Goal: Task Accomplishment & Management: Manage account settings

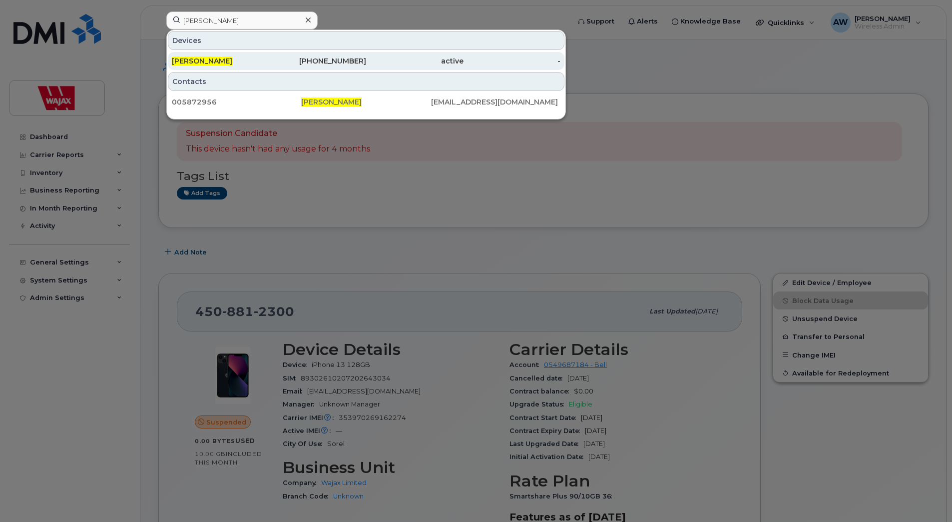
type input "Sean Gavelin"
click at [280, 63] on div "403-998-1036" at bounding box center [317, 61] width 97 height 10
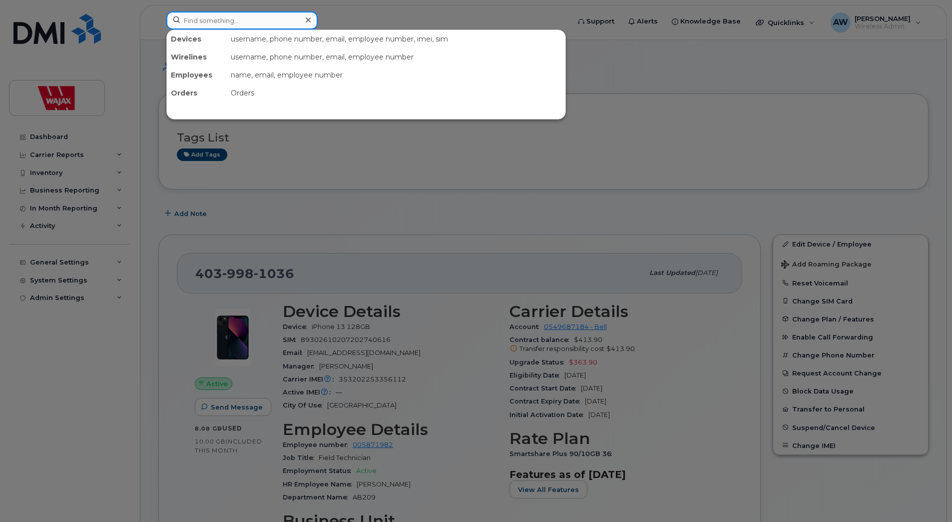
click at [242, 20] on input at bounding box center [241, 20] width 151 height 18
paste input "Abigail Alcantara"
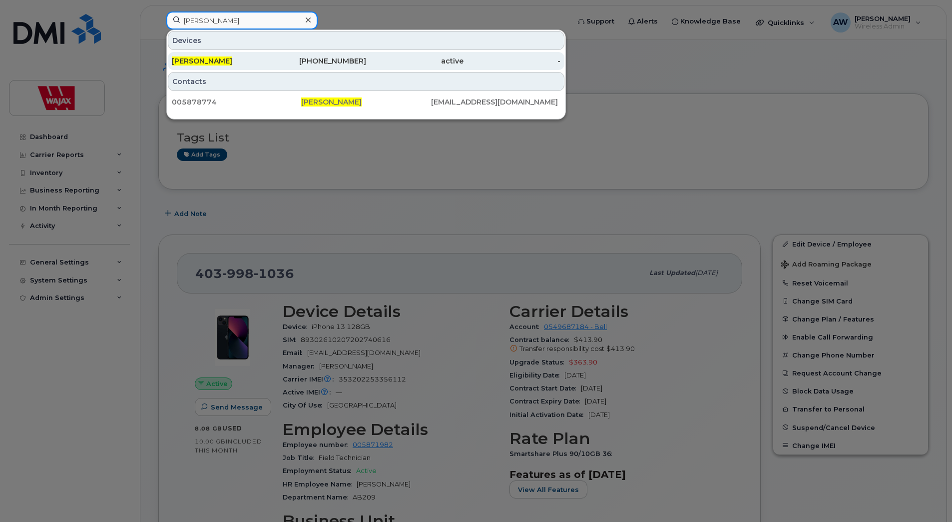
type input "Abigail Alcantara"
click at [240, 58] on div "Abigail Alcantara" at bounding box center [220, 61] width 97 height 10
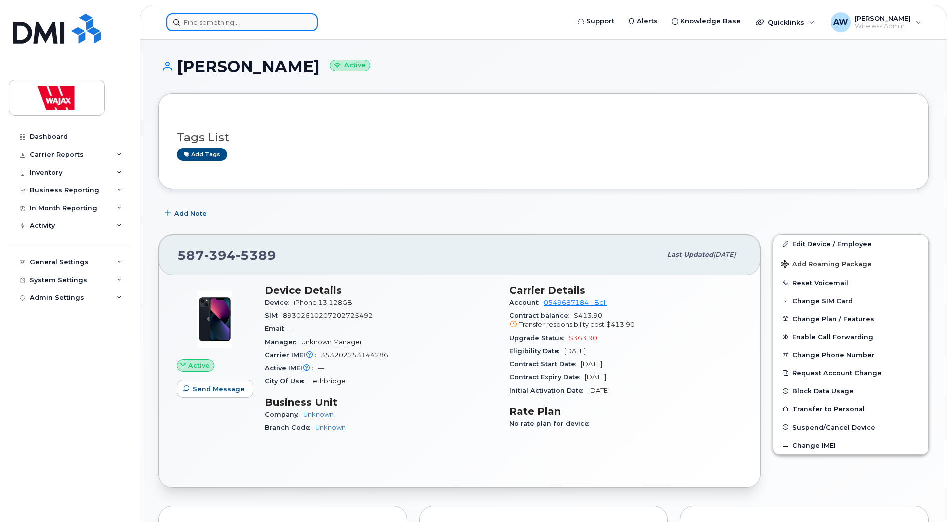
click at [266, 19] on input at bounding box center [241, 22] width 151 height 18
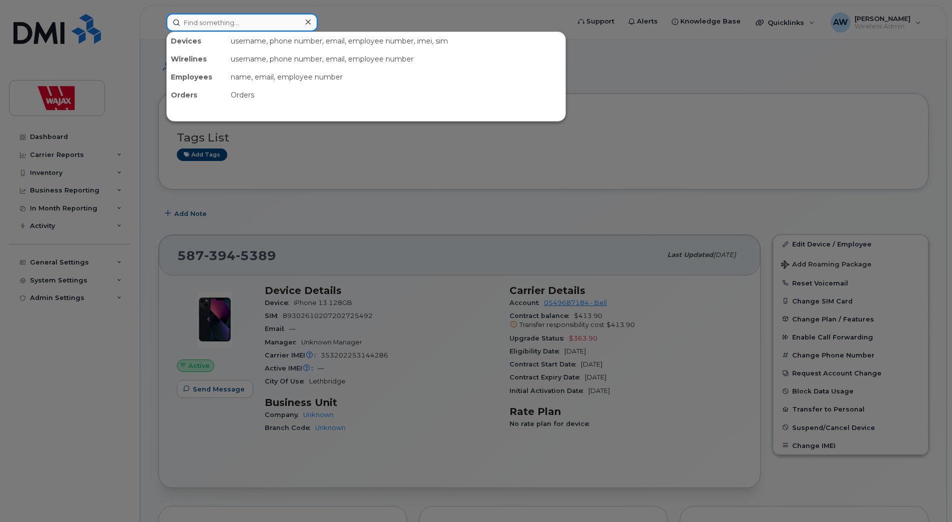
paste input "[PERSON_NAME]"
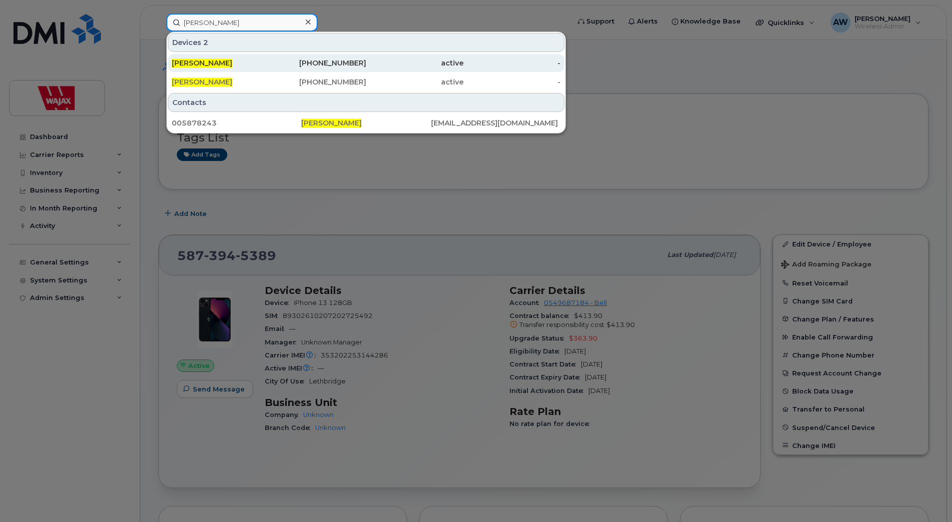
type input "[PERSON_NAME]"
click at [281, 57] on div "506-269-3984" at bounding box center [317, 63] width 97 height 18
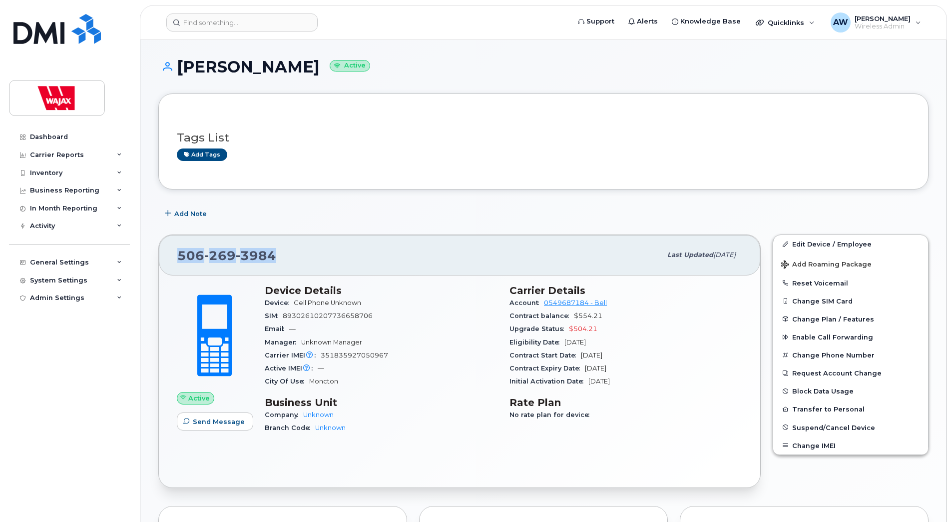
drag, startPoint x: 286, startPoint y: 260, endPoint x: 181, endPoint y: 264, distance: 105.0
click at [181, 264] on div "506 269 3984" at bounding box center [419, 254] width 484 height 21
click at [357, 320] on div "SIM 89302610207736658706" at bounding box center [381, 315] width 233 height 13
drag, startPoint x: 378, startPoint y: 316, endPoint x: 287, endPoint y: 322, distance: 90.6
click at [287, 322] on div "SIM 89302610207736658706" at bounding box center [381, 315] width 233 height 13
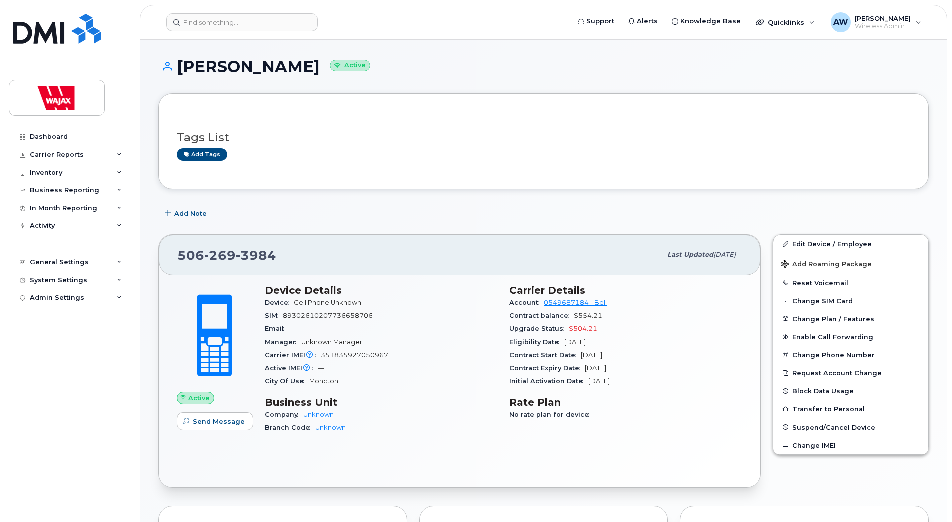
drag, startPoint x: 287, startPoint y: 322, endPoint x: 273, endPoint y: 263, distance: 60.1
click at [273, 263] on div "506 269 3984" at bounding box center [419, 254] width 484 height 21
drag, startPoint x: 277, startPoint y: 260, endPoint x: 173, endPoint y: 267, distance: 104.7
click at [173, 267] on div "506 269 3984 Last updated Aug 29, 2025" at bounding box center [460, 255] width 602 height 40
copy span "506 269 3984"
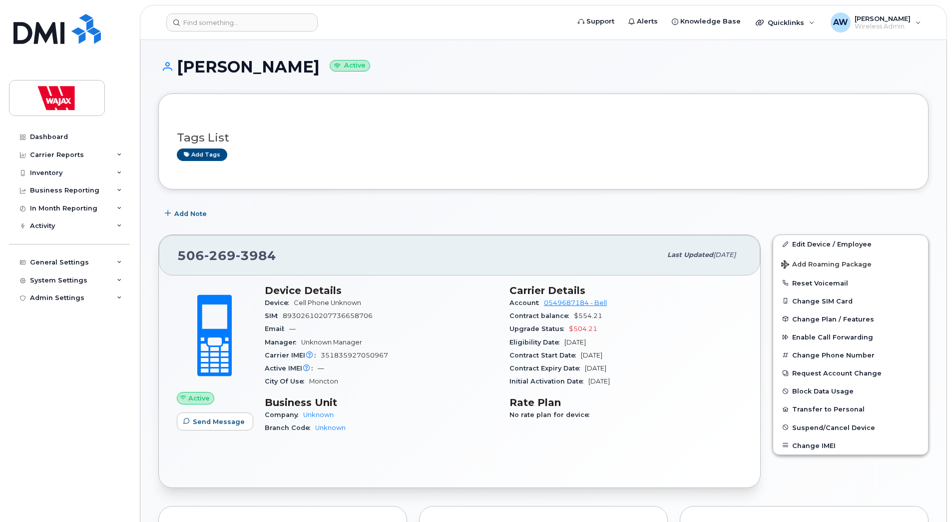
drag, startPoint x: 395, startPoint y: 365, endPoint x: 395, endPoint y: 360, distance: 5.0
click at [395, 365] on div "Active IMEI Active IMEI is refreshed daily with a delay of up to 48 hours follo…" at bounding box center [381, 368] width 233 height 13
drag, startPoint x: 386, startPoint y: 355, endPoint x: 321, endPoint y: 355, distance: 65.5
click at [321, 355] on div "Carrier IMEI Carrier IMEI is reported during the last billing cycle or change o…" at bounding box center [381, 355] width 233 height 13
copy span "351835927050967"
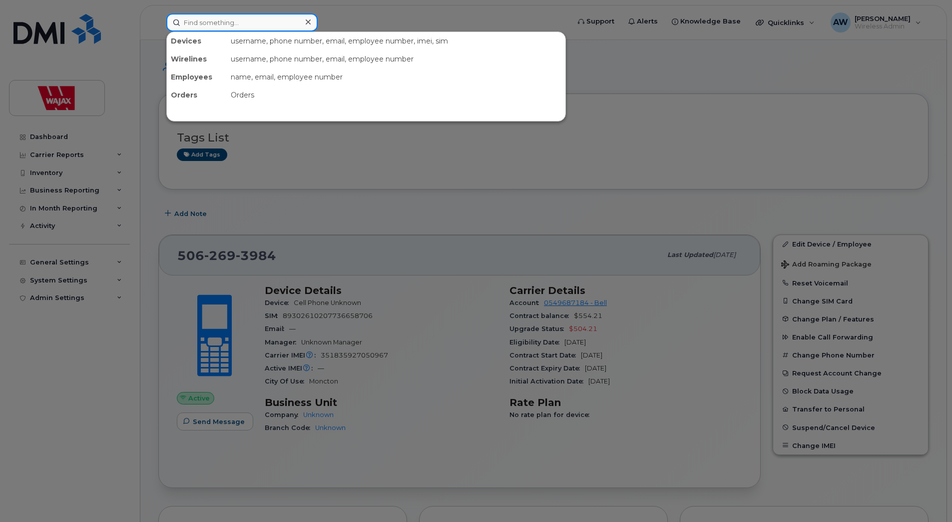
click at [273, 22] on input at bounding box center [241, 22] width 151 height 18
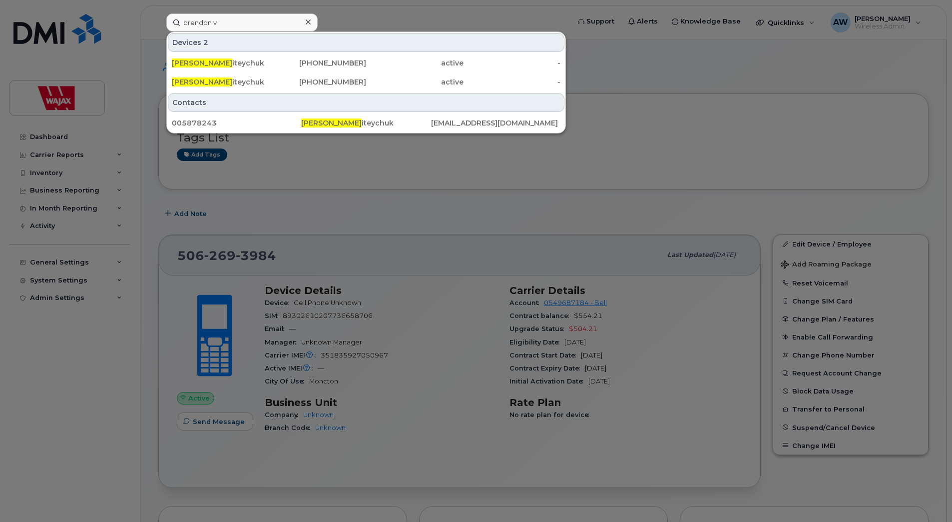
click at [468, 201] on div at bounding box center [476, 261] width 952 height 522
click at [232, 25] on input "brendon v" at bounding box center [241, 22] width 151 height 18
paste input "Kate Daley"
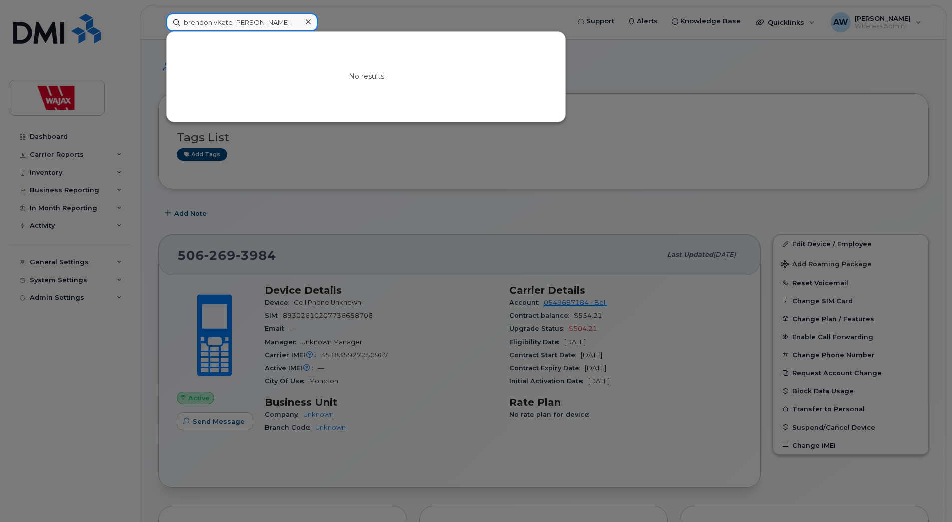
drag, startPoint x: 269, startPoint y: 24, endPoint x: 107, endPoint y: 35, distance: 162.8
click at [158, 31] on div "brendon vKate Daley No results" at bounding box center [364, 22] width 413 height 18
paste input
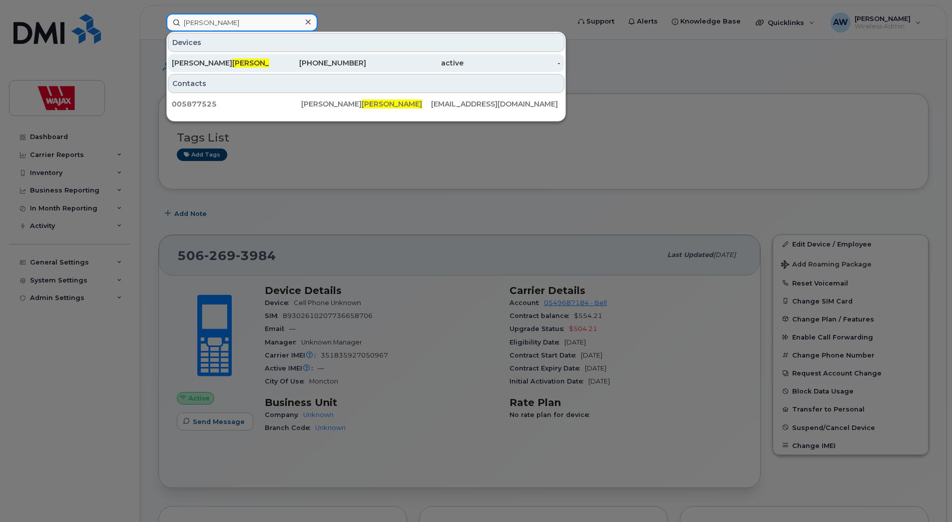
type input "Kate Daley"
click at [263, 60] on div "Bobbie Kate Daley" at bounding box center [220, 63] width 97 height 10
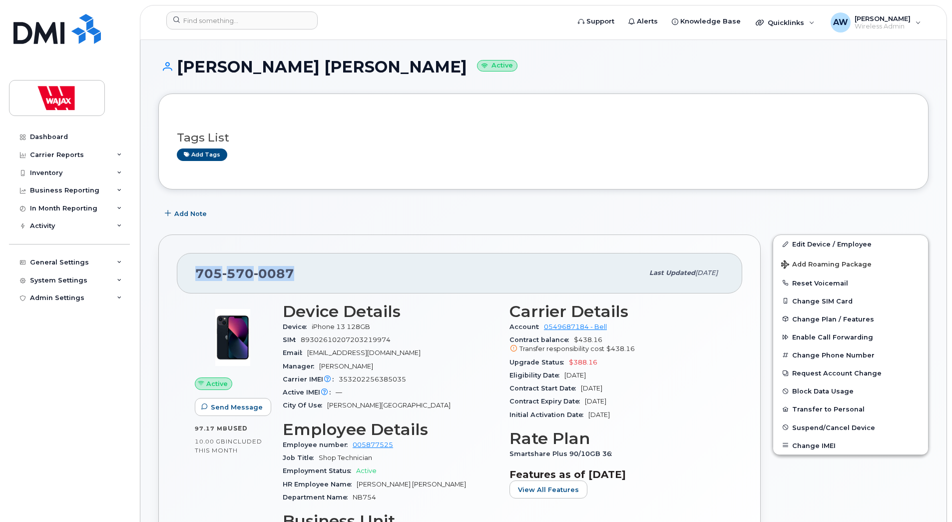
drag, startPoint x: 293, startPoint y: 275, endPoint x: 198, endPoint y: 275, distance: 94.4
click at [198, 275] on div "705 570 0087" at bounding box center [419, 272] width 448 height 21
copy span "705 570 0087"
drag, startPoint x: 326, startPoint y: 69, endPoint x: 244, endPoint y: 75, distance: 81.7
click at [244, 75] on h1 "Bobbie Kate Daley Active" at bounding box center [543, 66] width 770 height 17
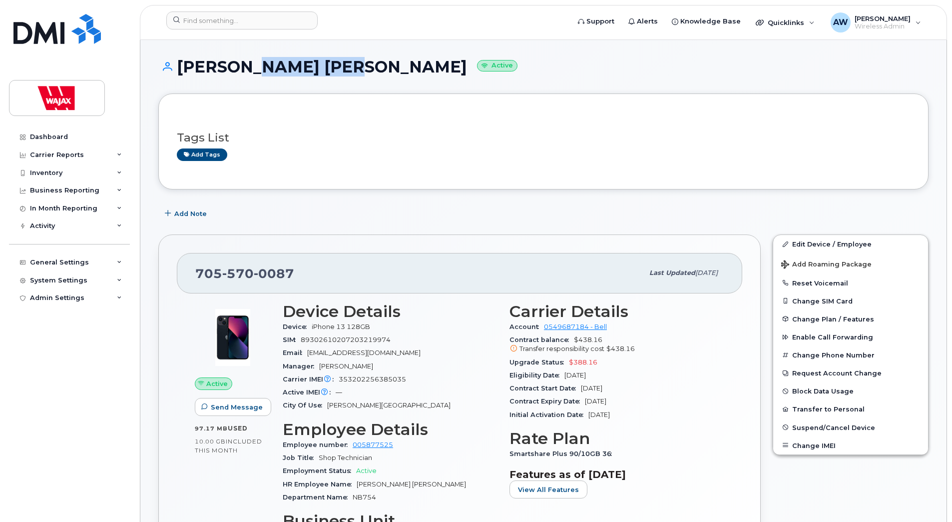
copy h1 "Kate Daley"
drag, startPoint x: 300, startPoint y: 270, endPoint x: 195, endPoint y: 279, distance: 104.8
click at [195, 279] on div "705 570 0087" at bounding box center [419, 272] width 448 height 21
copy span "705 570 0087"
click at [253, 10] on header "Support Alerts Knowledge Base Quicklinks Suspend / Cancel Device Change SIM Car…" at bounding box center [543, 22] width 807 height 35
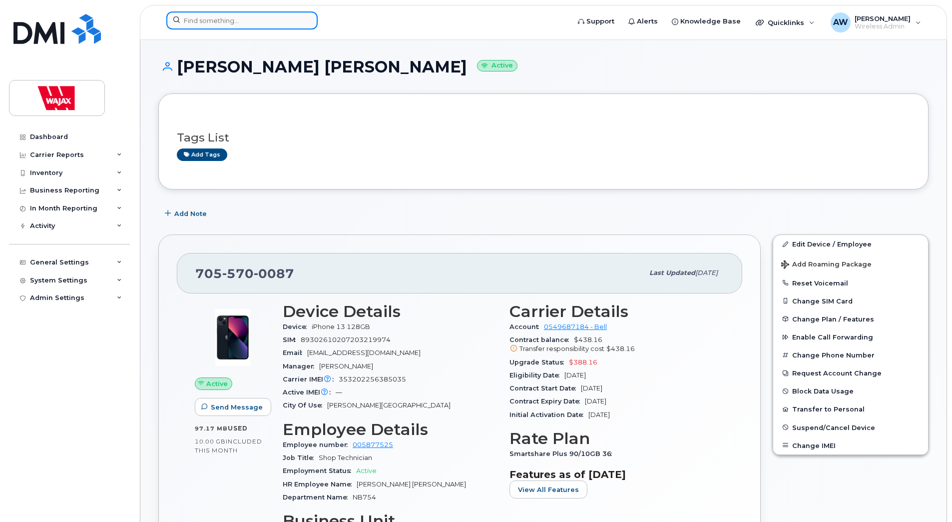
click at [256, 18] on input at bounding box center [241, 20] width 151 height 18
paste input "Eric Xu"
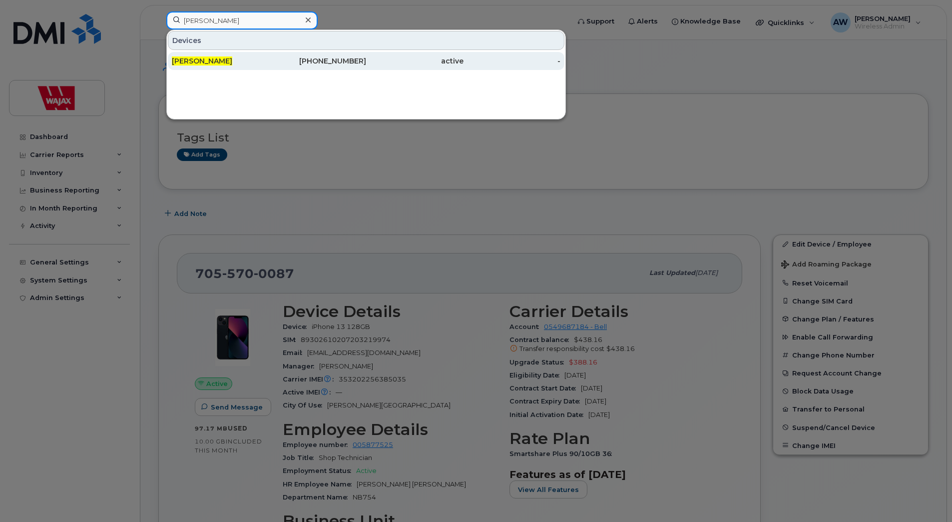
type input "Eric Xu"
click at [265, 61] on div "Eric Xu" at bounding box center [220, 61] width 97 height 10
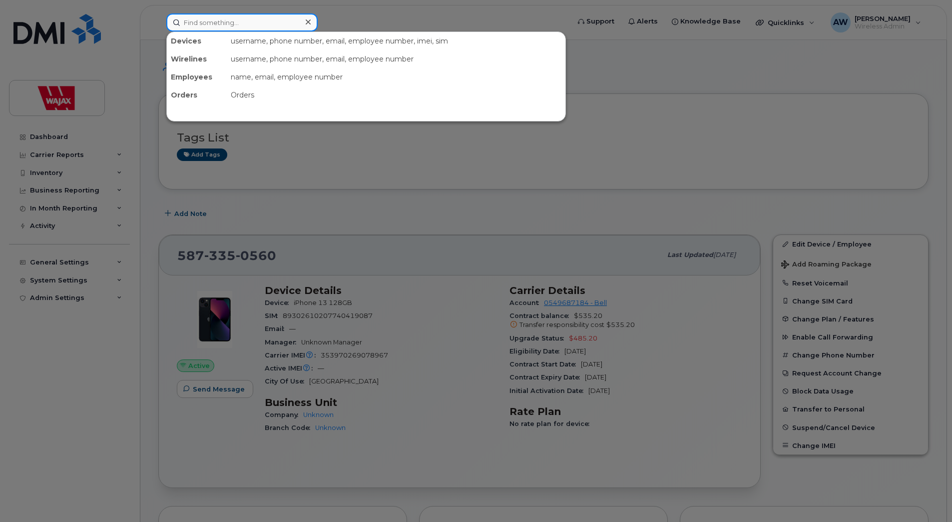
click at [226, 26] on input at bounding box center [241, 22] width 151 height 18
paste input "[PERSON_NAME]"
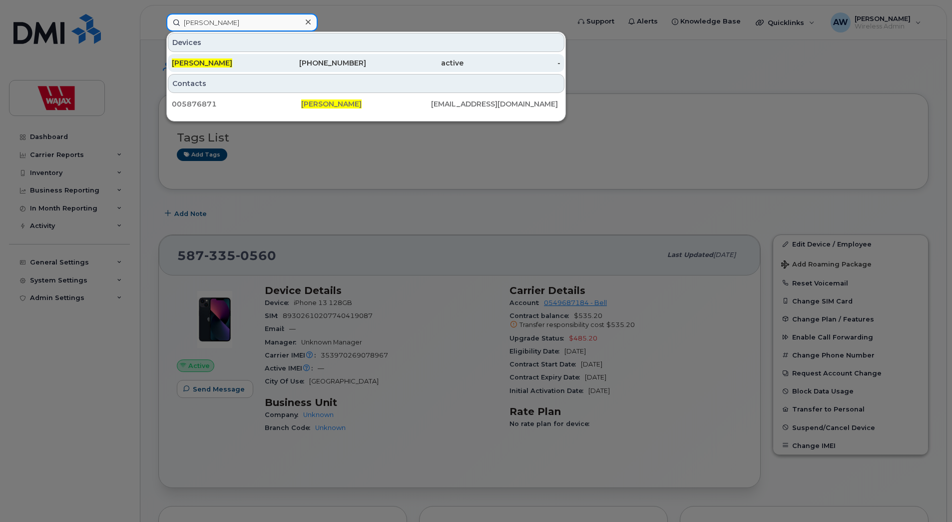
type input "[PERSON_NAME]"
click at [237, 64] on div "[PERSON_NAME]" at bounding box center [220, 63] width 97 height 10
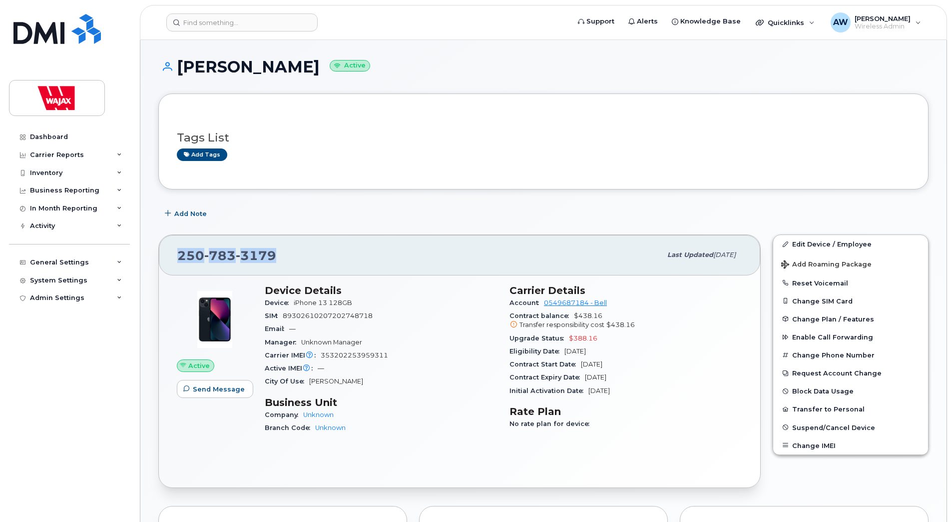
drag, startPoint x: 277, startPoint y: 252, endPoint x: 177, endPoint y: 260, distance: 100.3
click at [177, 260] on div "[PHONE_NUMBER] Last updated [DATE]" at bounding box center [460, 255] width 602 height 40
copy span "[PHONE_NUMBER]"
drag, startPoint x: 313, startPoint y: 69, endPoint x: 178, endPoint y: 79, distance: 134.8
click at [178, 79] on div "[PERSON_NAME] Active" at bounding box center [543, 75] width 770 height 35
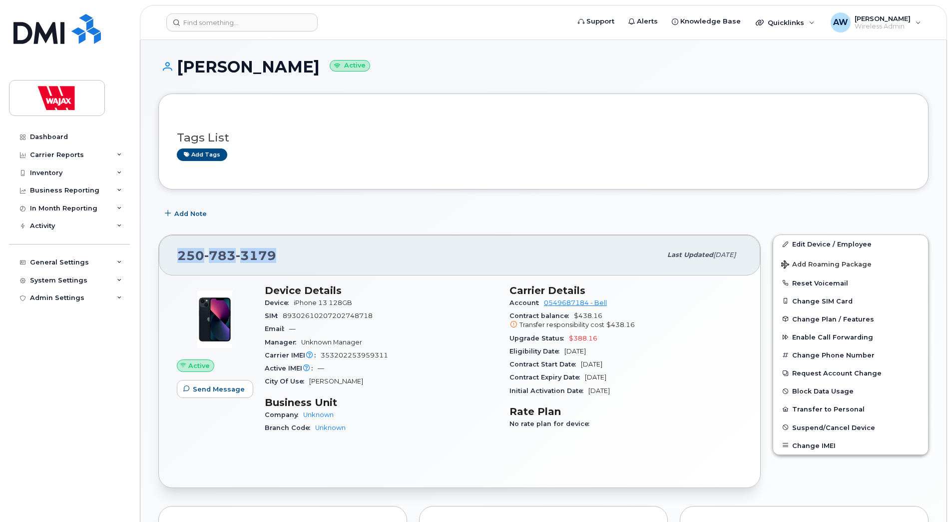
copy h1 "[PERSON_NAME]"
drag, startPoint x: 266, startPoint y: 255, endPoint x: 180, endPoint y: 257, distance: 86.0
click at [180, 257] on div "[PHONE_NUMBER]" at bounding box center [419, 254] width 484 height 21
copy span "[PHONE_NUMBER]"
click at [207, 15] on input at bounding box center [241, 22] width 151 height 18
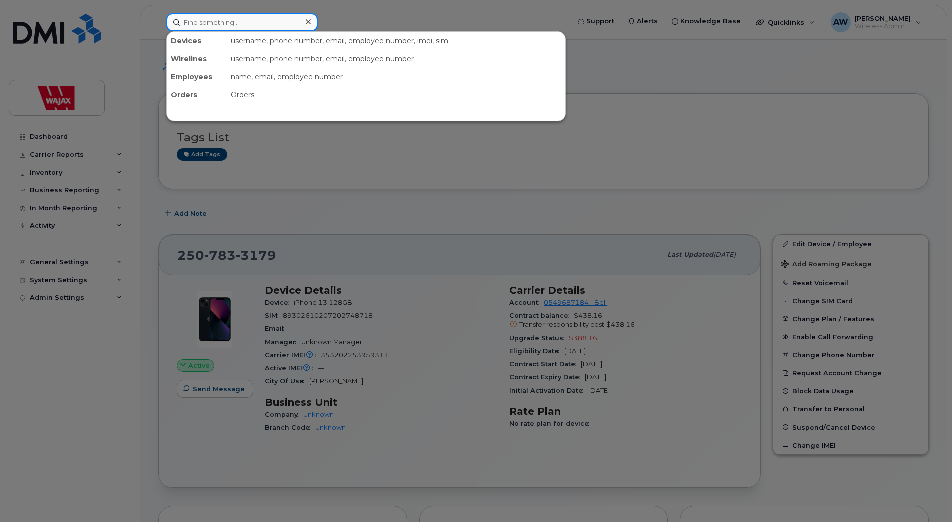
paste input "[PERSON_NAME]"
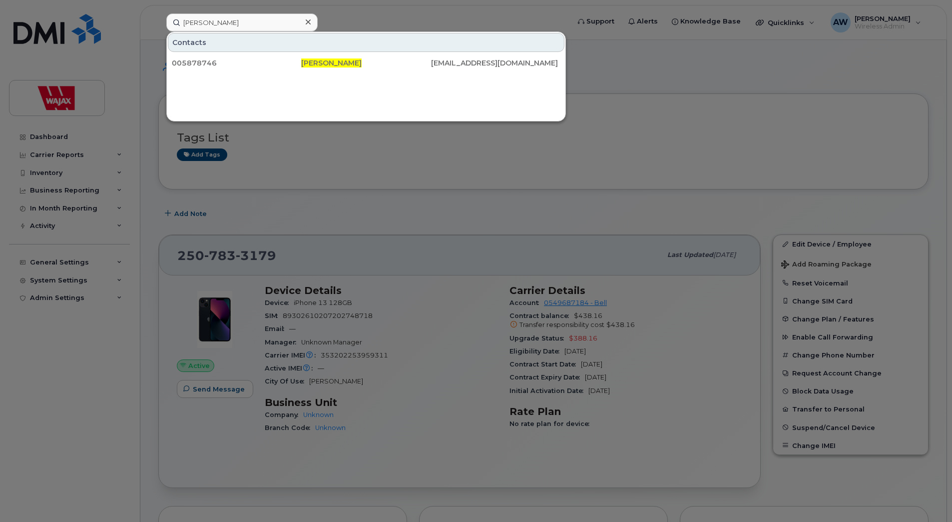
click at [331, 179] on div at bounding box center [476, 261] width 952 height 522
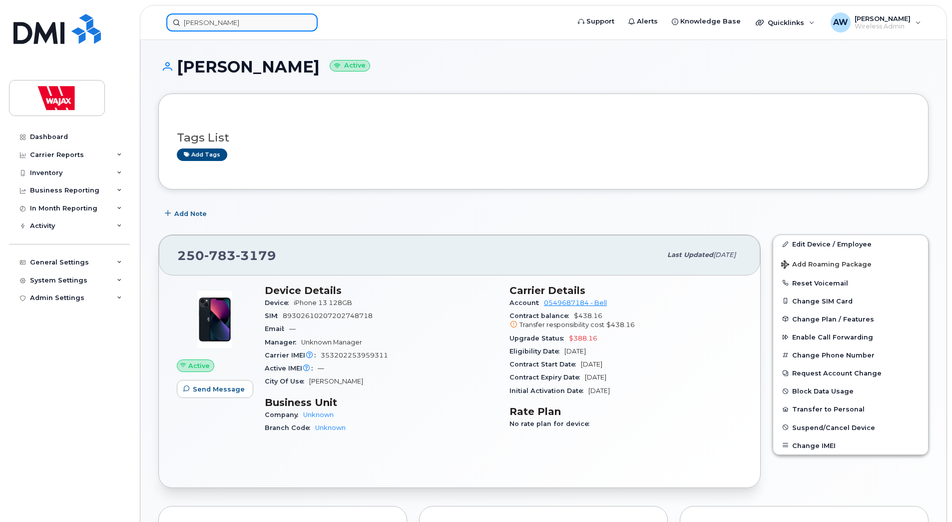
click at [261, 22] on input "[PERSON_NAME]" at bounding box center [241, 22] width 151 height 18
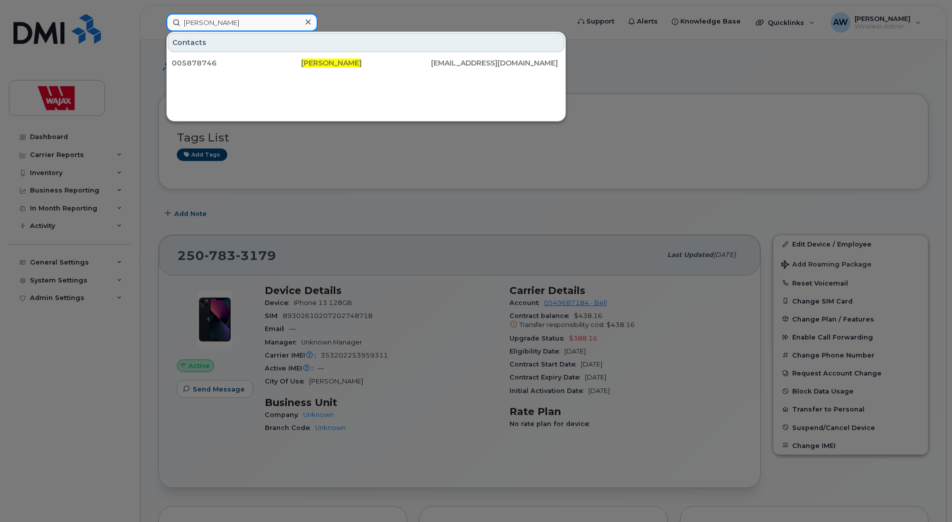
paste input "[PHONE_NUMBER]"
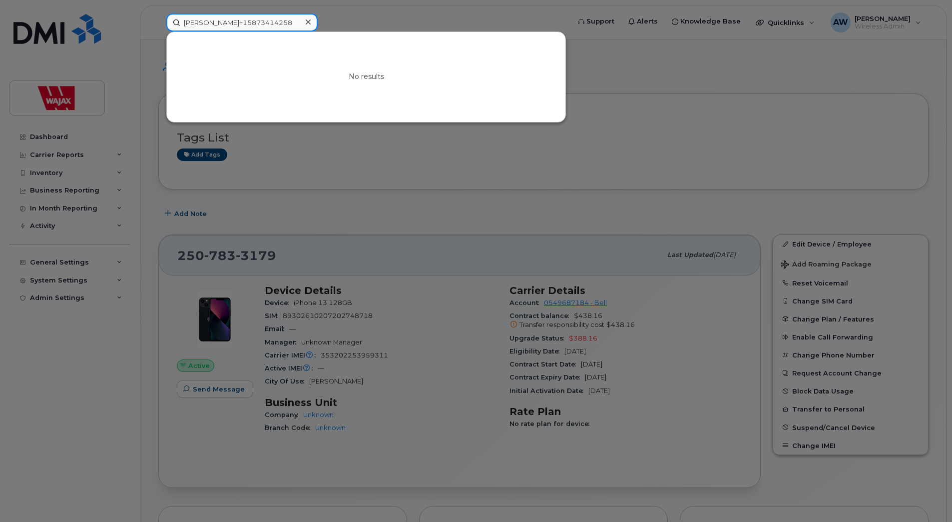
drag, startPoint x: 293, startPoint y: 22, endPoint x: 0, endPoint y: 47, distance: 293.9
click at [0, 47] on html "[PERSON_NAME]+15873414258 No results Support Alerts Knowledge Base Quicklinks S…" at bounding box center [476, 470] width 952 height 941
paste input
click at [190, 22] on input "[PHONE_NUMBER]" at bounding box center [241, 22] width 151 height 18
drag, startPoint x: 190, startPoint y: 22, endPoint x: 144, endPoint y: 22, distance: 46.0
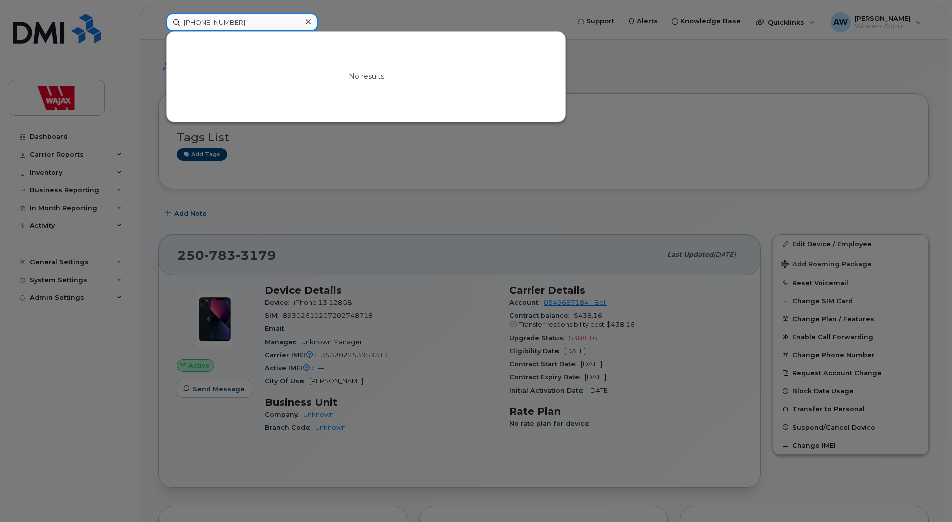
click at [158, 22] on div "[PHONE_NUMBER] No results" at bounding box center [364, 22] width 413 height 18
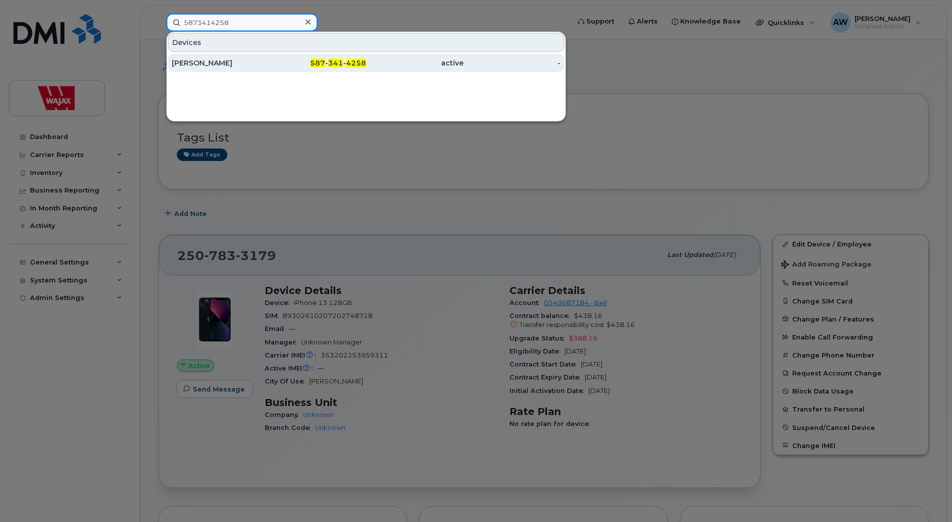
type input "5873414258"
click at [190, 65] on div "[PERSON_NAME]" at bounding box center [220, 63] width 97 height 10
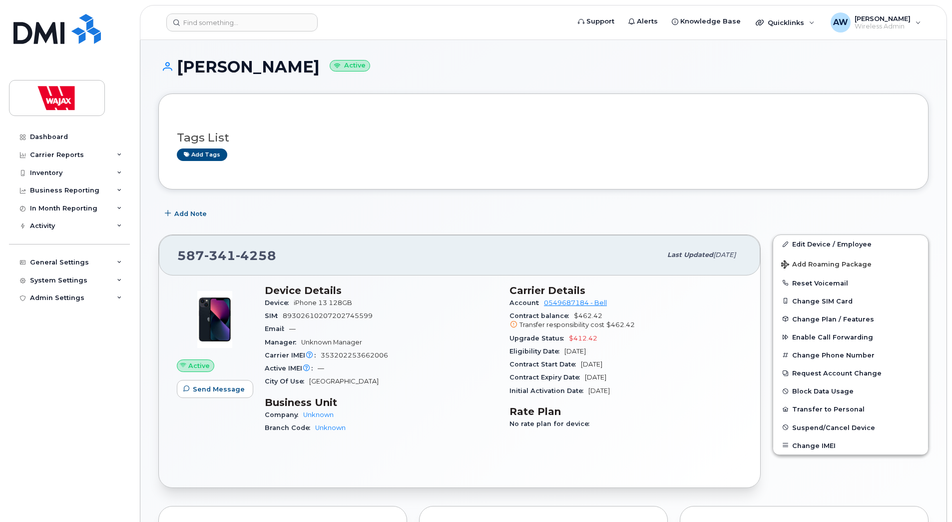
drag, startPoint x: 308, startPoint y: 69, endPoint x: 179, endPoint y: 80, distance: 129.4
click at [179, 80] on div "Jennifer Barker Active" at bounding box center [543, 75] width 770 height 35
copy h1 "Jennifer Barker"
drag, startPoint x: 256, startPoint y: 253, endPoint x: 179, endPoint y: 257, distance: 77.1
click at [179, 257] on div "587 341 4258" at bounding box center [419, 254] width 484 height 21
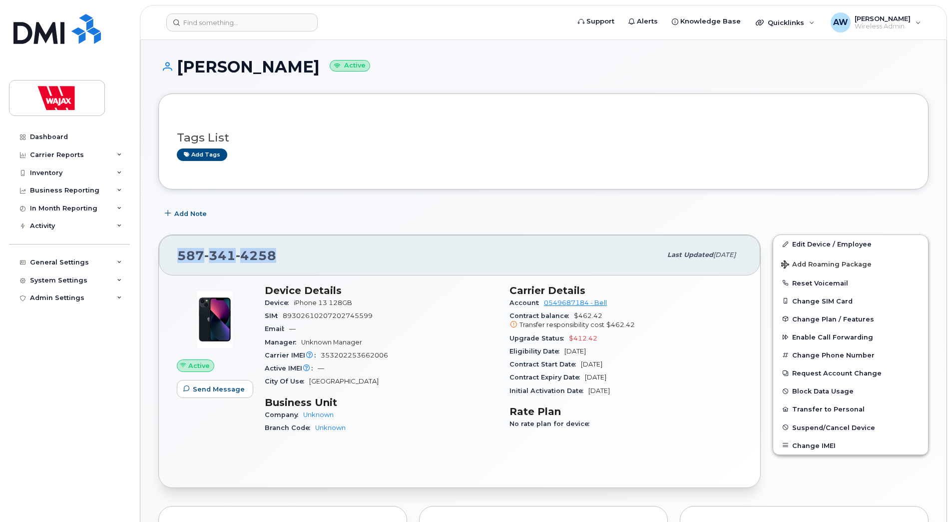
copy span "587 341 4258"
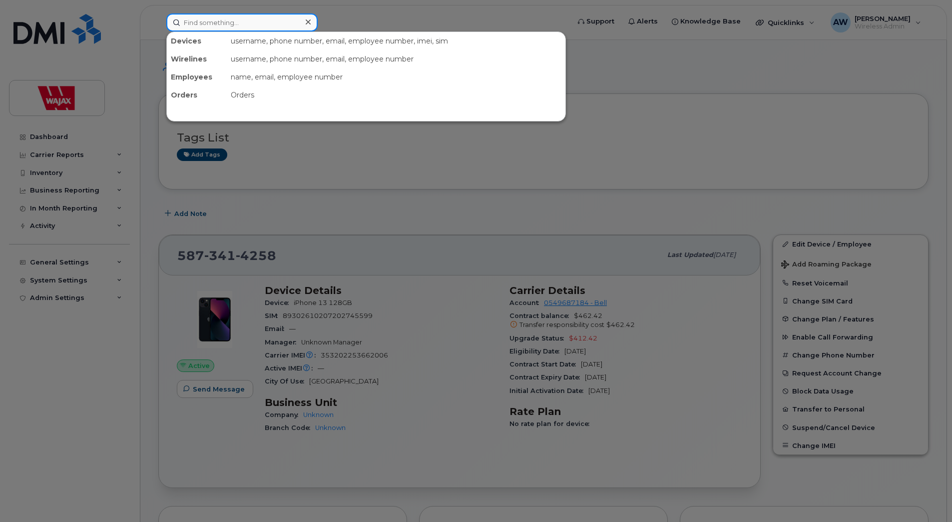
click at [238, 19] on input at bounding box center [241, 22] width 151 height 18
paste input "Spencer Matlock"
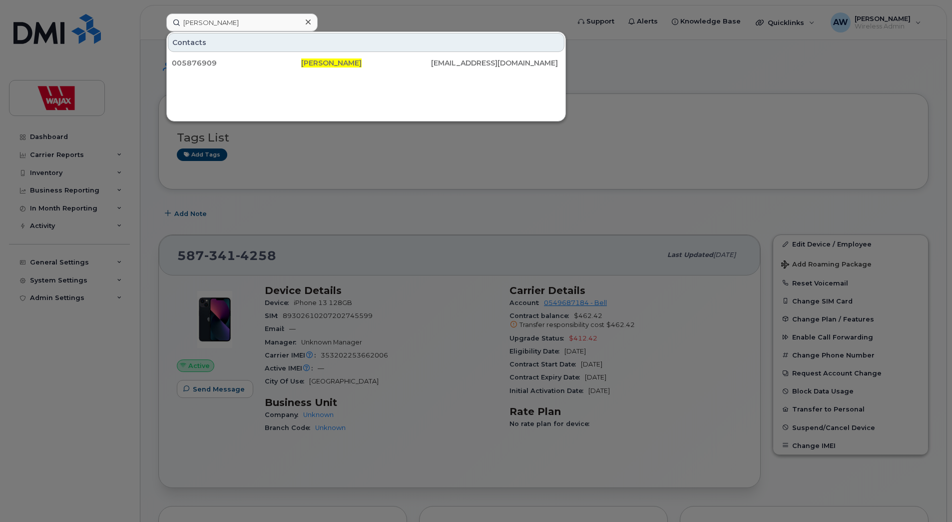
click at [360, 155] on div at bounding box center [476, 261] width 952 height 522
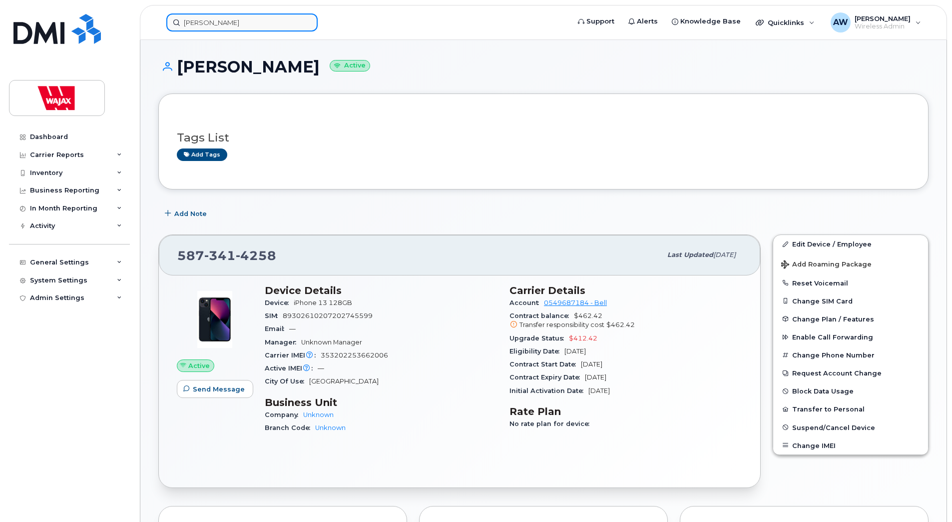
click at [249, 20] on input "[PERSON_NAME]" at bounding box center [241, 22] width 151 height 18
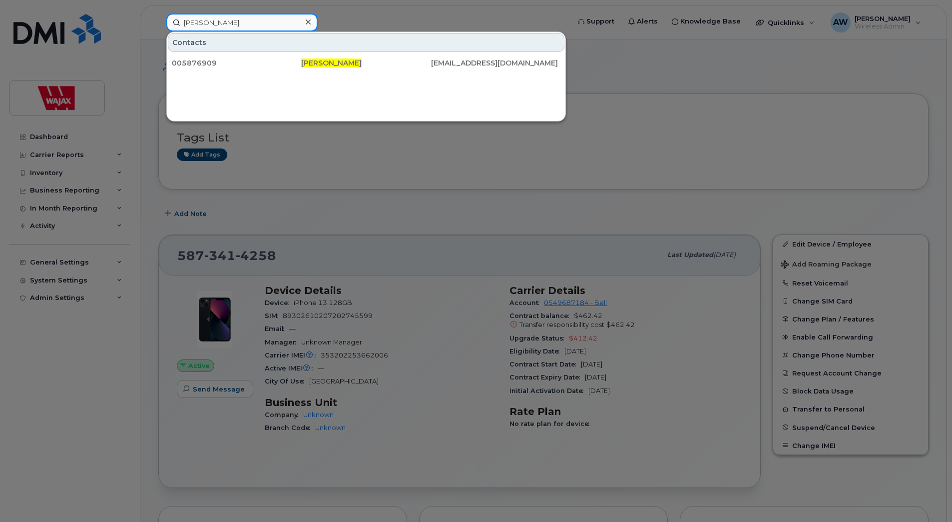
paste input "15873484482"
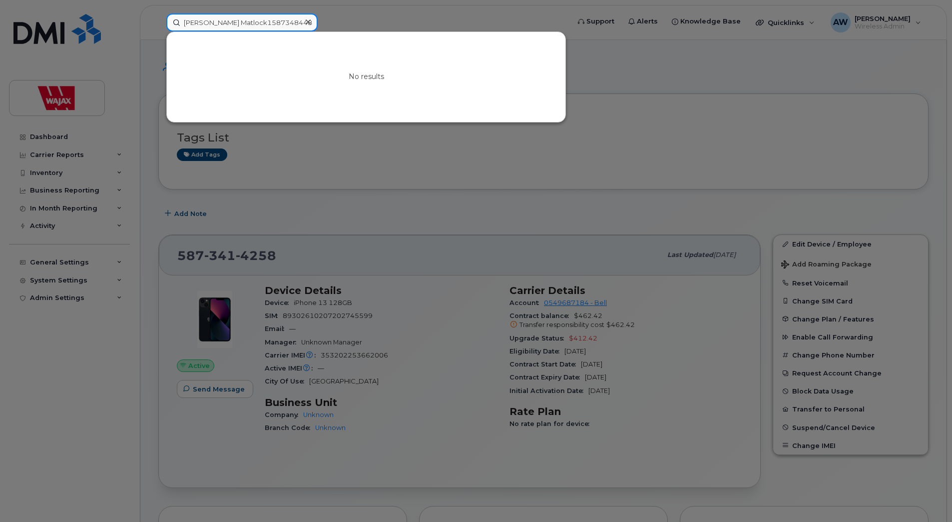
drag, startPoint x: 294, startPoint y: 21, endPoint x: 32, endPoint y: 36, distance: 262.7
click at [158, 31] on div "Spencer Matlock15873484482 No results" at bounding box center [364, 22] width 413 height 18
paste input
click at [188, 21] on input "15873484482" at bounding box center [241, 22] width 151 height 18
type input "5873484482"
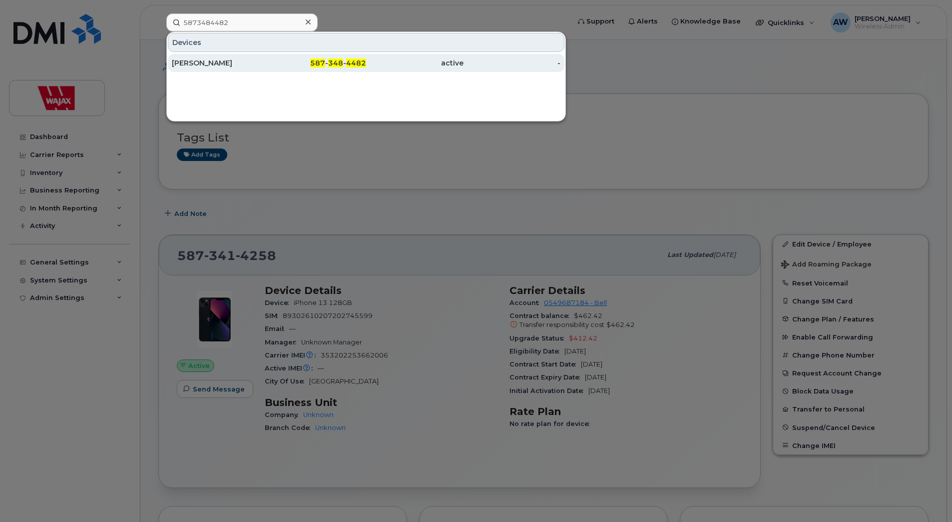
click at [251, 60] on div "[PERSON_NAME]" at bounding box center [220, 63] width 97 height 10
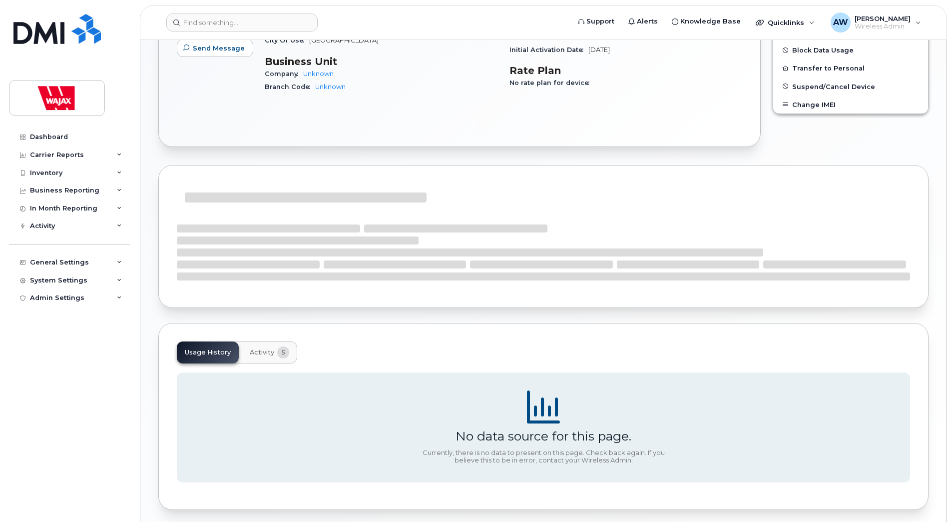
scroll to position [379, 0]
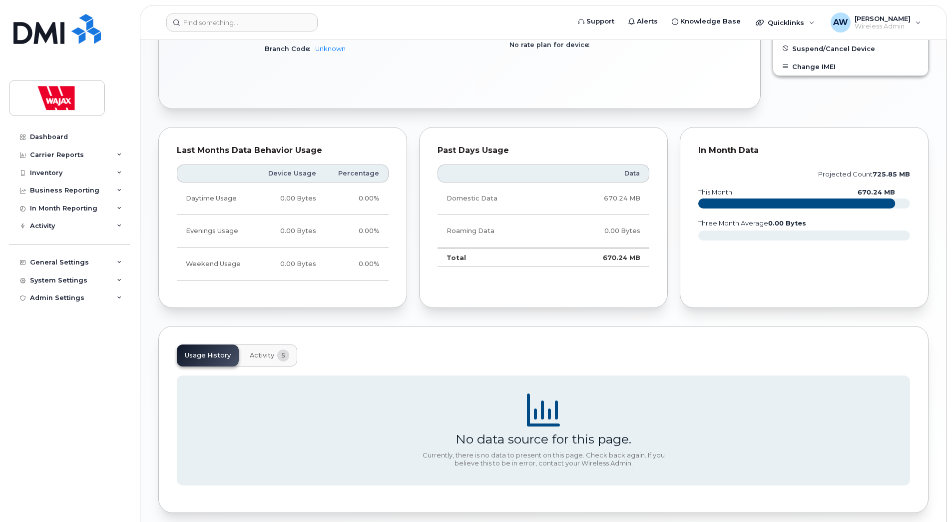
click at [270, 357] on span "Activity" at bounding box center [262, 355] width 24 height 8
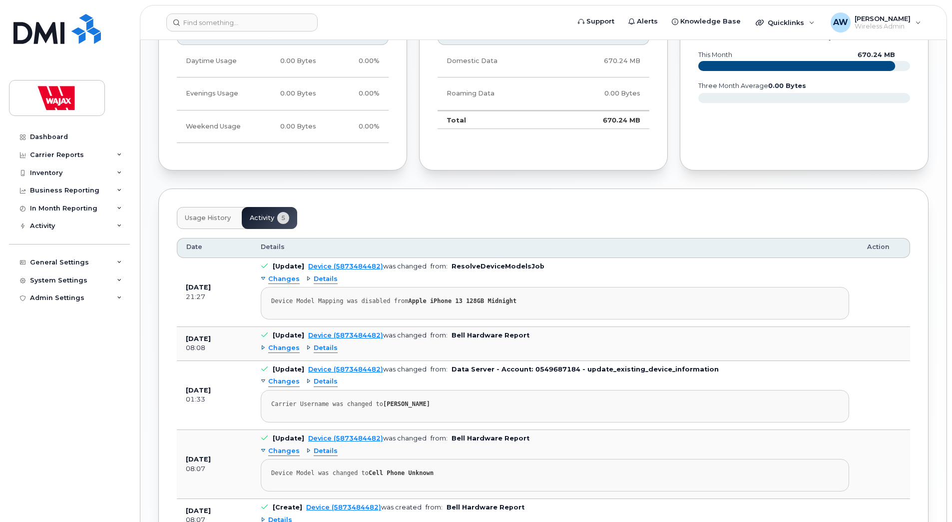
scroll to position [529, 0]
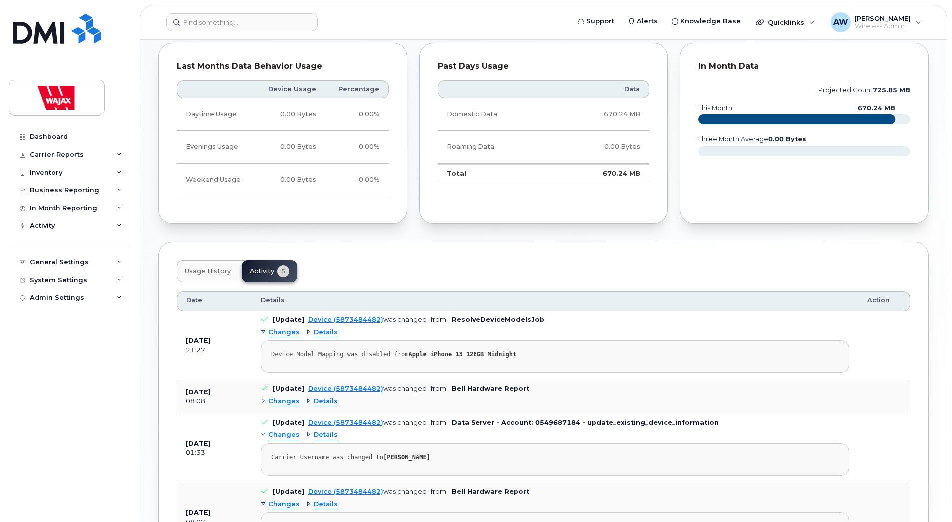
click at [218, 269] on span "Usage History" at bounding box center [208, 271] width 46 height 8
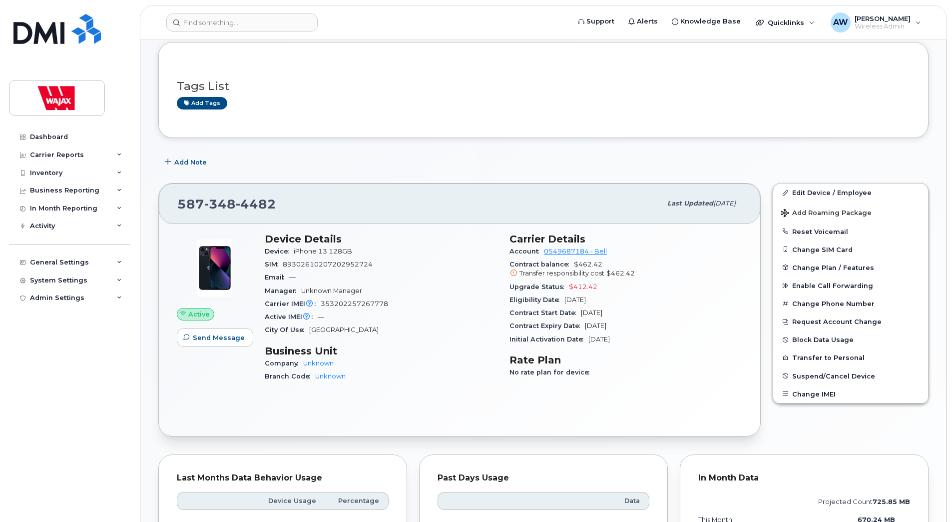
scroll to position [0, 0]
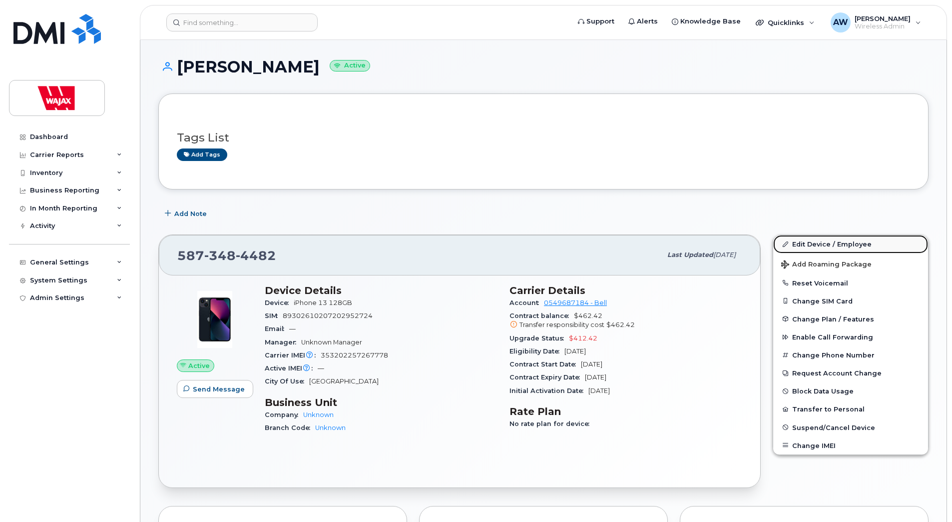
click at [821, 243] on link "Edit Device / Employee" at bounding box center [850, 244] width 155 height 18
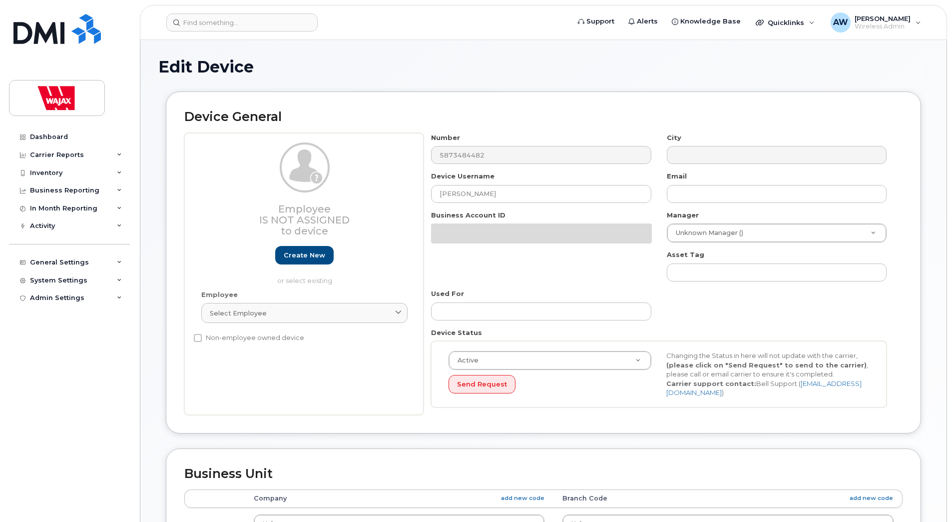
select select "23291731"
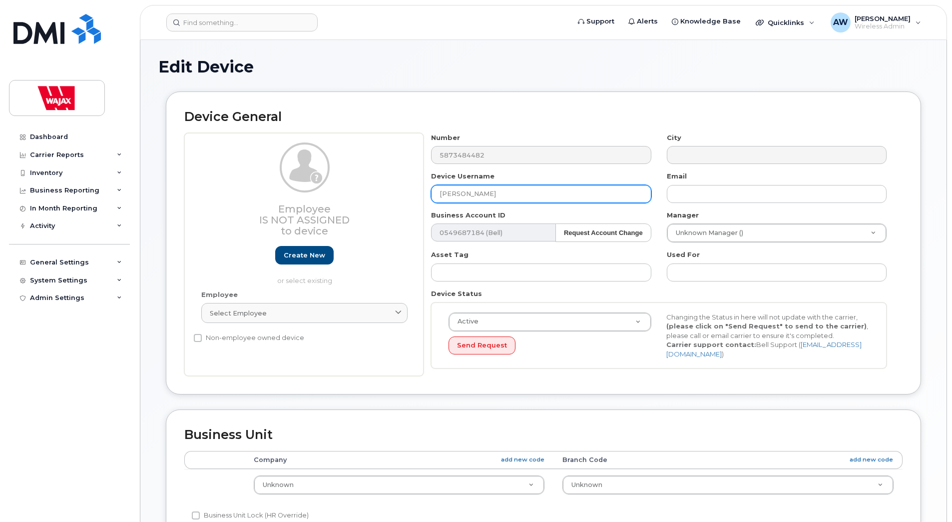
drag, startPoint x: 507, startPoint y: 196, endPoint x: 283, endPoint y: 211, distance: 224.4
click at [283, 211] on div "Employee Is not assigned to device Create new or select existing Employee Selec…" at bounding box center [543, 254] width 718 height 243
paste input "Spencer Matlock"
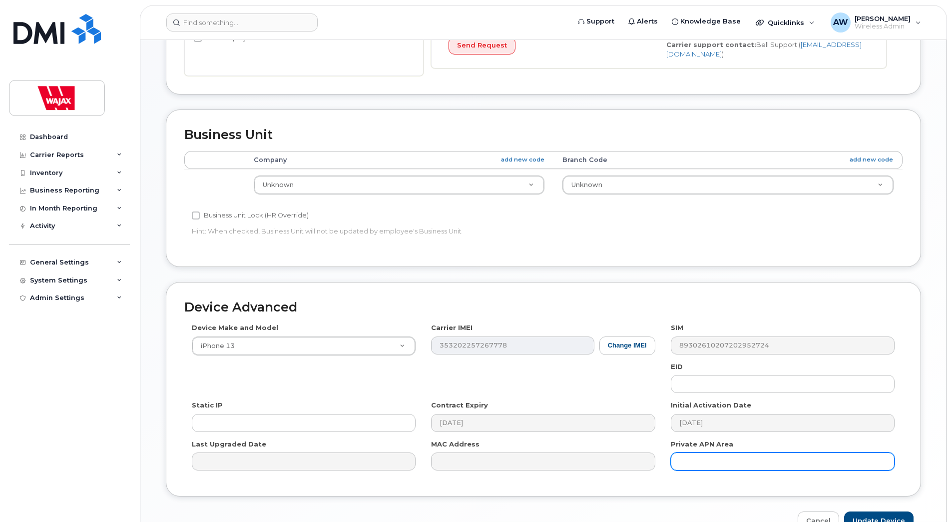
scroll to position [358, 0]
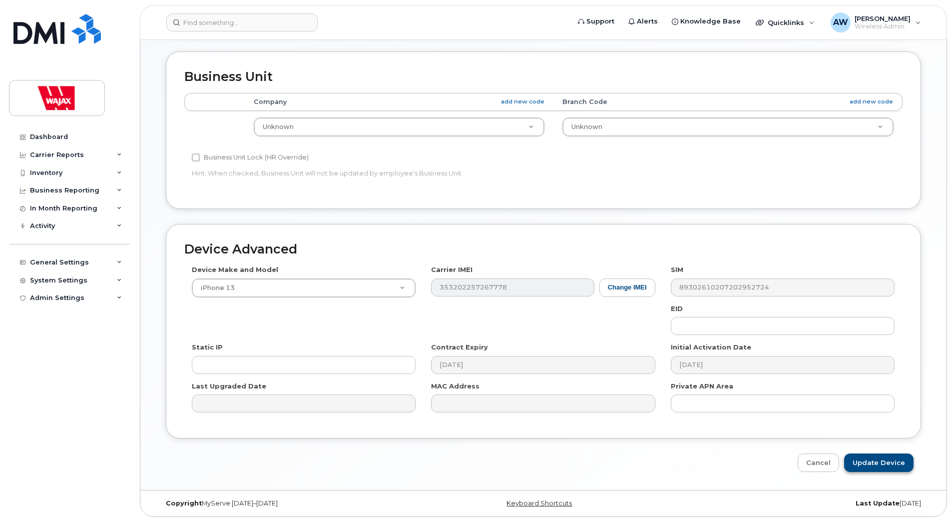
type input "Spencer Matlock"
click at [861, 466] on input "Update Device" at bounding box center [878, 462] width 69 height 18
type input "Saving..."
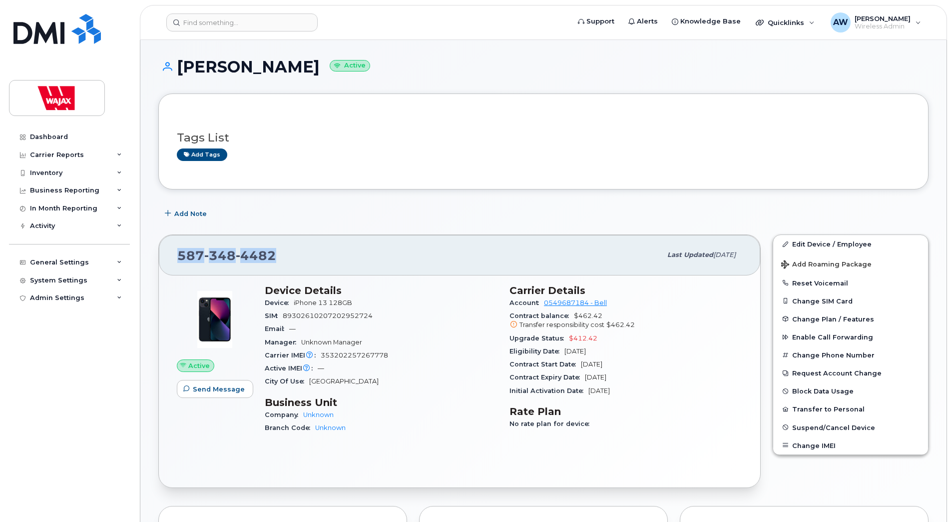
drag, startPoint x: 273, startPoint y: 257, endPoint x: 177, endPoint y: 264, distance: 96.2
click at [177, 264] on div "[PHONE_NUMBER]" at bounding box center [419, 254] width 484 height 21
copy span "[PHONE_NUMBER]"
click at [226, 19] on input at bounding box center [241, 22] width 151 height 18
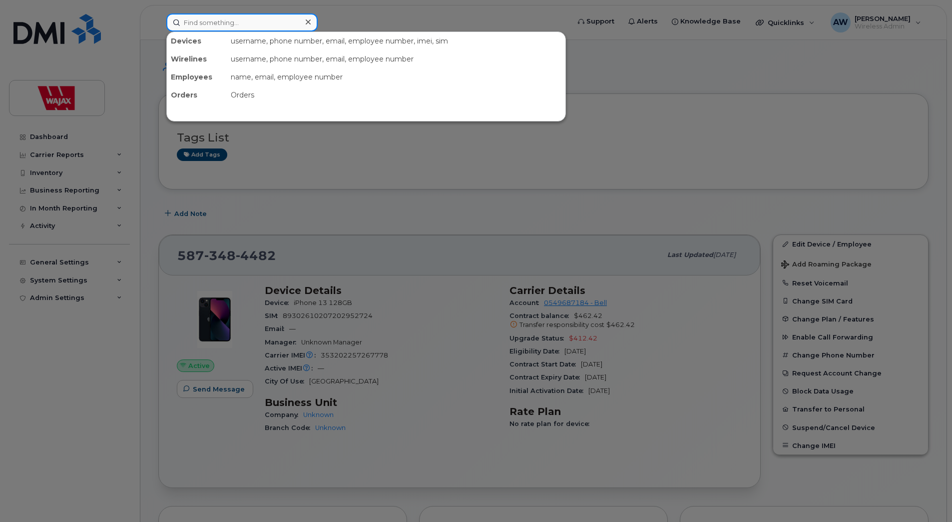
paste input "https://ithelpdesk.wajax.com/a/tickets/278692?current_tab=details"
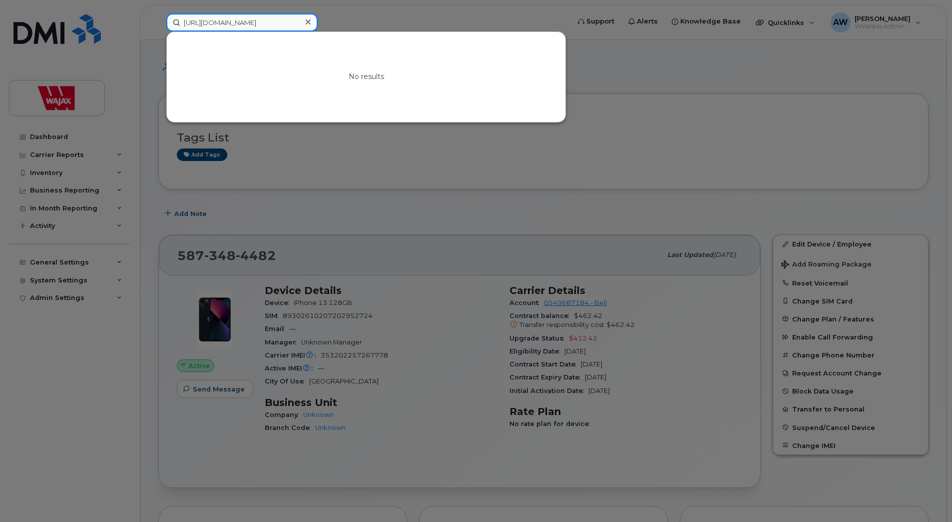
type input "https://ithelpdesk.wajax.com/a/tickets/278692?current_tab=details"
click at [308, 26] on icon at bounding box center [308, 22] width 5 height 8
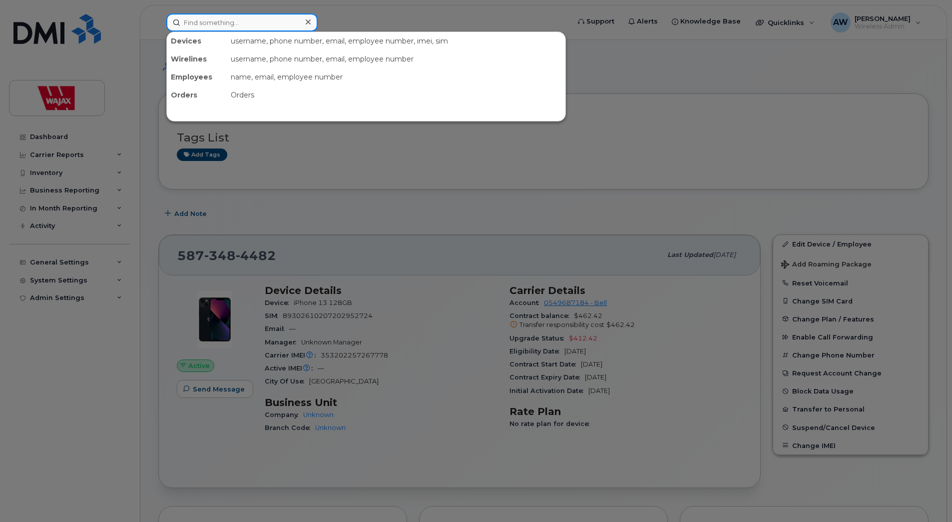
click at [202, 22] on input at bounding box center [241, 22] width 151 height 18
paste input "David Connell"
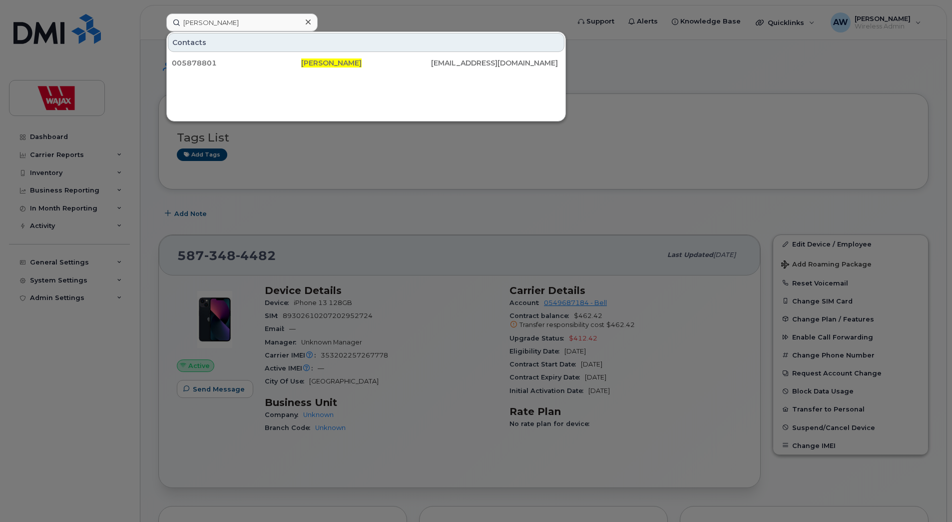
click at [362, 21] on div at bounding box center [476, 261] width 952 height 522
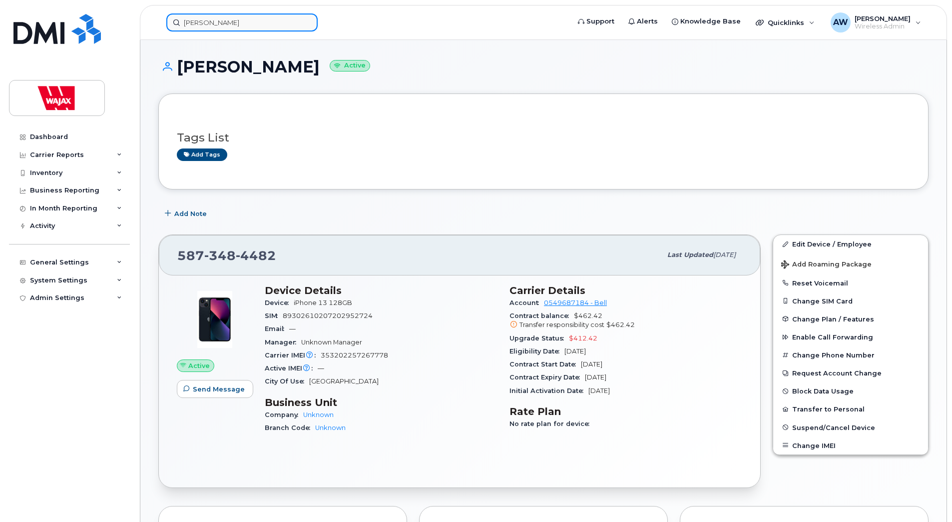
click at [247, 18] on input "David Connell" at bounding box center [241, 22] width 151 height 18
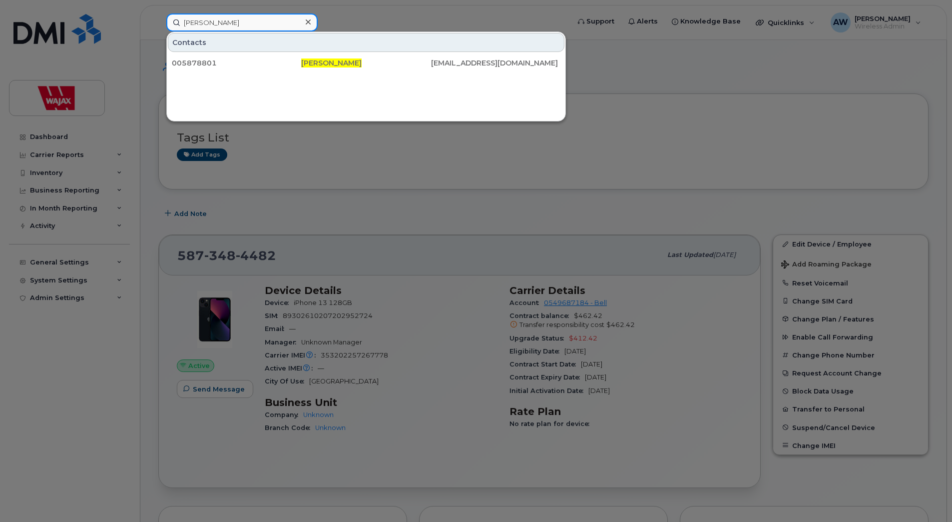
drag, startPoint x: 249, startPoint y: 17, endPoint x: 89, endPoint y: 38, distance: 160.8
click at [158, 31] on div "David Connell Contacts 005878801 David Connell dconnell@wajax.com" at bounding box center [364, 22] width 413 height 18
paste input "+15879194322"
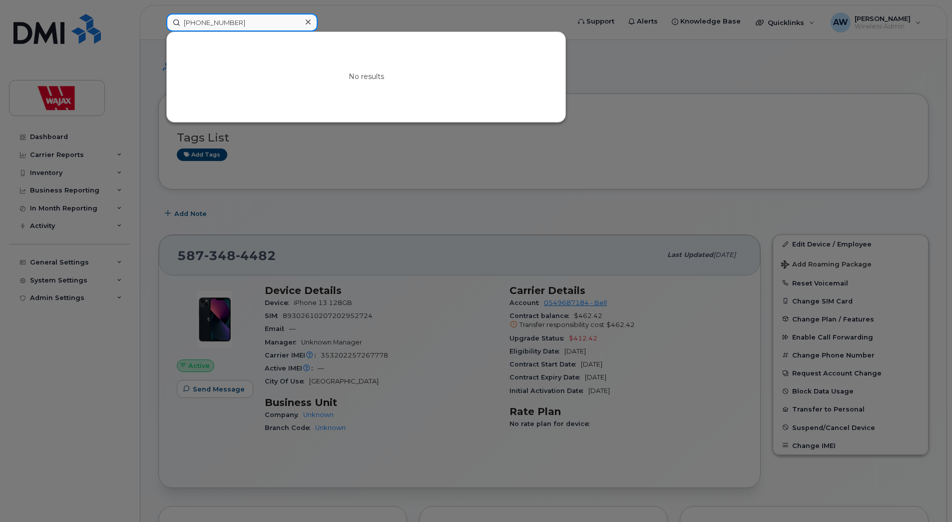
drag, startPoint x: 191, startPoint y: 20, endPoint x: 101, endPoint y: 28, distance: 90.3
click at [158, 28] on div "+15879194322 No results" at bounding box center [364, 22] width 413 height 18
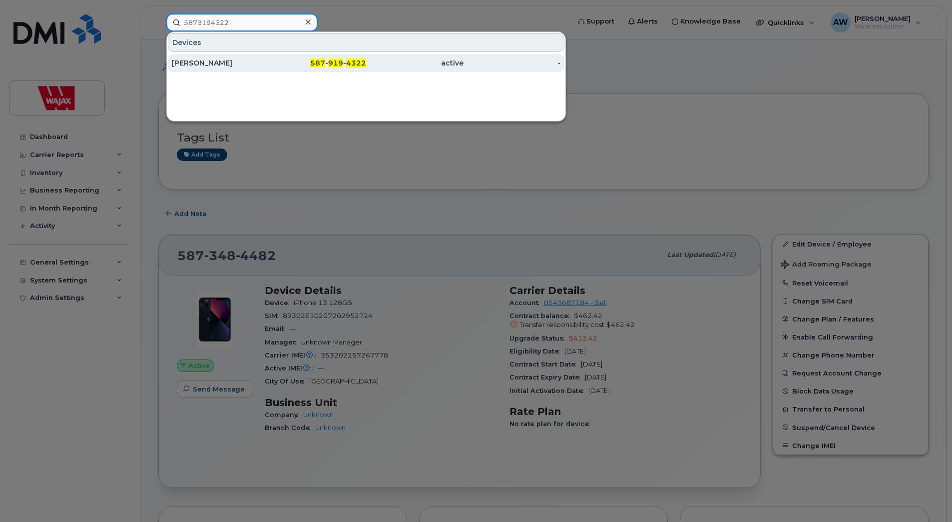
type input "5879194322"
click at [197, 64] on div "[PERSON_NAME]" at bounding box center [220, 63] width 97 height 10
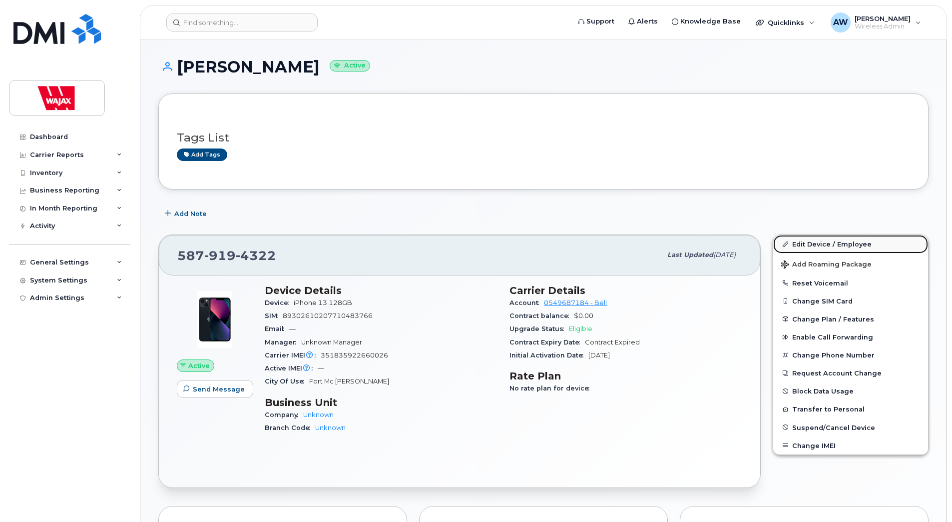
click at [827, 244] on link "Edit Device / Employee" at bounding box center [850, 244] width 155 height 18
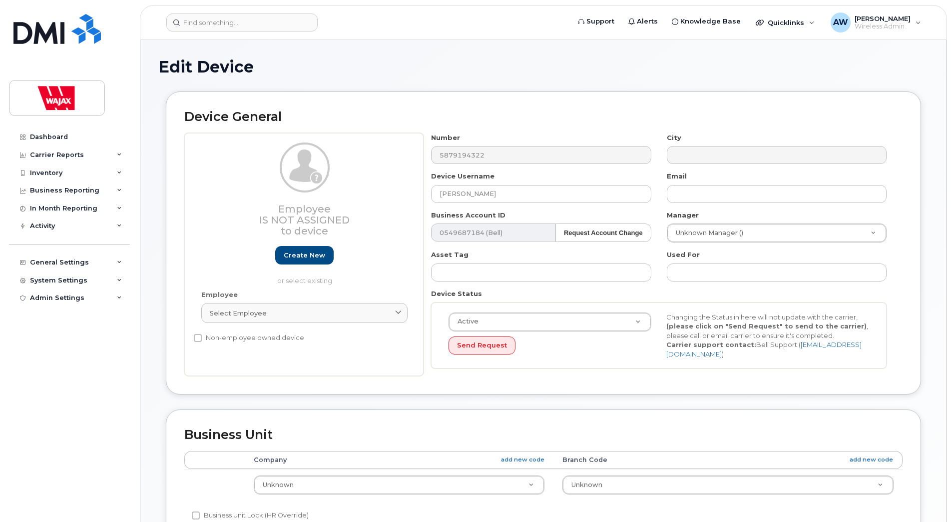
select select "23291731"
click at [461, 192] on input "[PERSON_NAME]" at bounding box center [541, 194] width 220 height 18
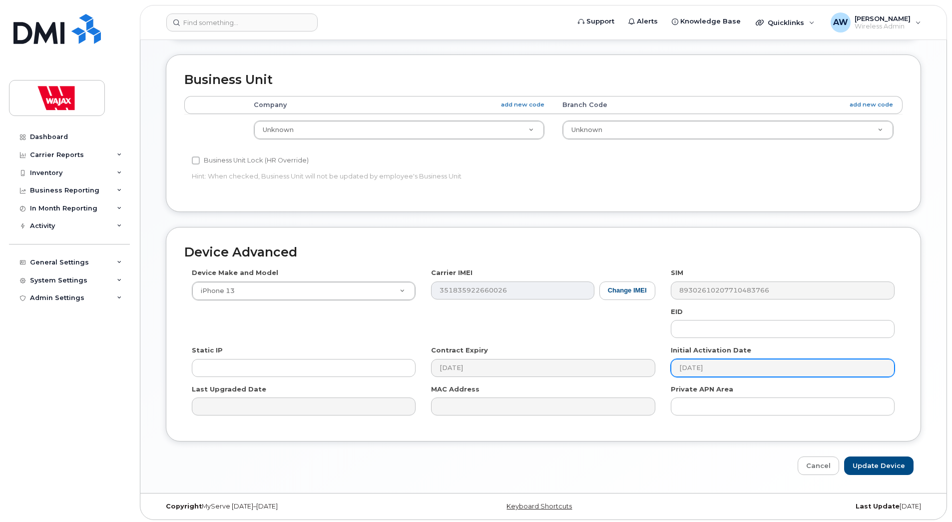
scroll to position [358, 0]
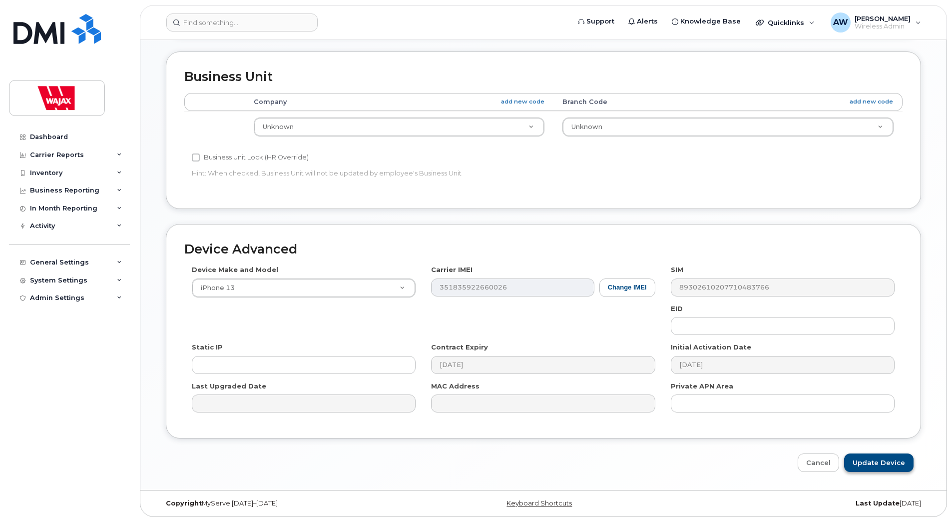
type input "[PERSON_NAME]"
click at [865, 459] on input "Update Device" at bounding box center [878, 462] width 69 height 18
type input "Saving..."
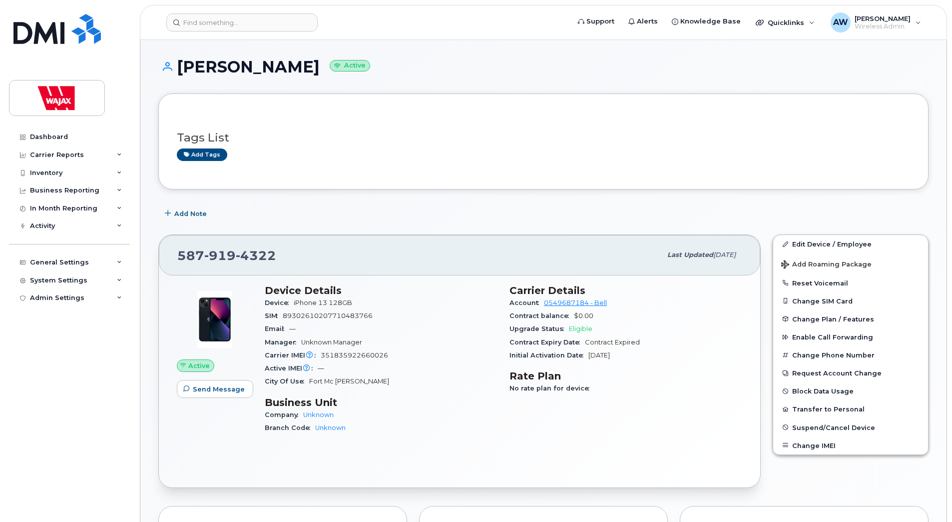
drag, startPoint x: 298, startPoint y: 66, endPoint x: 179, endPoint y: 70, distance: 119.0
click at [179, 70] on h1 "David Connell Active" at bounding box center [543, 66] width 770 height 17
copy h1 "David Connell"
drag, startPoint x: 279, startPoint y: 257, endPoint x: 179, endPoint y: 251, distance: 100.1
click at [179, 251] on div "587 919 4322" at bounding box center [419, 254] width 484 height 21
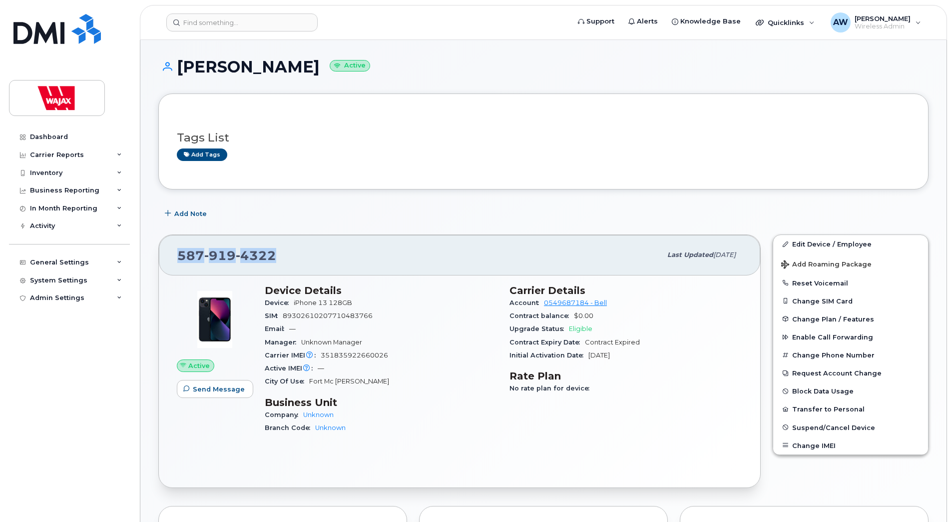
copy span "587 919 4322"
click at [237, 17] on input at bounding box center [241, 22] width 151 height 18
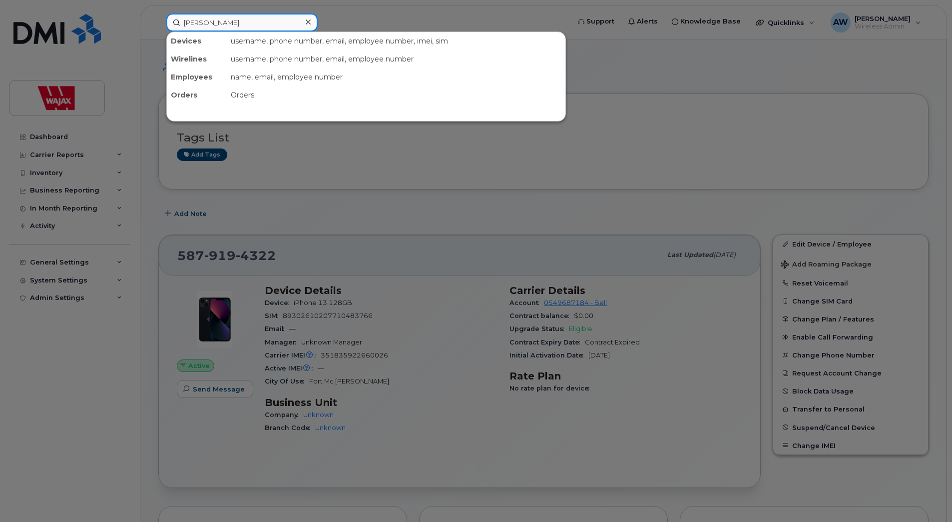
type input "tyler manning"
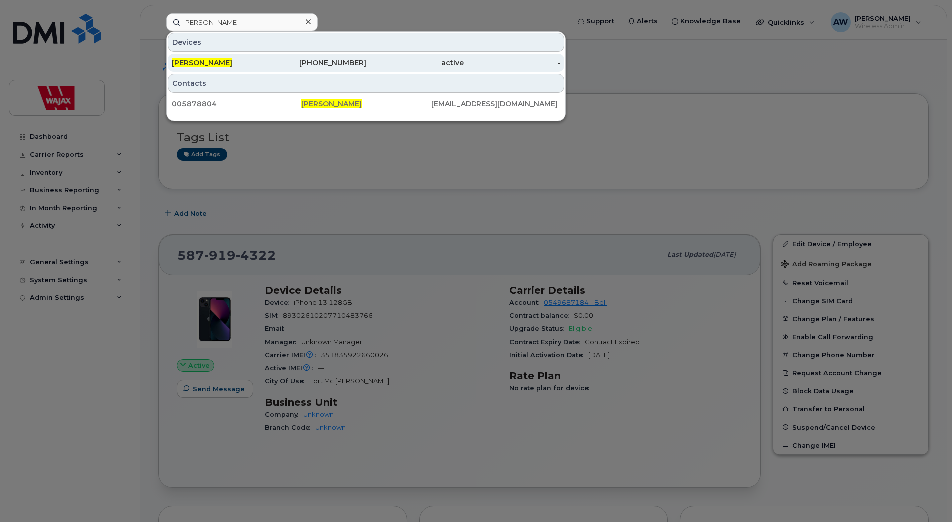
drag, startPoint x: 235, startPoint y: 68, endPoint x: 234, endPoint y: 63, distance: 5.1
click at [235, 68] on div "Tyler Manning" at bounding box center [220, 63] width 97 height 18
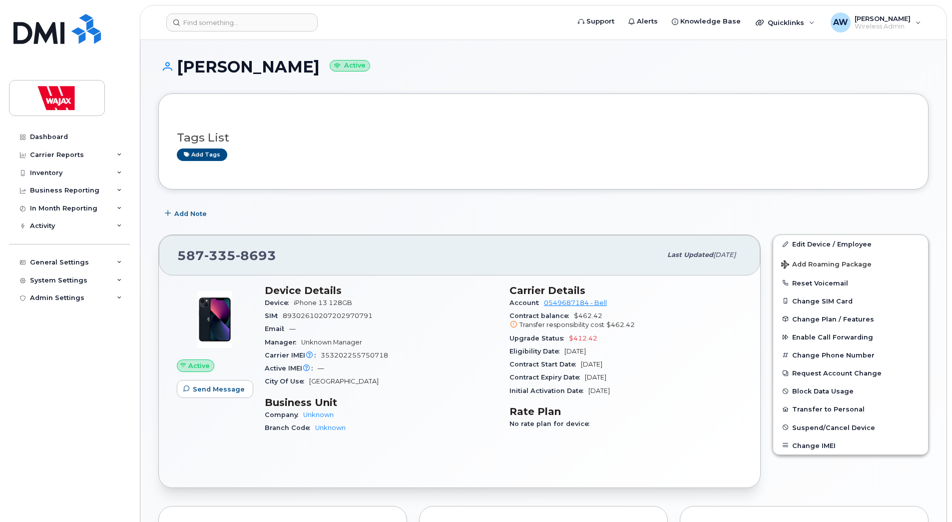
drag, startPoint x: 294, startPoint y: 65, endPoint x: 181, endPoint y: 68, distance: 112.5
click at [181, 68] on h1 "[PERSON_NAME] Active" at bounding box center [543, 66] width 770 height 17
copy h1 "[PERSON_NAME]"
drag, startPoint x: 275, startPoint y: 257, endPoint x: 177, endPoint y: 258, distance: 97.9
click at [177, 258] on div "[PHONE_NUMBER]" at bounding box center [419, 254] width 484 height 21
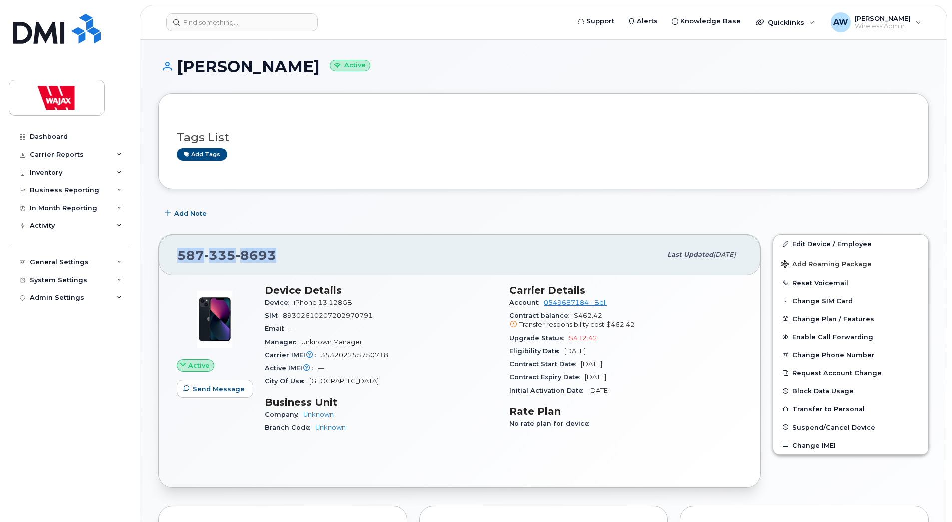
copy span "[PHONE_NUMBER]"
click at [230, 20] on input at bounding box center [241, 22] width 151 height 18
paste input "[PERSON_NAME]"
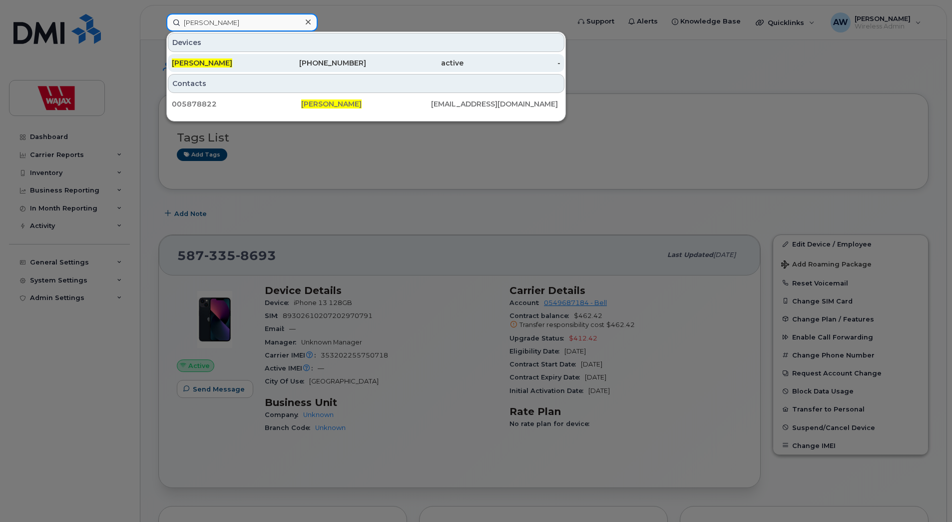
type input "[PERSON_NAME]"
click at [246, 61] on div "[PERSON_NAME]" at bounding box center [220, 63] width 97 height 10
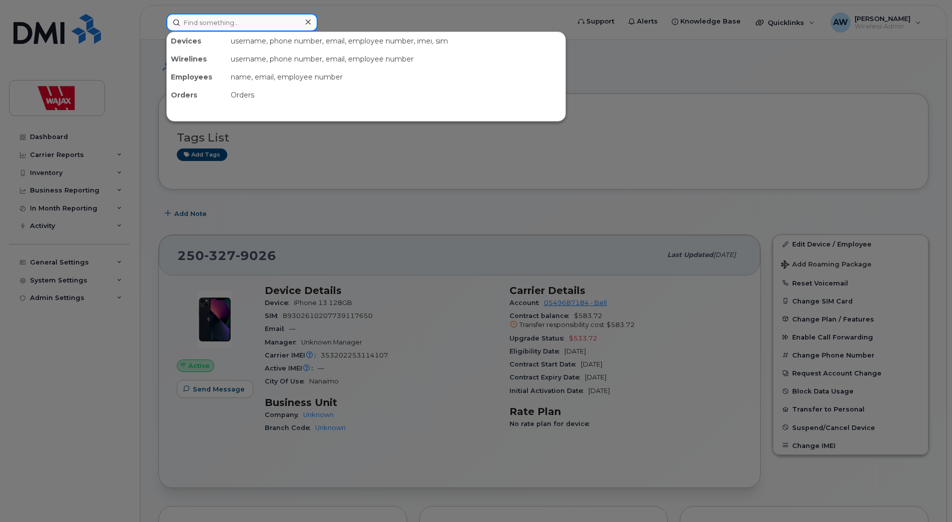
click at [263, 28] on input at bounding box center [241, 22] width 151 height 18
paste input "[PERSON_NAME]"
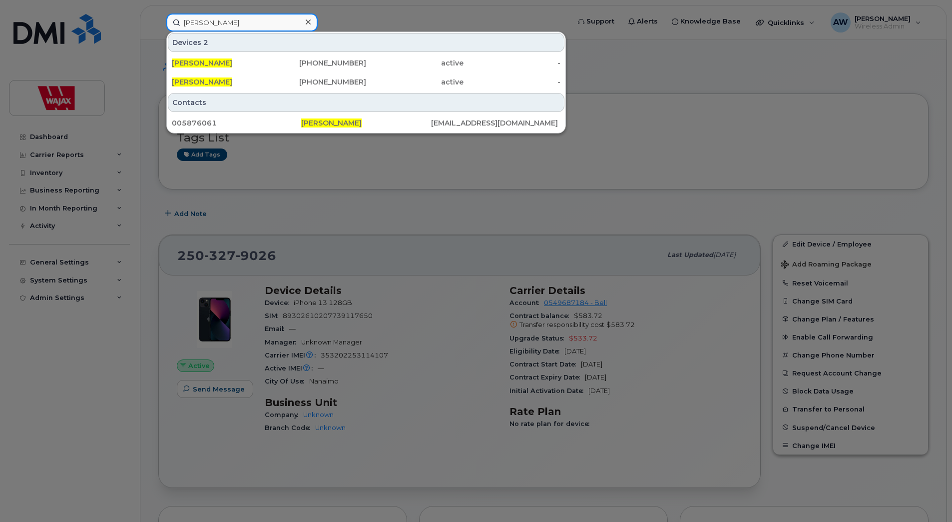
type input "[PERSON_NAME]"
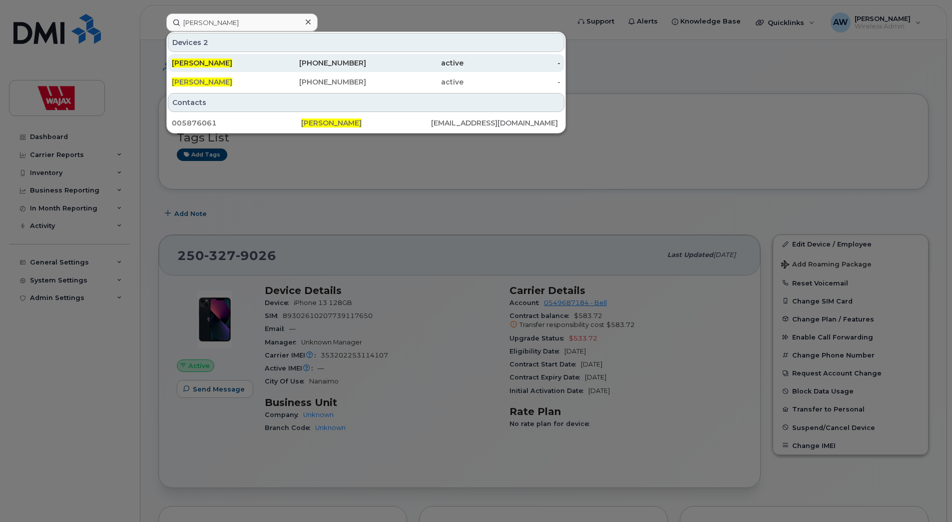
drag, startPoint x: 343, startPoint y: 58, endPoint x: 432, endPoint y: 61, distance: 89.0
click at [343, 59] on div "[PHONE_NUMBER]" at bounding box center [317, 63] width 97 height 10
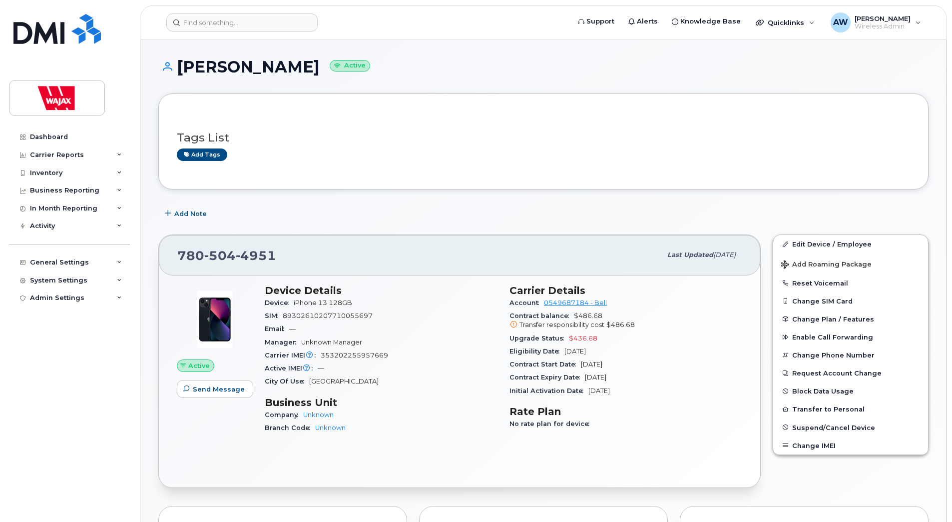
click at [411, 292] on h3 "Device Details" at bounding box center [381, 290] width 233 height 12
drag, startPoint x: 286, startPoint y: 254, endPoint x: 177, endPoint y: 255, distance: 109.4
click at [177, 255] on div "780 504 4951 Last updated Sep 03, 2025" at bounding box center [460, 255] width 602 height 40
copy span "780 504 4951"
click at [286, 24] on input at bounding box center [241, 22] width 151 height 18
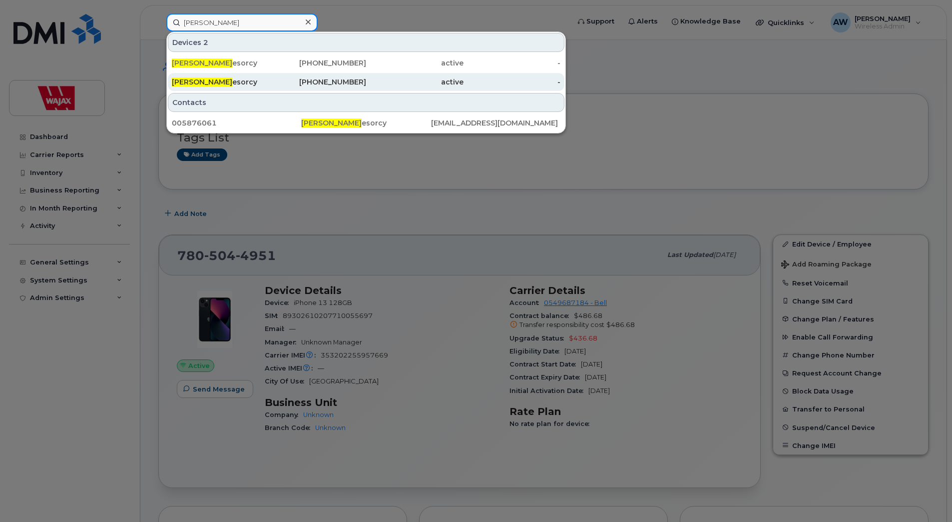
type input "rene d"
click at [296, 84] on div "236-785-8157" at bounding box center [317, 82] width 97 height 10
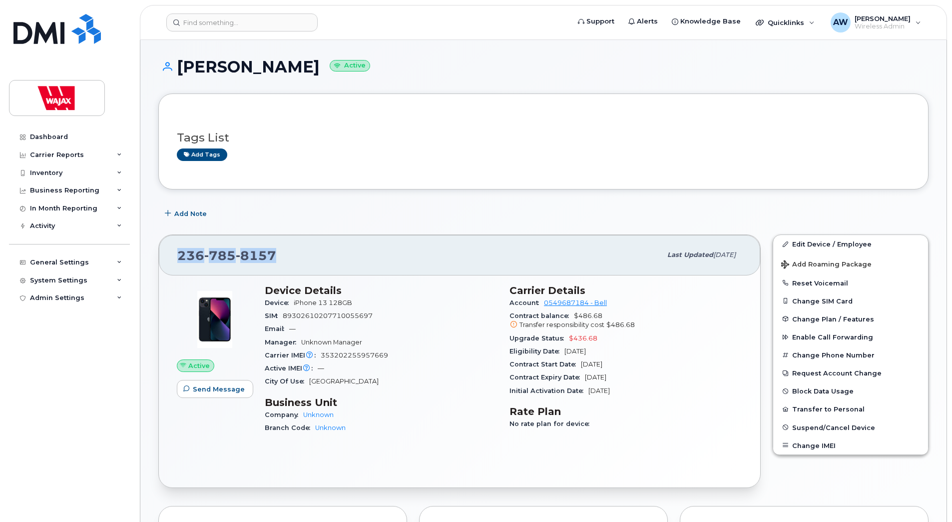
drag, startPoint x: 270, startPoint y: 253, endPoint x: 179, endPoint y: 263, distance: 91.4
click at [179, 263] on div "[PHONE_NUMBER]" at bounding box center [419, 254] width 484 height 21
copy span "[PHONE_NUMBER]"
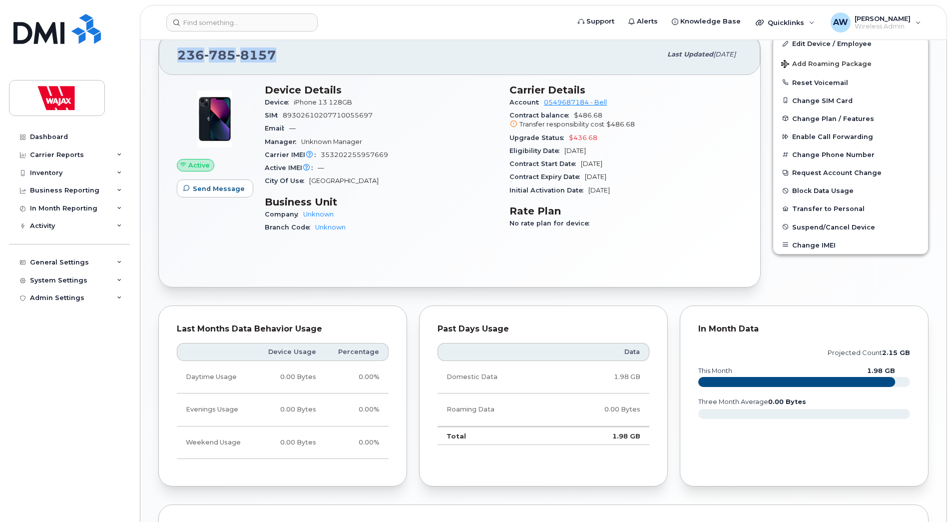
scroll to position [200, 0]
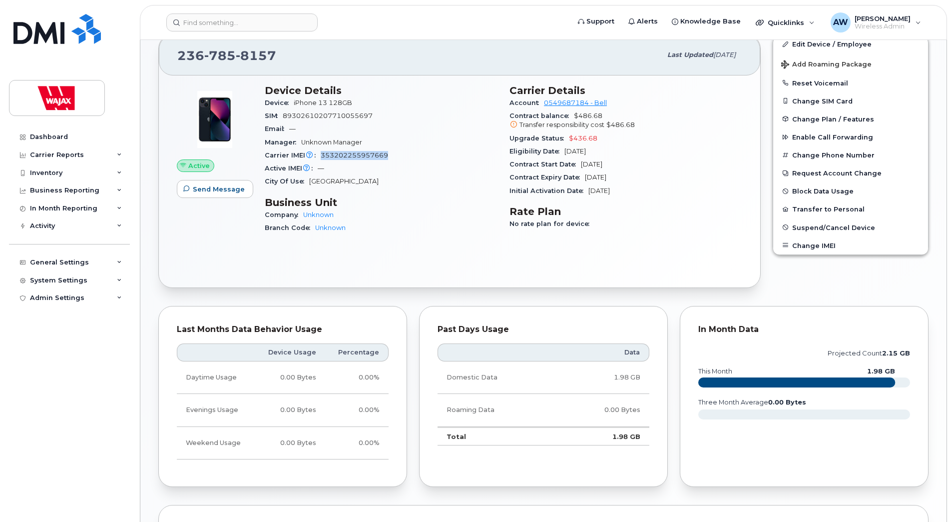
drag, startPoint x: 391, startPoint y: 154, endPoint x: 322, endPoint y: 154, distance: 68.5
click at [322, 154] on div "Carrier IMEI Carrier IMEI is reported during the last billing cycle or change o…" at bounding box center [381, 155] width 233 height 13
copy span "353202255957669"
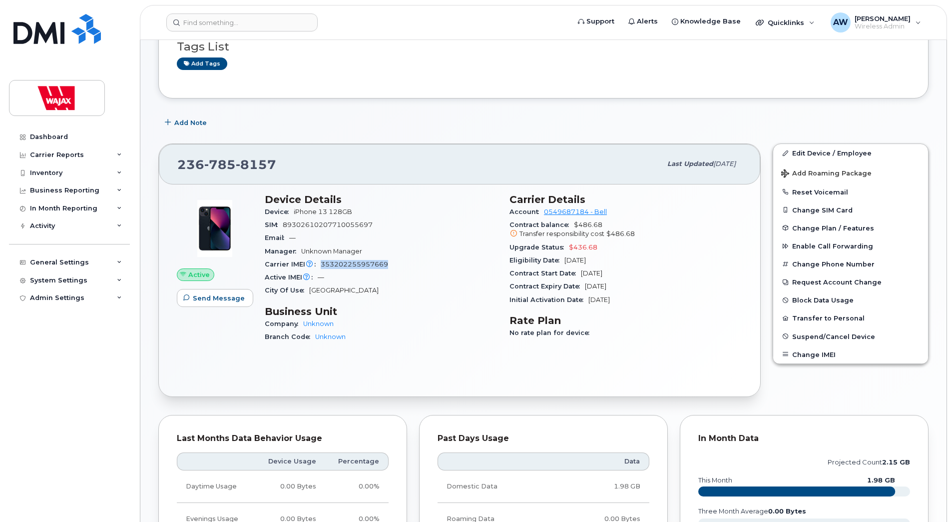
scroll to position [0, 0]
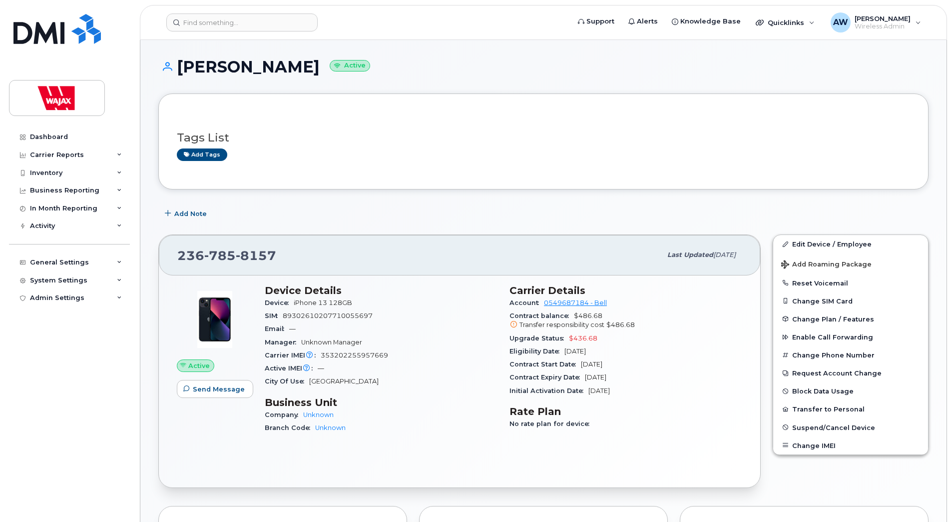
click at [393, 230] on div "[PHONE_NUMBER] Last updated [DATE] Active Send Message Device Details Device iP…" at bounding box center [459, 360] width 615 height 265
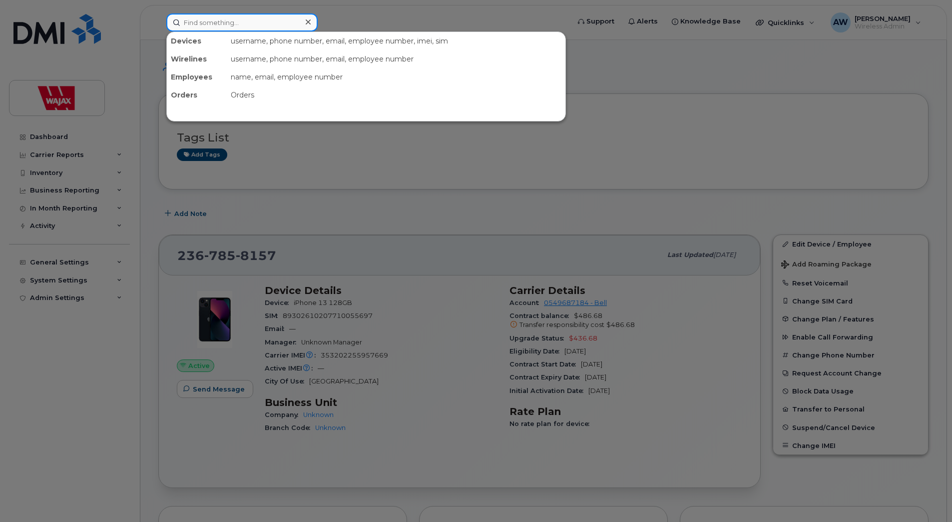
click at [248, 28] on input at bounding box center [241, 22] width 151 height 18
paste input "7805044951"
type input "7805044951"
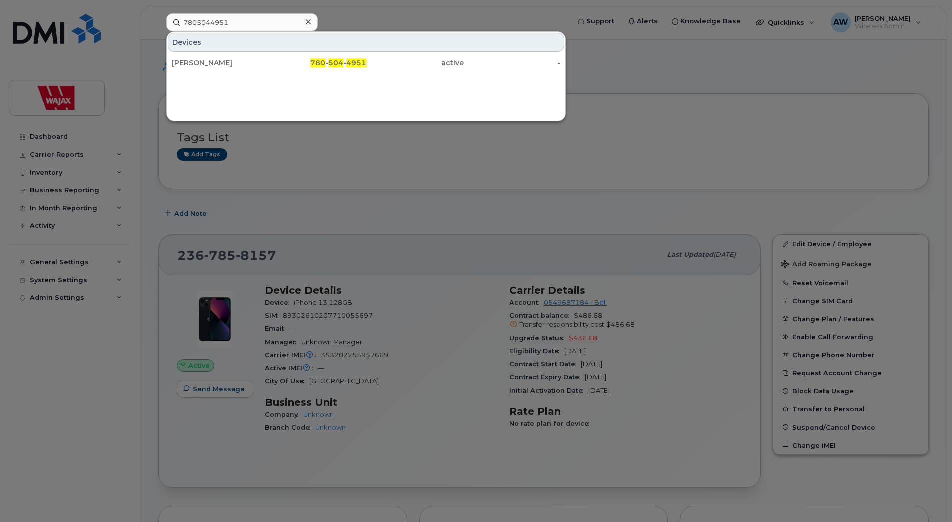
drag, startPoint x: 260, startPoint y: 66, endPoint x: 274, endPoint y: 91, distance: 28.9
click at [261, 68] on div "Rene Desorcy" at bounding box center [220, 63] width 97 height 10
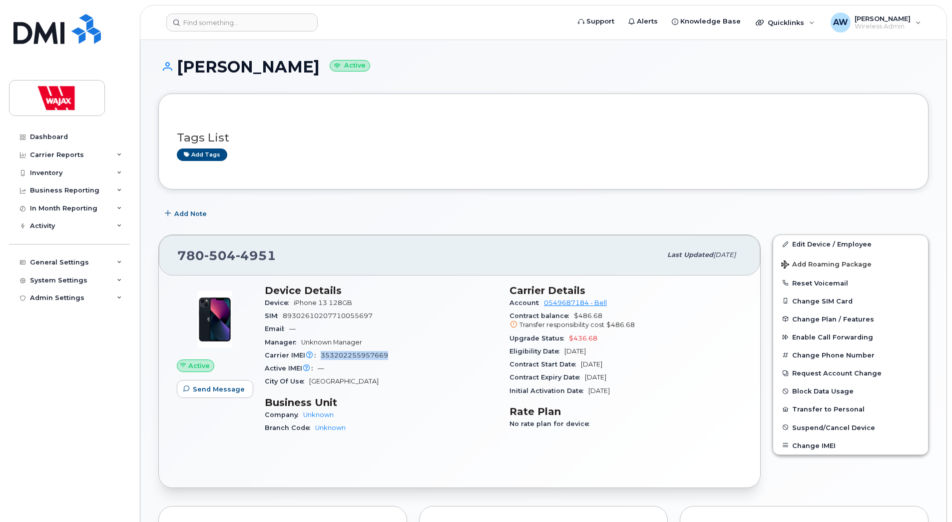
drag, startPoint x: 381, startPoint y: 357, endPoint x: 323, endPoint y: 351, distance: 58.7
click at [323, 351] on div "Carrier IMEI Carrier IMEI is reported during the last billing cycle or change o…" at bounding box center [381, 355] width 233 height 13
copy span "353202255957669"
drag, startPoint x: 293, startPoint y: 73, endPoint x: 182, endPoint y: 65, distance: 111.2
click at [182, 65] on h1 "Rene Desorcy Active" at bounding box center [543, 66] width 770 height 17
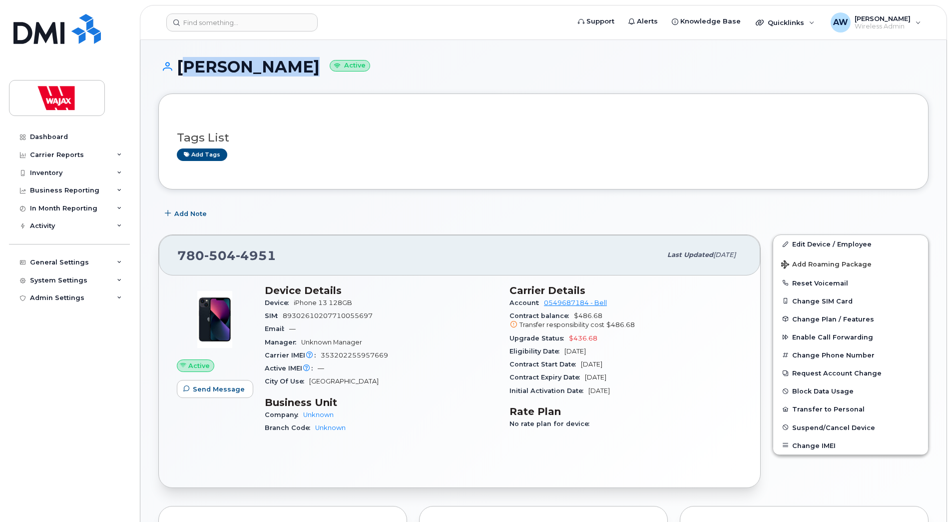
copy h1 "Rene Desorcy"
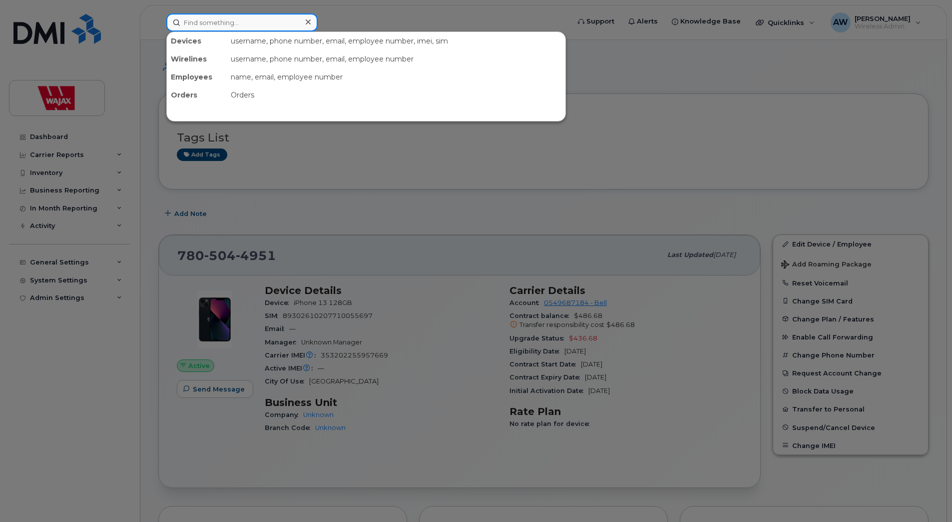
click at [250, 24] on input at bounding box center [241, 22] width 151 height 18
paste input "Tyler Muncaster"
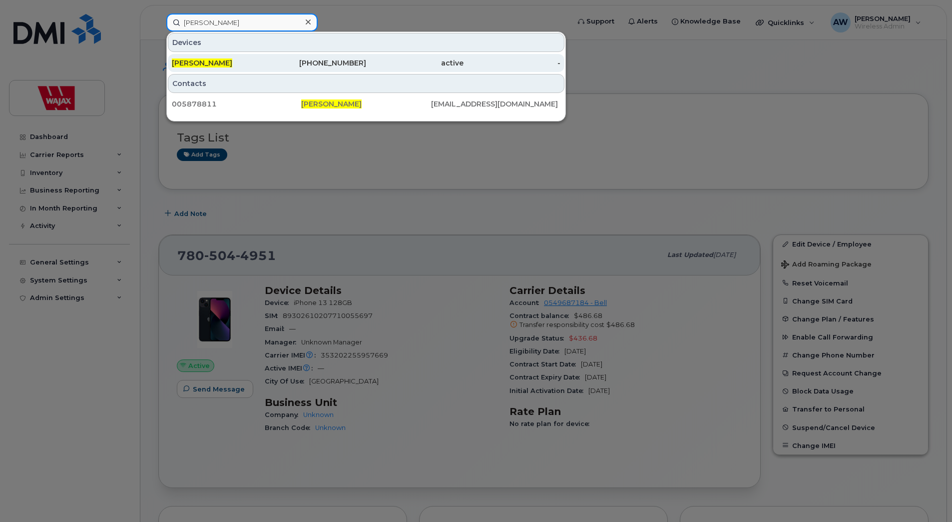
type input "Tyler Muncaster"
click at [235, 61] on div "Tyler Muncaster" at bounding box center [220, 63] width 97 height 10
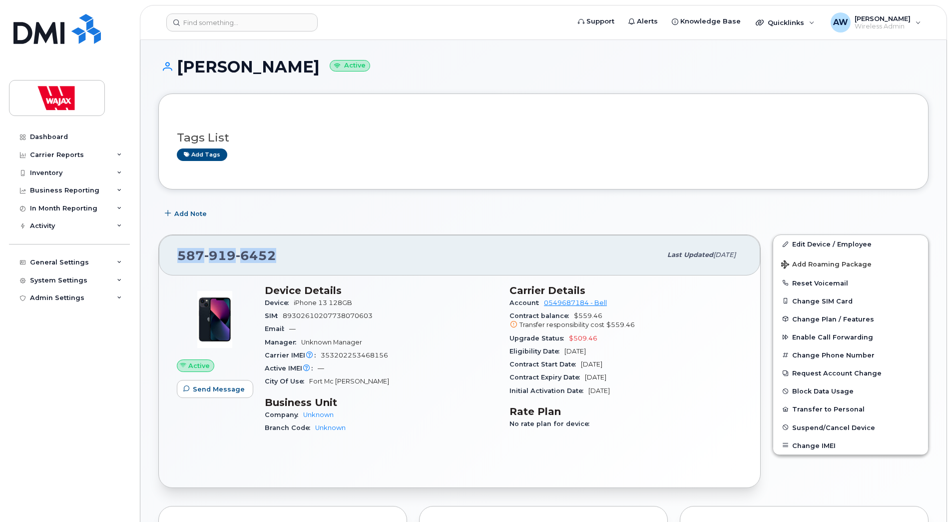
drag, startPoint x: 233, startPoint y: 256, endPoint x: 171, endPoint y: 256, distance: 62.5
click at [171, 256] on div "[PHONE_NUMBER] Last updated [DATE]" at bounding box center [460, 255] width 602 height 40
copy span "[PHONE_NUMBER]"
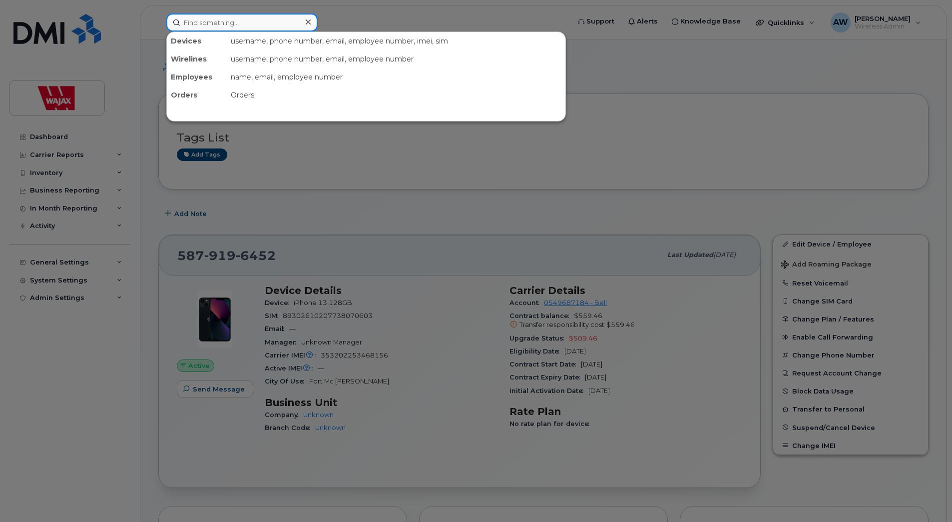
click at [248, 22] on input at bounding box center [241, 22] width 151 height 18
paste input "[PERSON_NAME]"
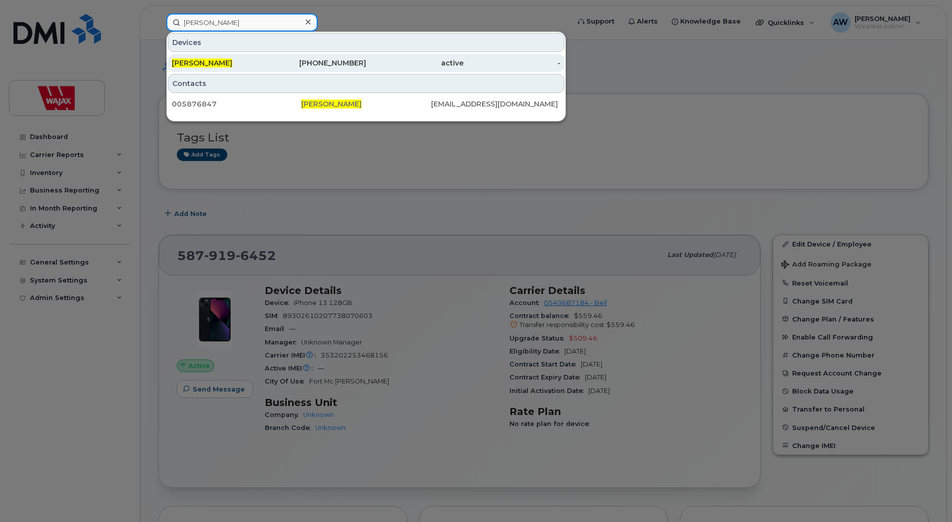
type input "[PERSON_NAME]"
click at [245, 60] on div "[PERSON_NAME]" at bounding box center [220, 63] width 97 height 10
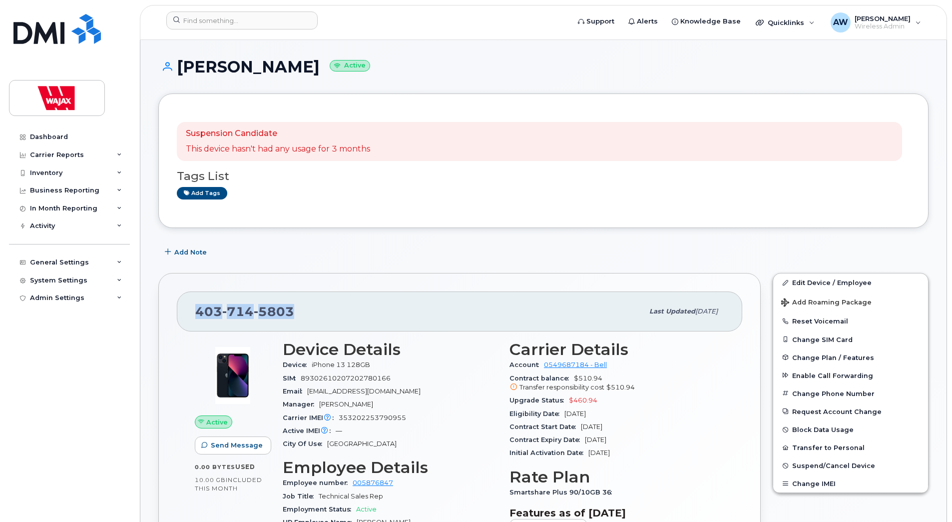
drag, startPoint x: 284, startPoint y: 312, endPoint x: 192, endPoint y: 312, distance: 91.4
click at [192, 312] on div "[PHONE_NUMBER] Last updated [DATE]" at bounding box center [460, 311] width 566 height 40
copy span "[PHONE_NUMBER]"
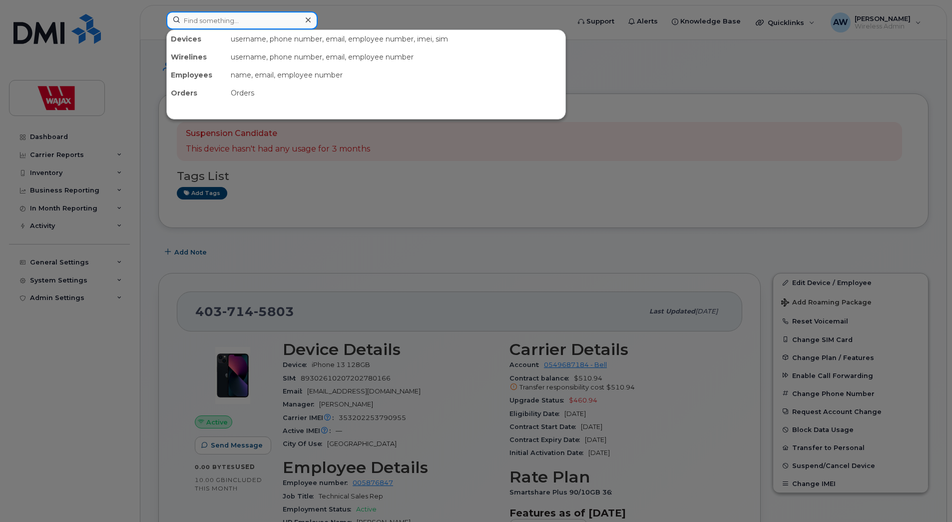
click at [249, 20] on input at bounding box center [241, 20] width 151 height 18
paste input "+15069535658"
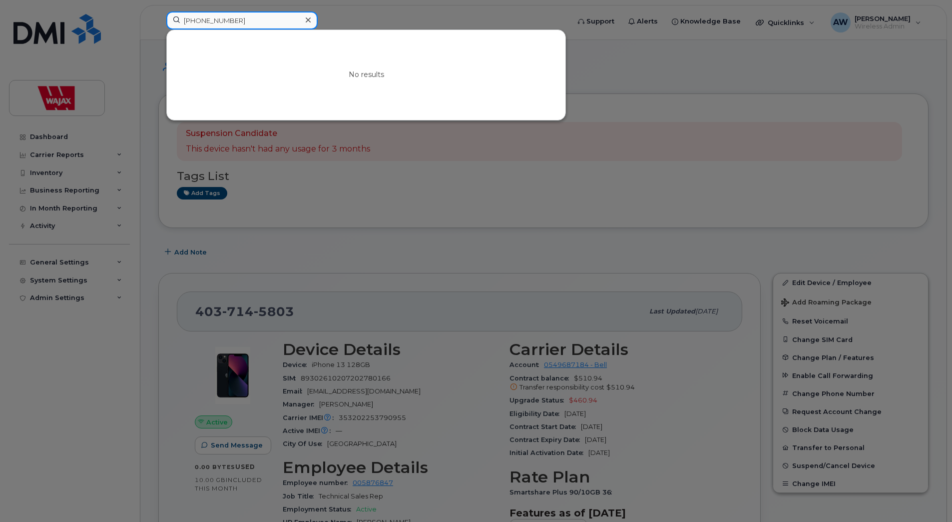
drag, startPoint x: 192, startPoint y: 19, endPoint x: 162, endPoint y: 28, distance: 31.8
click at [162, 28] on div "+15069535658 No results" at bounding box center [364, 22] width 413 height 22
type input "5069535658"
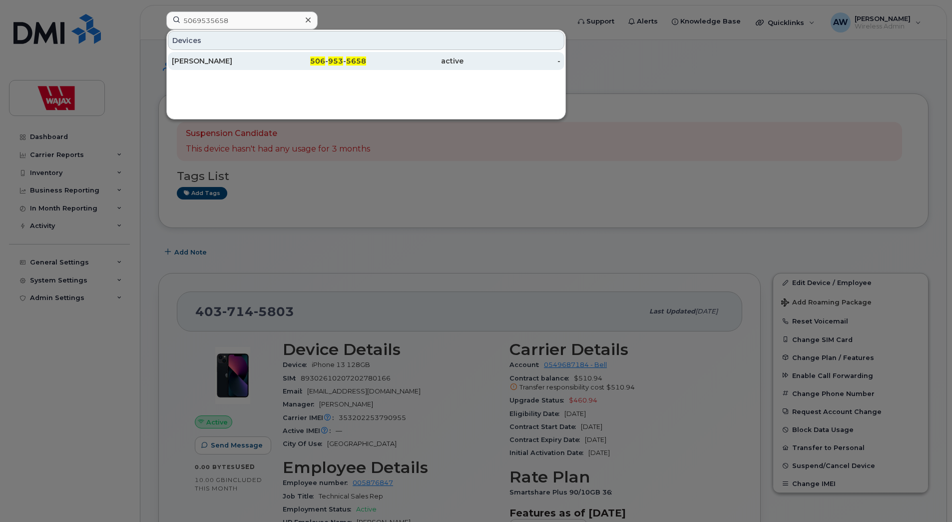
click at [209, 62] on div "[PERSON_NAME]" at bounding box center [220, 61] width 97 height 10
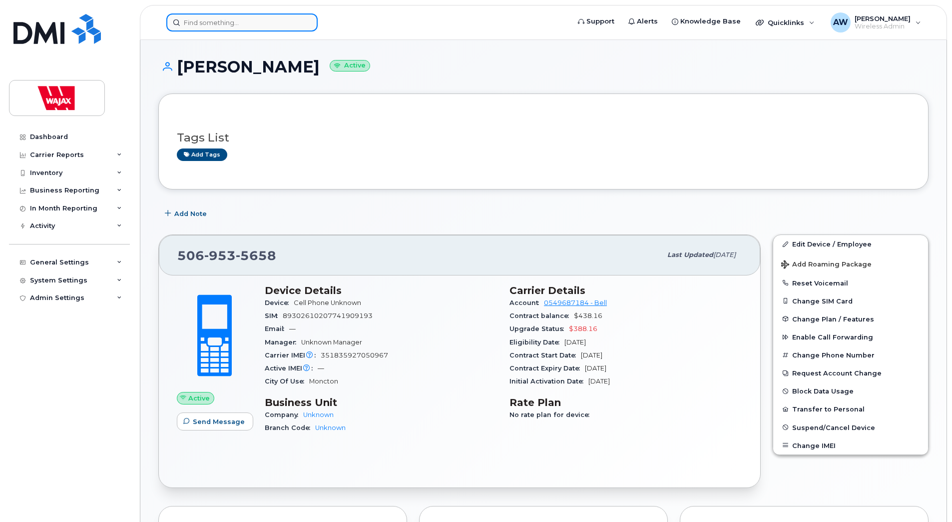
click at [273, 17] on input at bounding box center [241, 22] width 151 height 18
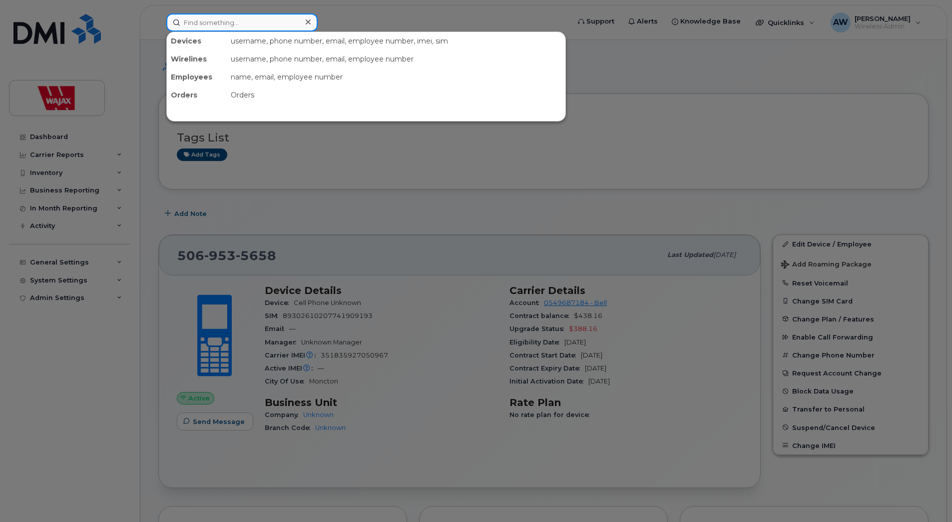
paste input "[PERSON_NAME]"
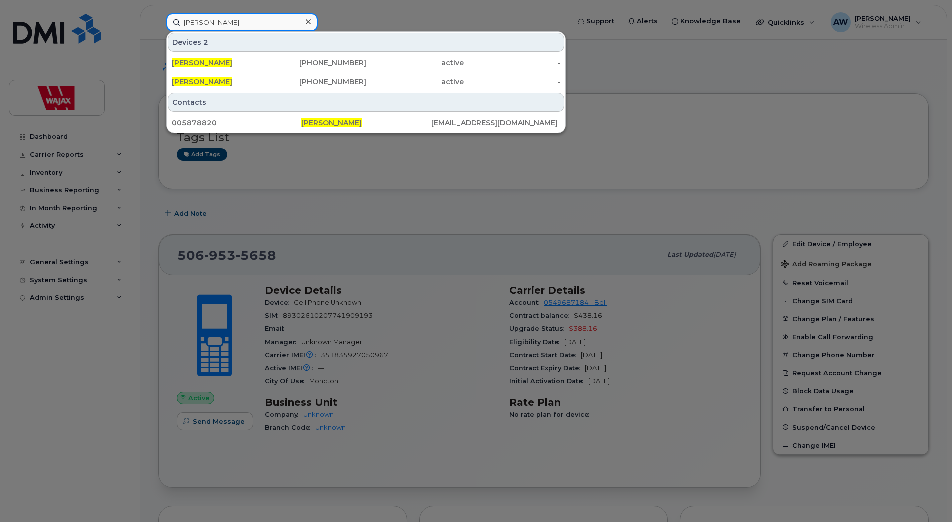
type input "[PERSON_NAME]"
click at [368, 10] on div at bounding box center [476, 261] width 952 height 522
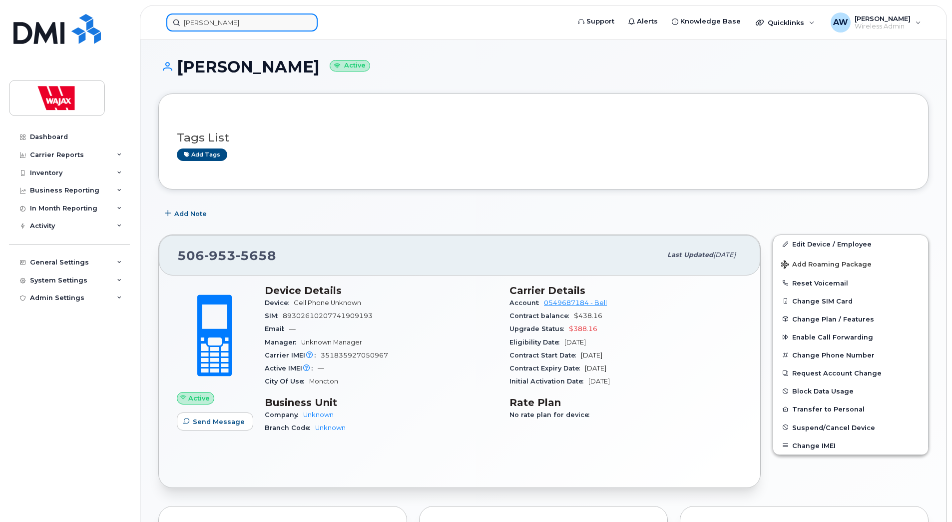
click at [256, 27] on input "Justin Hughes" at bounding box center [241, 22] width 151 height 18
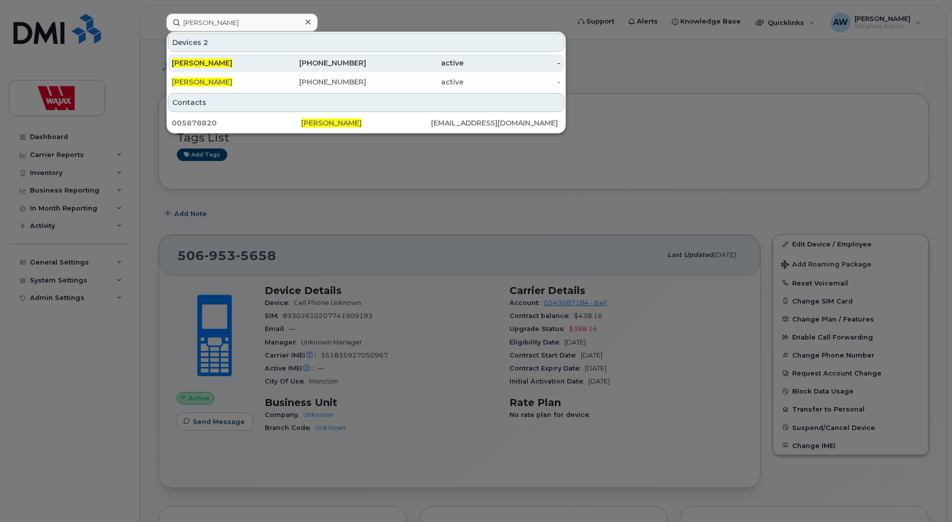
click at [267, 65] on div "[PERSON_NAME]" at bounding box center [220, 63] width 97 height 10
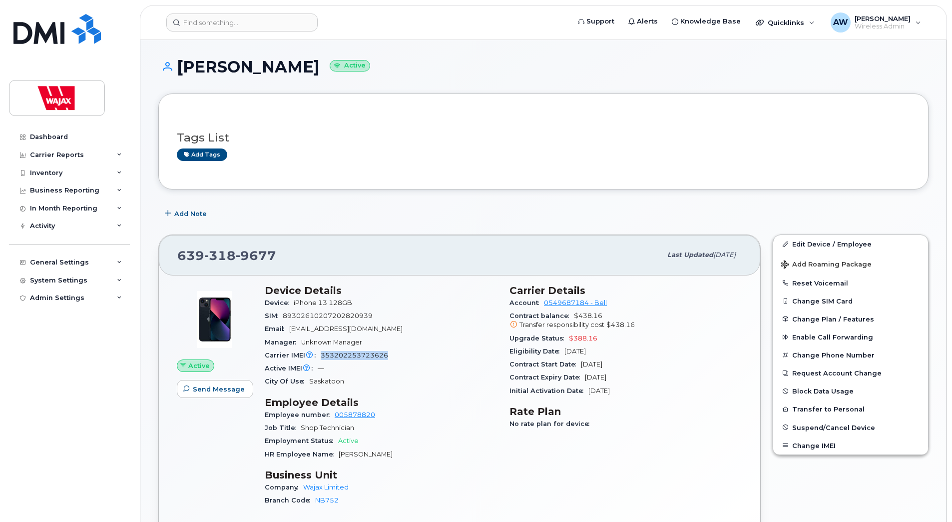
drag, startPoint x: 394, startPoint y: 354, endPoint x: 318, endPoint y: 358, distance: 75.6
click at [318, 358] on div "Carrier IMEI Carrier IMEI is reported during the last billing cycle or change o…" at bounding box center [381, 355] width 233 height 13
copy span "353202253723626"
drag, startPoint x: 374, startPoint y: 316, endPoint x: 281, endPoint y: 320, distance: 93.0
click at [281, 320] on div "SIM 89302610207202820939" at bounding box center [381, 315] width 233 height 13
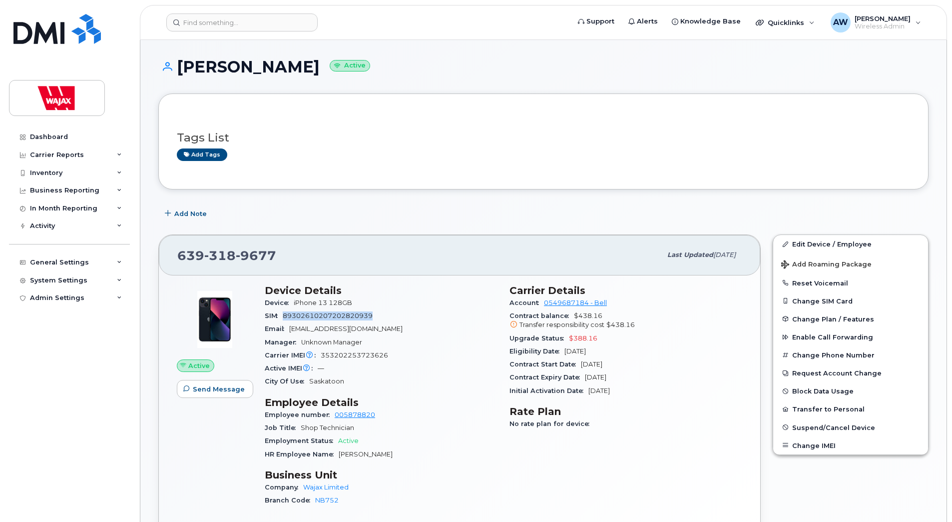
copy span "89302610207202820939"
drag, startPoint x: 281, startPoint y: 251, endPoint x: 180, endPoint y: 260, distance: 101.8
click at [180, 260] on div "639 318 9677" at bounding box center [419, 254] width 484 height 21
copy span "639 318 9677"
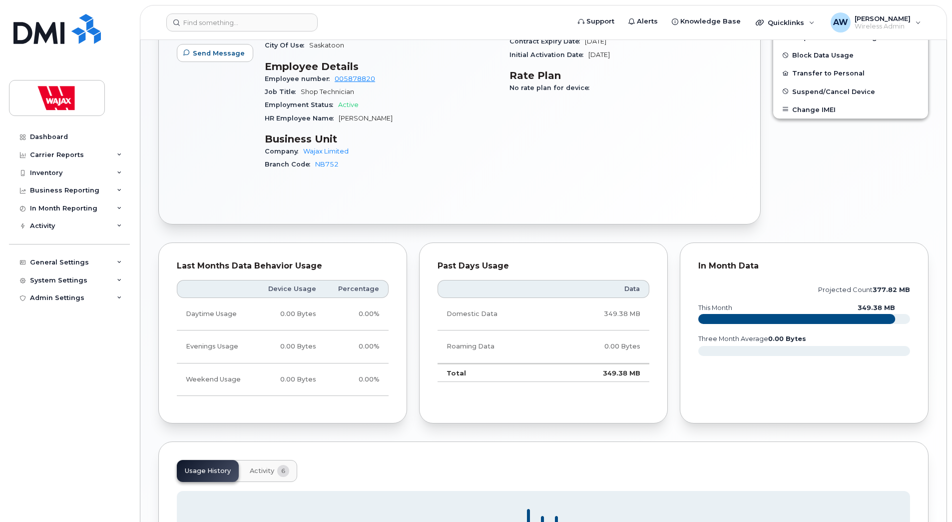
scroll to position [492, 0]
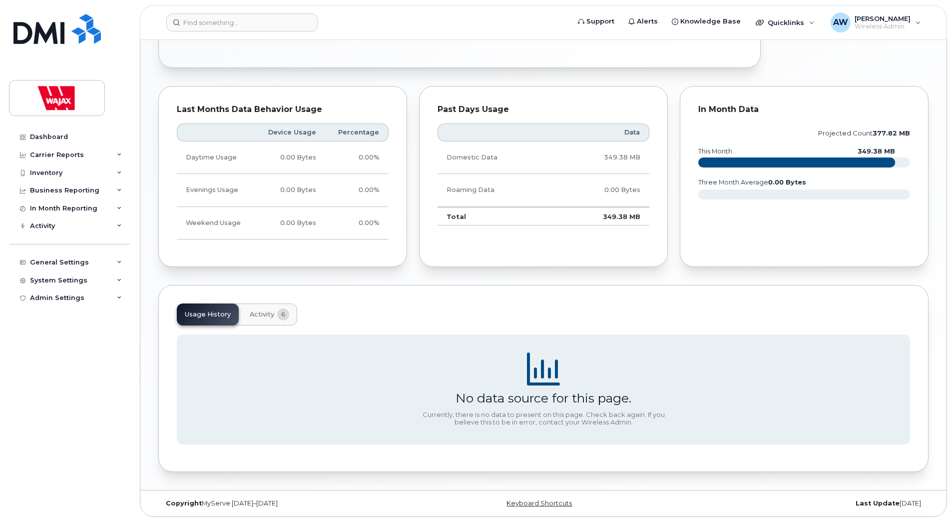
click at [269, 323] on button "Activity 6" at bounding box center [269, 314] width 55 height 22
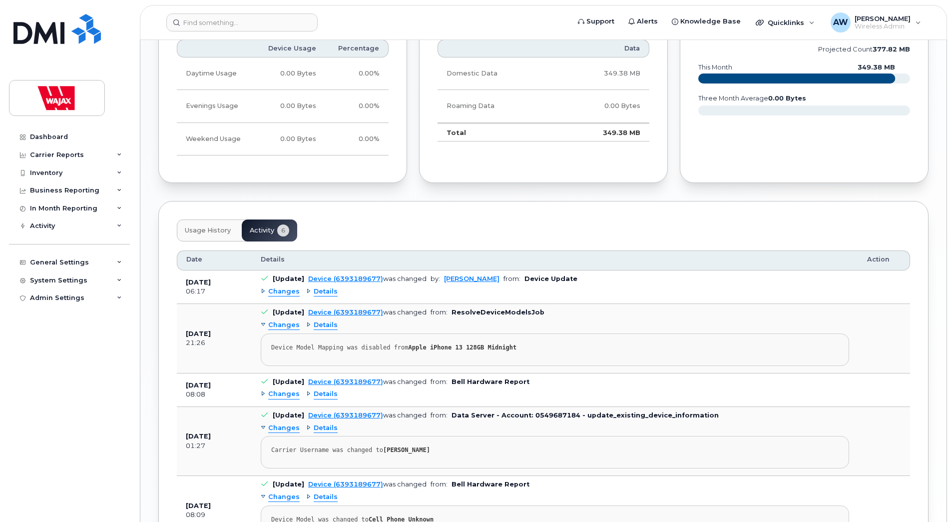
scroll to position [592, 0]
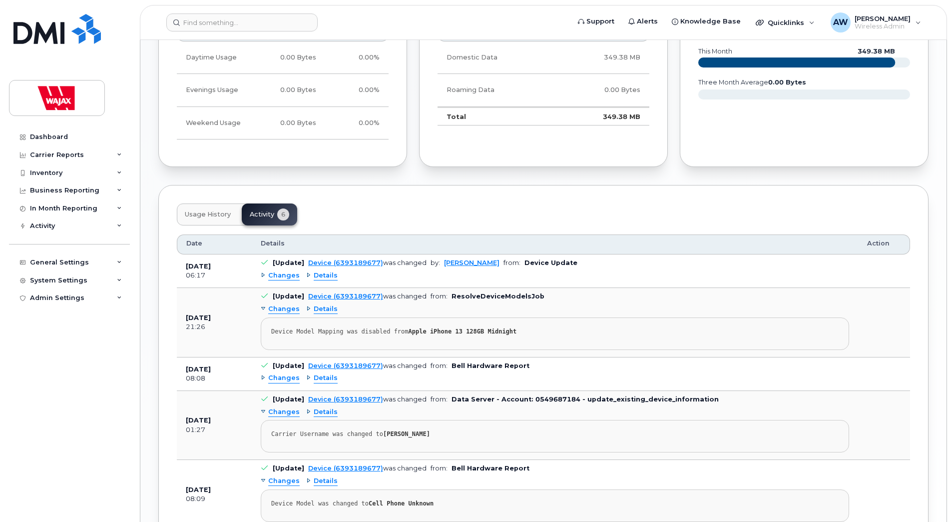
click at [282, 278] on span "Changes" at bounding box center [283, 275] width 31 height 9
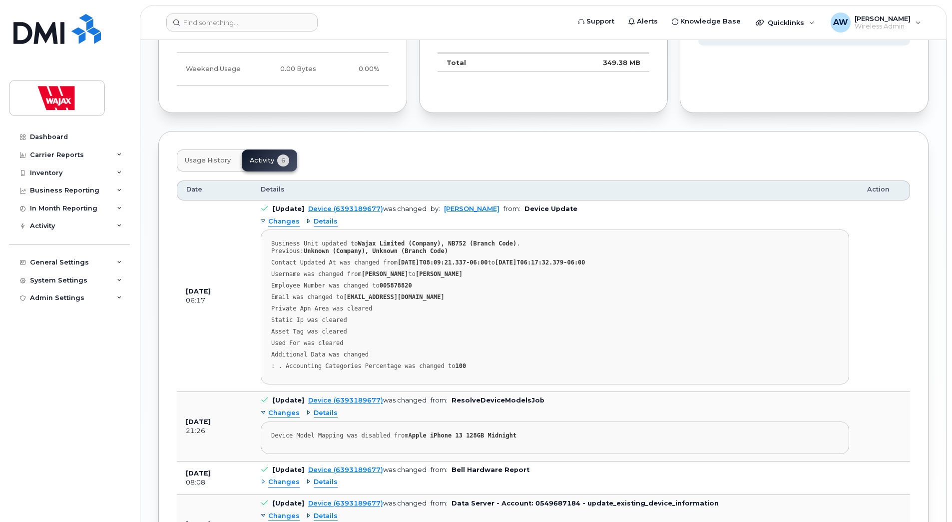
scroll to position [642, 0]
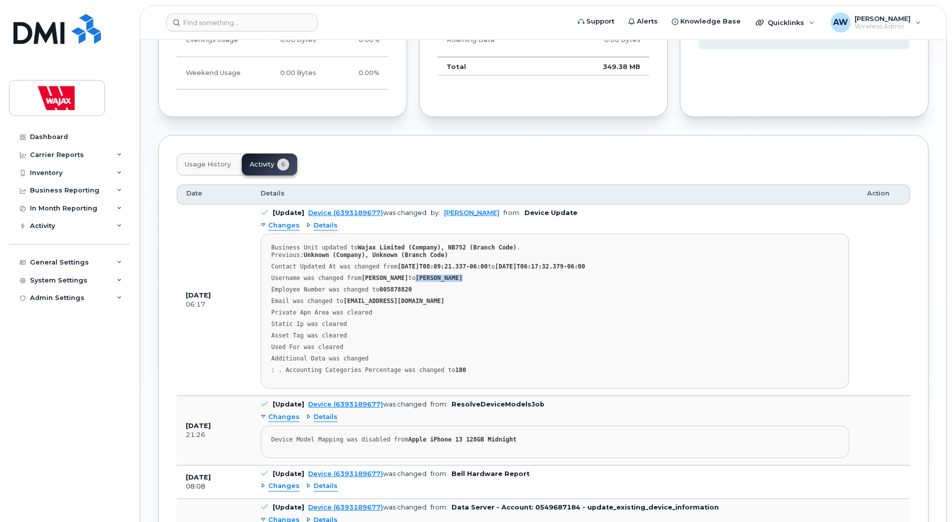
drag, startPoint x: 475, startPoint y: 277, endPoint x: 427, endPoint y: 281, distance: 47.6
click at [427, 281] on div "Username was changed from Brendon Viteychuk to Justin Hughes" at bounding box center [555, 277] width 568 height 7
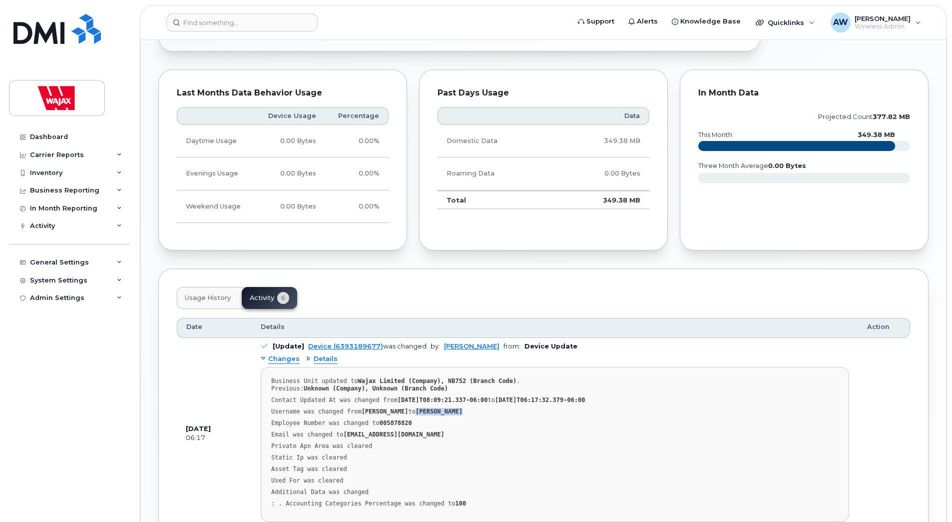
scroll to position [749, 0]
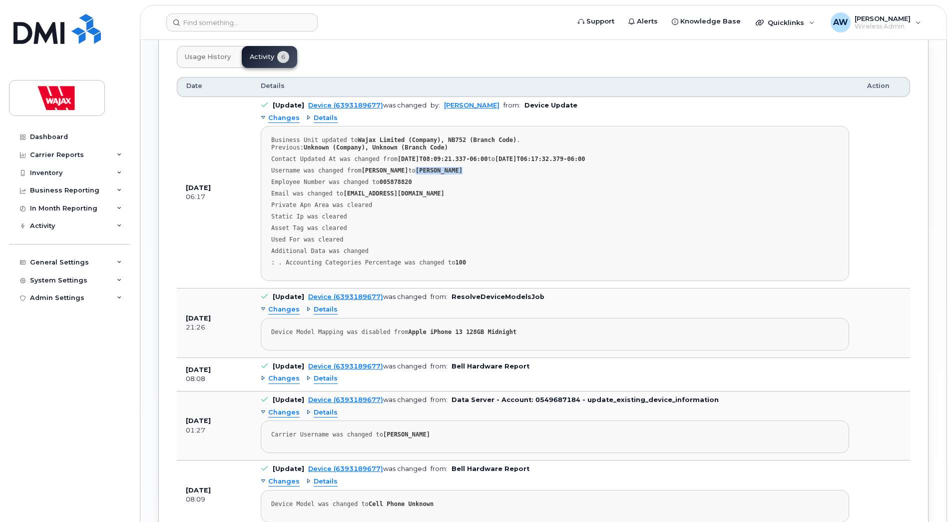
drag, startPoint x: 437, startPoint y: 435, endPoint x: 378, endPoint y: 426, distance: 59.1
click at [378, 426] on pre "Carrier Username was changed to BRENDON VITEYCHUK" at bounding box center [555, 436] width 589 height 32
copy strong "BRENDON VITEYCHUK"
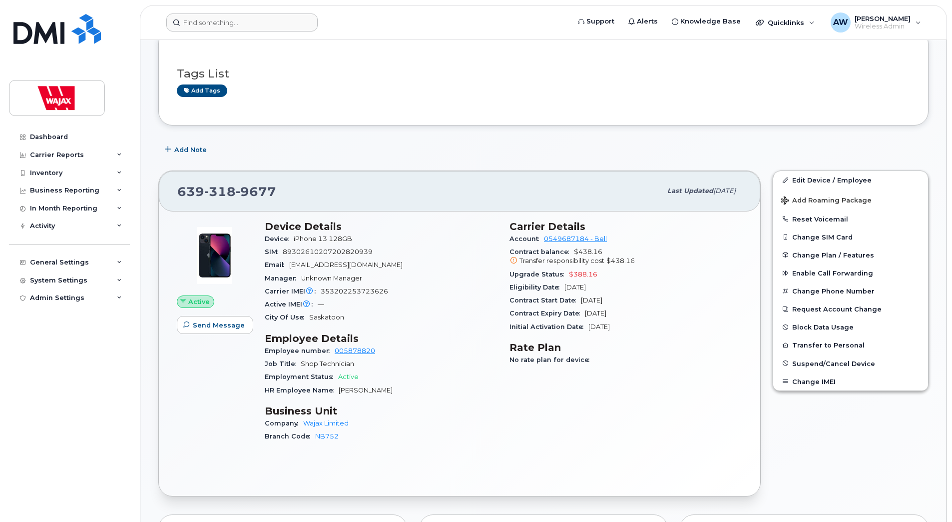
scroll to position [0, 0]
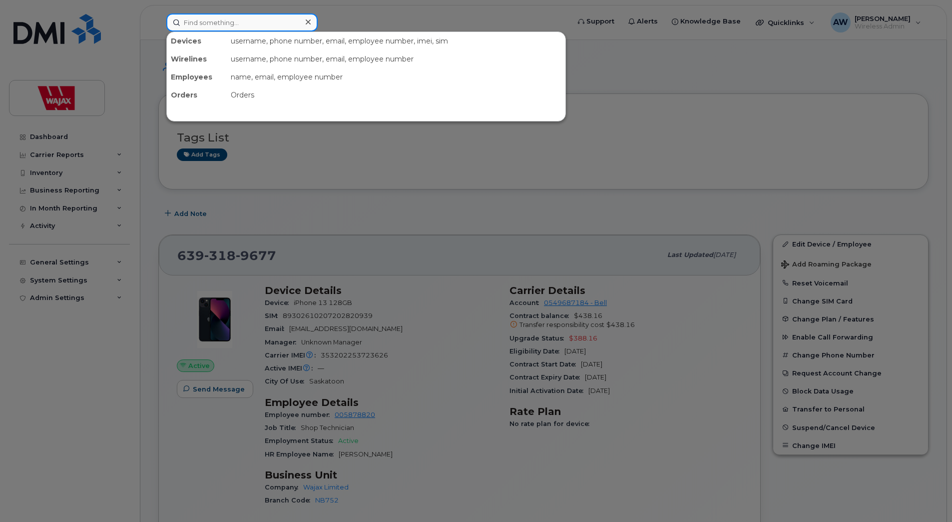
click at [280, 14] on input at bounding box center [241, 22] width 151 height 18
paste input "BRENDON VITEYCHUK"
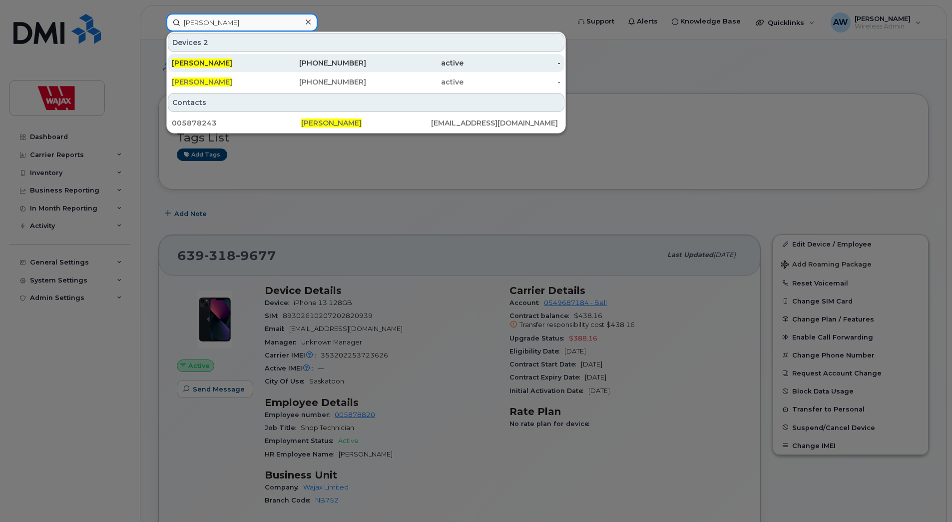
type input "BRENDON VITEYCHUK"
click at [393, 60] on div "active" at bounding box center [414, 63] width 97 height 10
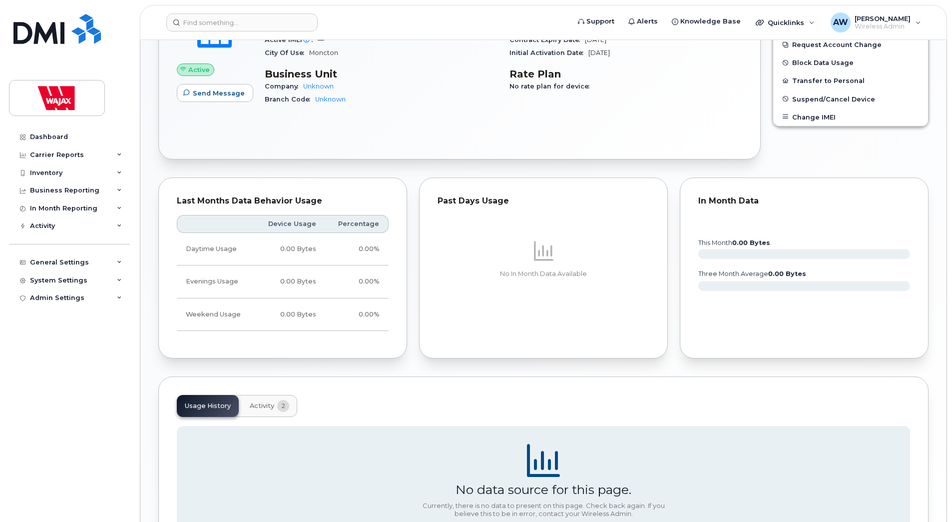
scroll to position [420, 0]
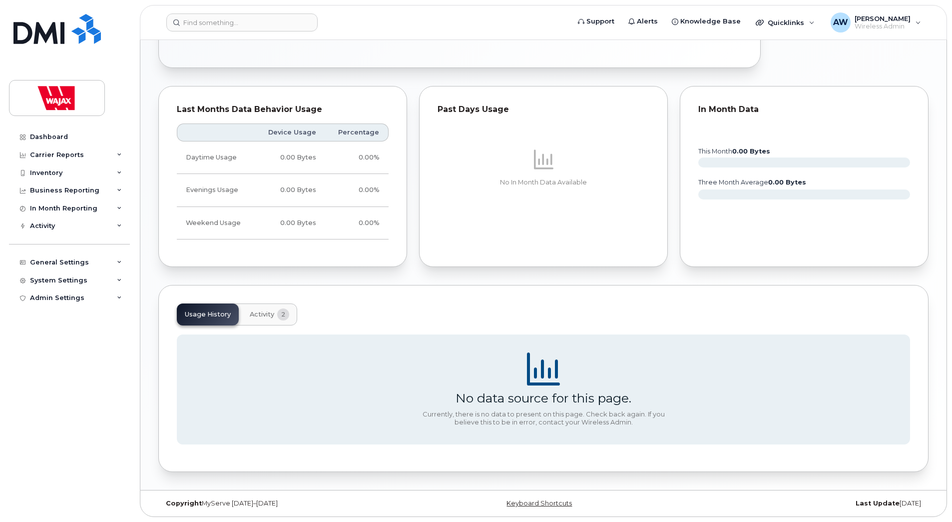
click at [257, 317] on span "Activity" at bounding box center [262, 314] width 24 height 8
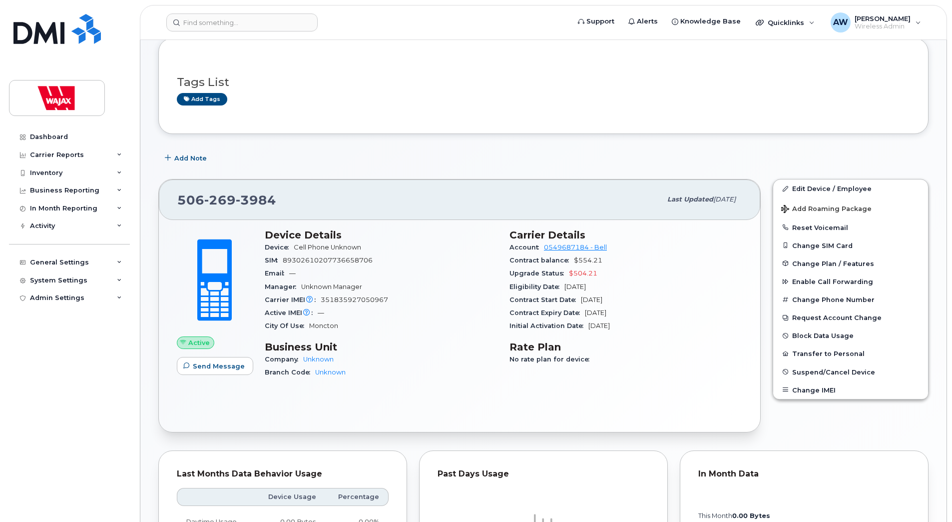
scroll to position [0, 0]
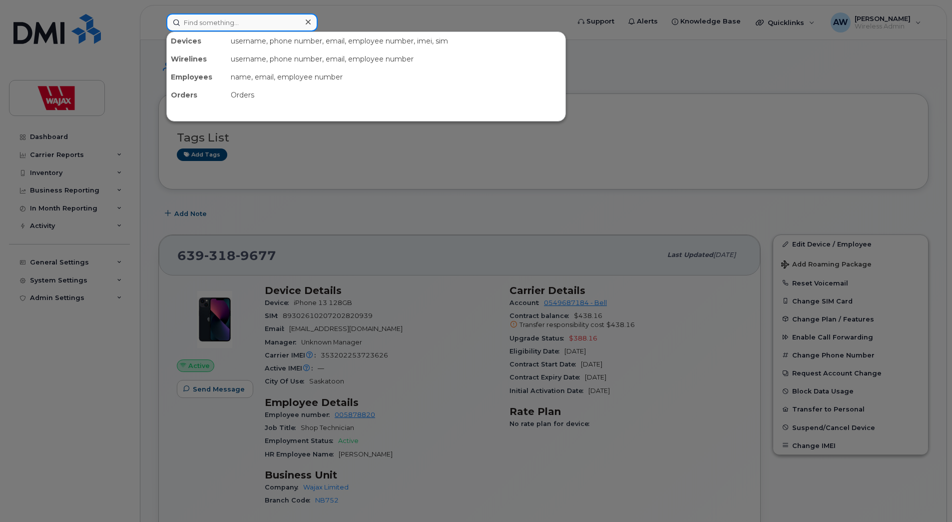
click at [232, 24] on input at bounding box center [241, 22] width 151 height 18
paste input "[PERSON_NAME]"
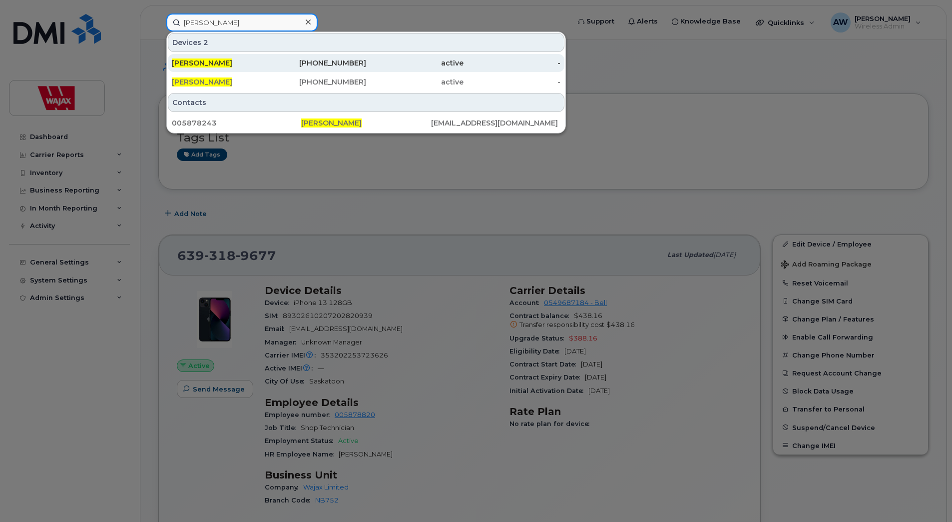
type input "[PERSON_NAME]"
click at [257, 58] on div "[PERSON_NAME]" at bounding box center [220, 63] width 97 height 18
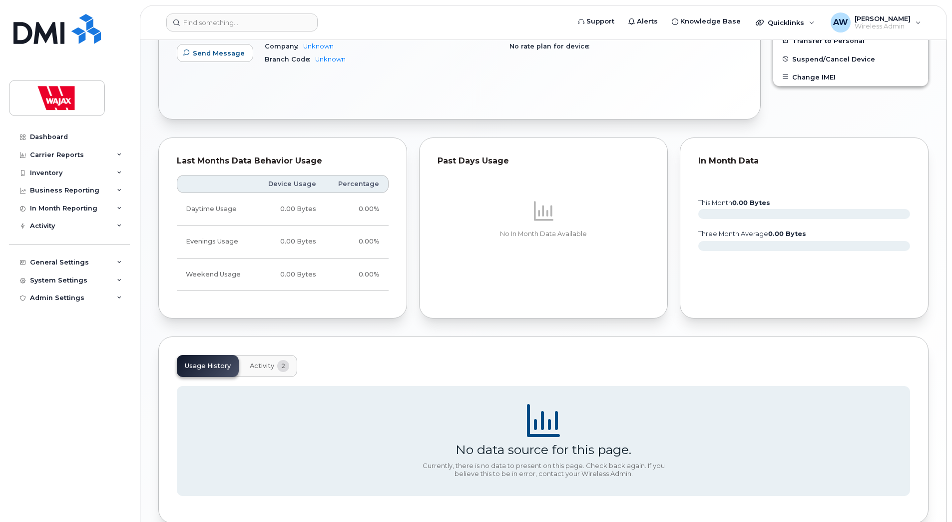
scroll to position [420, 0]
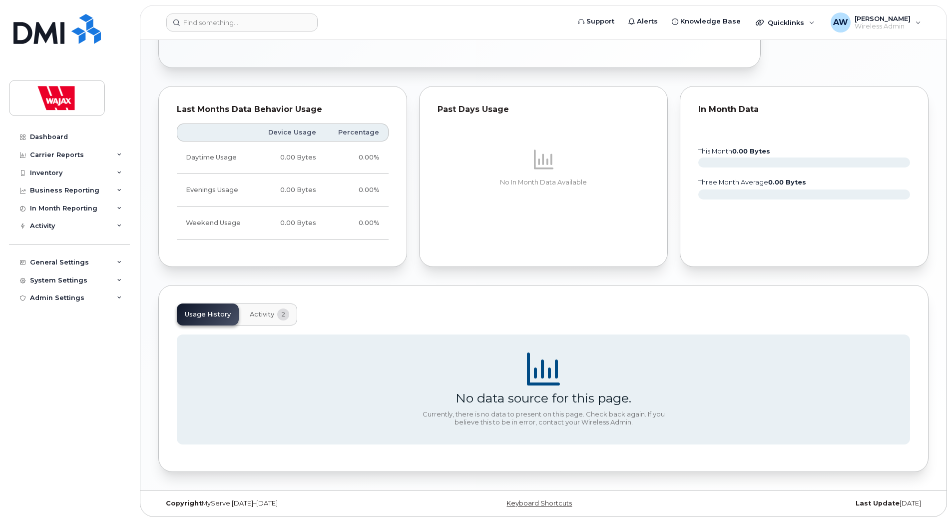
click at [275, 315] on button "Activity 2" at bounding box center [269, 314] width 55 height 22
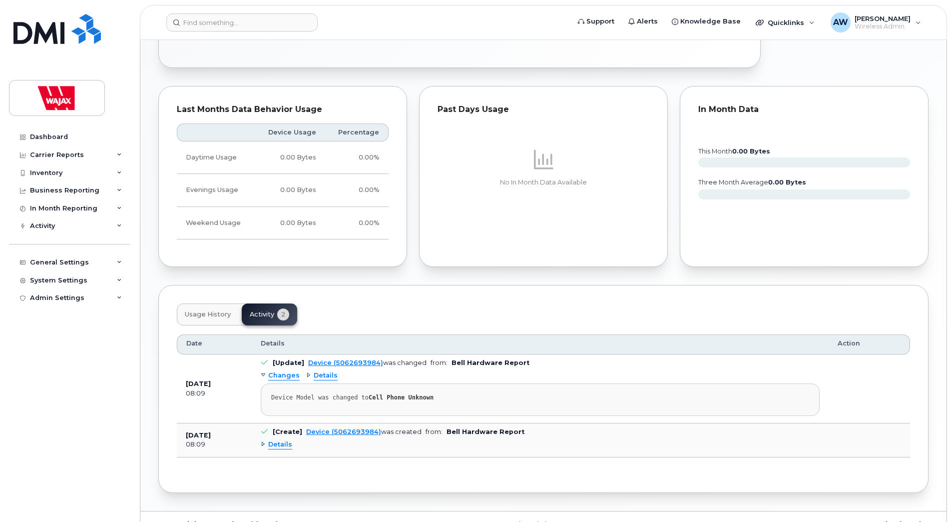
click at [218, 320] on button "Usage History" at bounding box center [208, 314] width 62 height 22
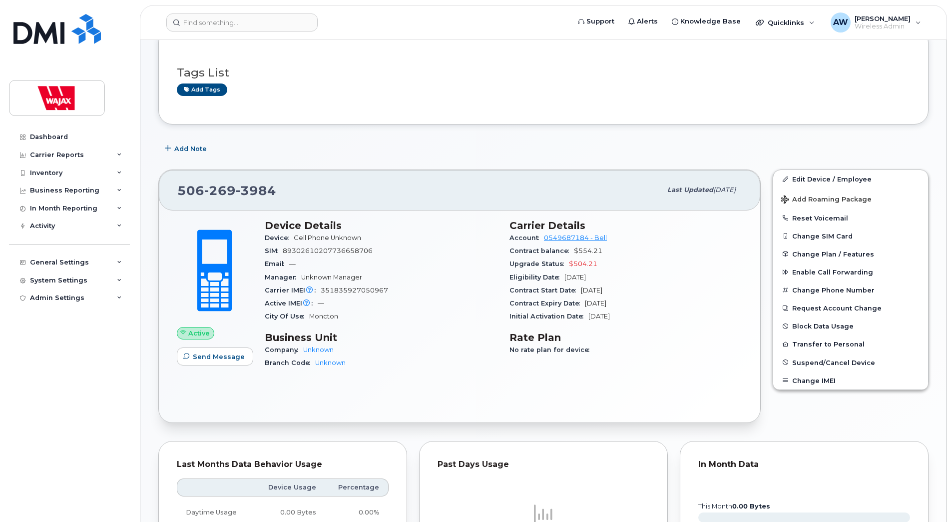
scroll to position [0, 0]
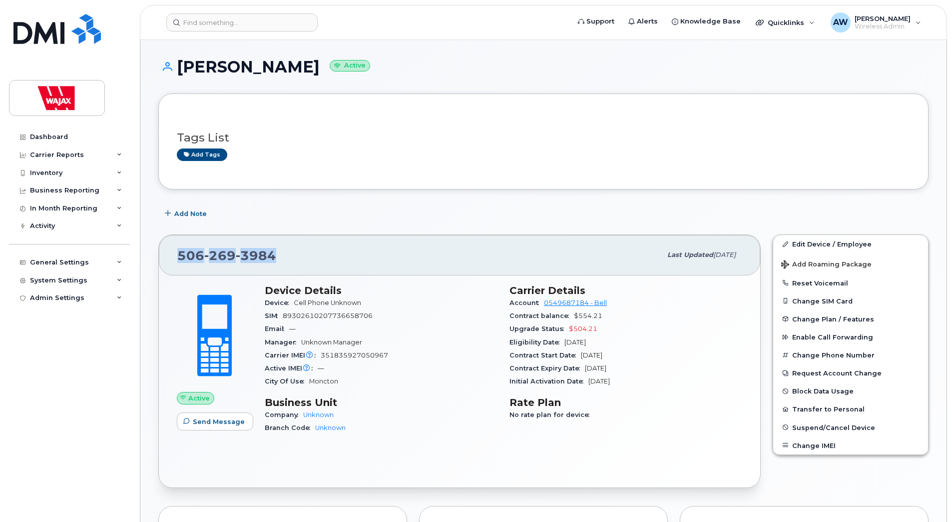
drag, startPoint x: 284, startPoint y: 259, endPoint x: 172, endPoint y: 265, distance: 112.1
click at [172, 265] on div "506 269 3984 Last updated Aug 29, 2025" at bounding box center [460, 255] width 602 height 40
copy span "506 269 3984"
drag, startPoint x: 391, startPoint y: 357, endPoint x: 319, endPoint y: 357, distance: 71.5
click at [319, 357] on div "Carrier IMEI Carrier IMEI is reported during the last billing cycle or change o…" at bounding box center [381, 355] width 233 height 13
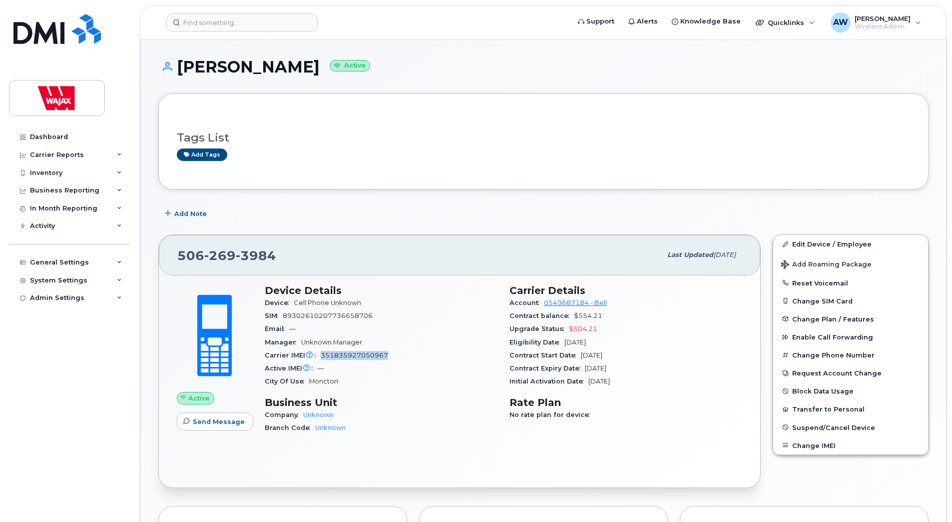
drag, startPoint x: 338, startPoint y: 71, endPoint x: 179, endPoint y: 70, distance: 158.4
click at [179, 70] on h1 "Brendon Viteychuk Active" at bounding box center [543, 66] width 770 height 17
copy h1 "[PERSON_NAME]"
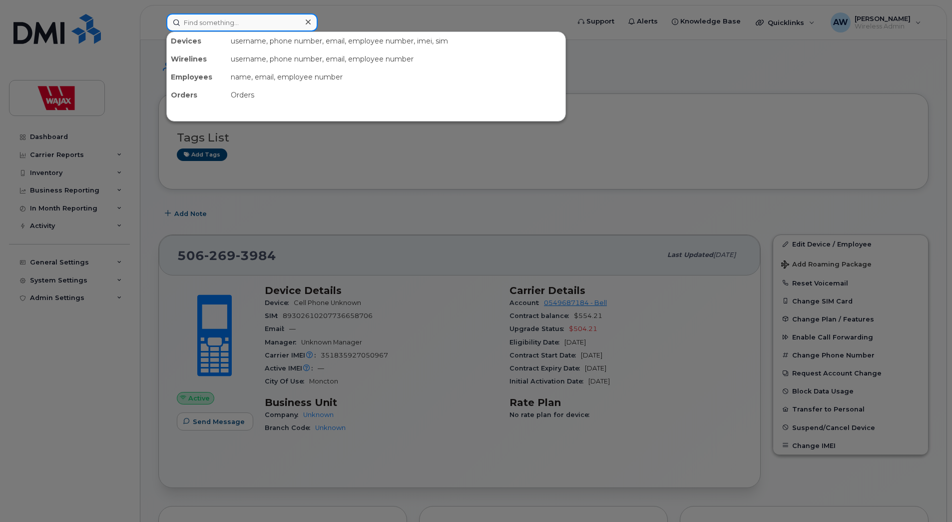
click at [226, 18] on input at bounding box center [241, 22] width 151 height 18
paste input "[PERSON_NAME]"
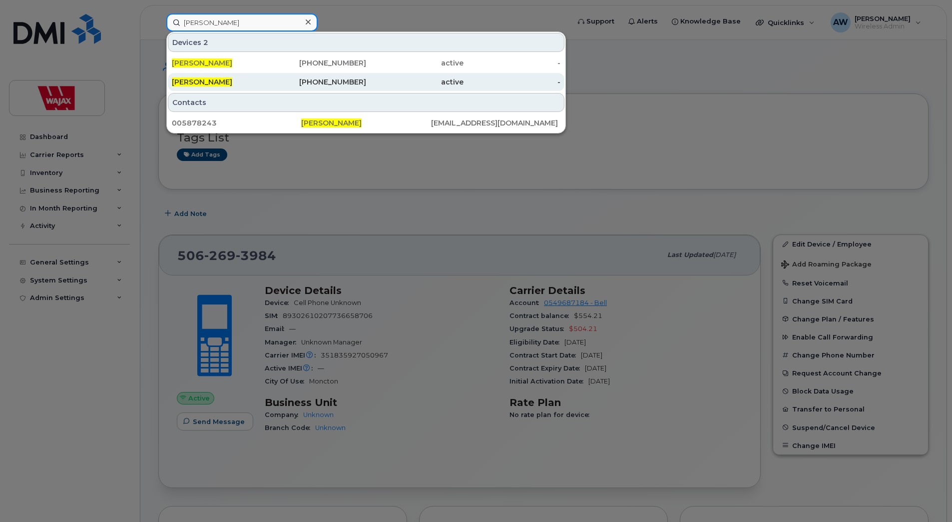
type input "[PERSON_NAME]"
click at [242, 79] on div "[PERSON_NAME]" at bounding box center [220, 82] width 97 height 10
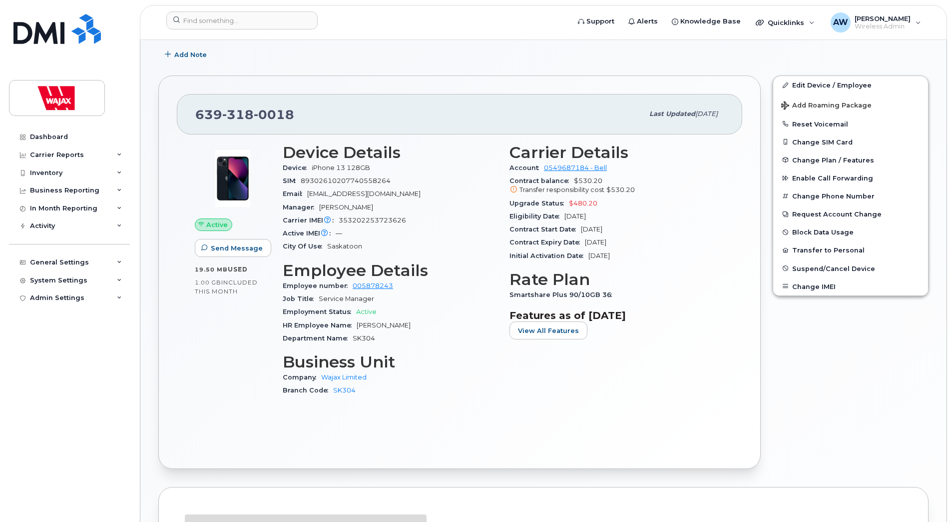
scroll to position [250, 0]
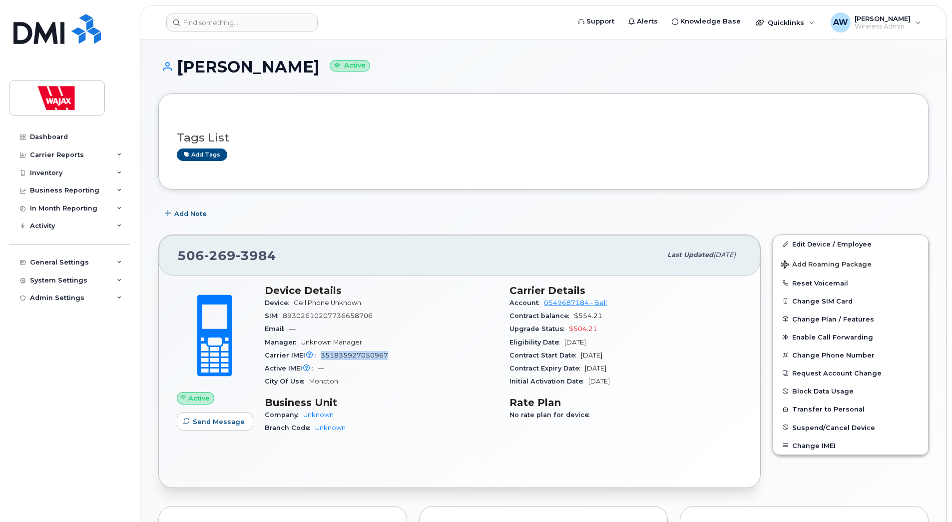
drag, startPoint x: 391, startPoint y: 355, endPoint x: 317, endPoint y: 351, distance: 74.6
click at [317, 351] on div "Carrier IMEI Carrier IMEI is reported during the last billing cycle or change o…" at bounding box center [381, 355] width 233 height 13
copy span "351835927050967"
click at [831, 245] on link "Edit Device / Employee" at bounding box center [850, 244] width 155 height 18
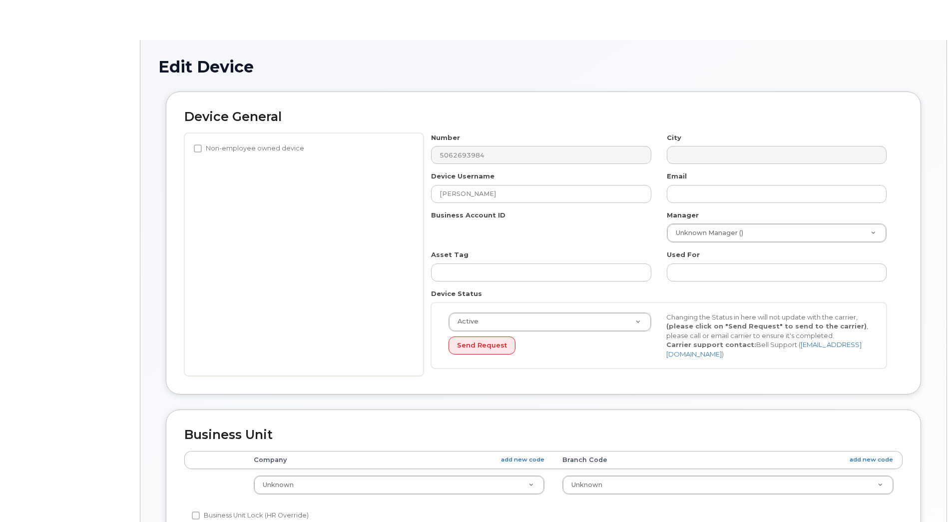
select select "23291731"
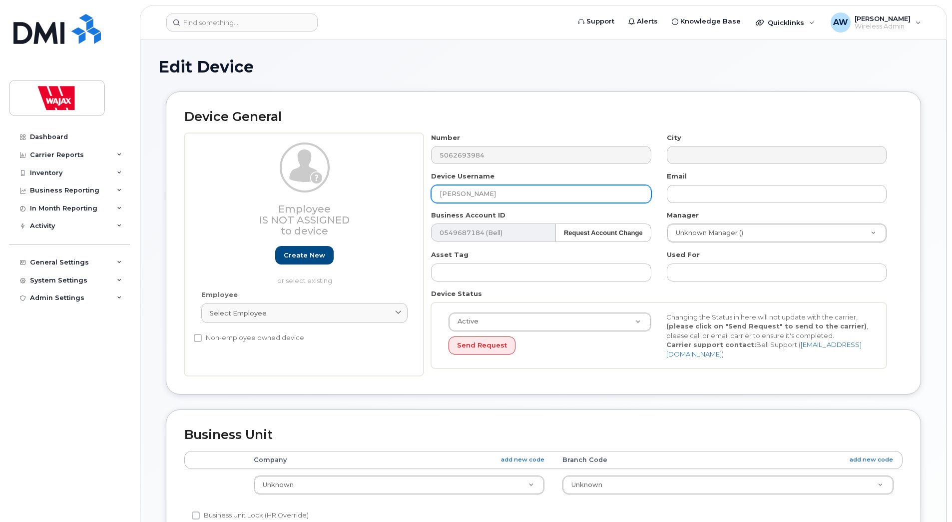
drag, startPoint x: 506, startPoint y: 193, endPoint x: 385, endPoint y: 195, distance: 120.9
click at [382, 195] on div "Employee Is not assigned to device Create new or select existing Employee Selec…" at bounding box center [543, 254] width 718 height 243
type input "S-available"
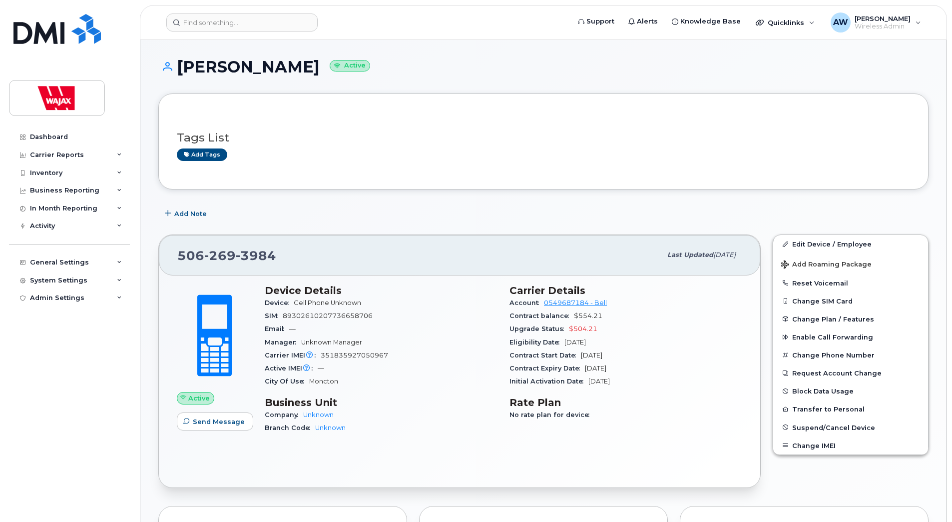
drag, startPoint x: 338, startPoint y: 68, endPoint x: 180, endPoint y: 64, distance: 158.4
click at [180, 64] on h1 "[PERSON_NAME] Active" at bounding box center [543, 66] width 770 height 17
copy h1 "[PERSON_NAME]"
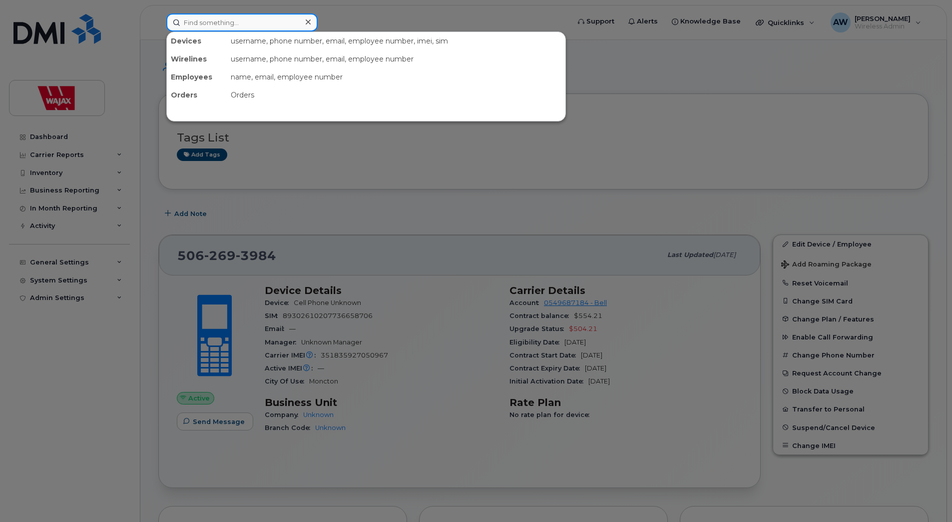
click at [238, 21] on input at bounding box center [241, 22] width 151 height 18
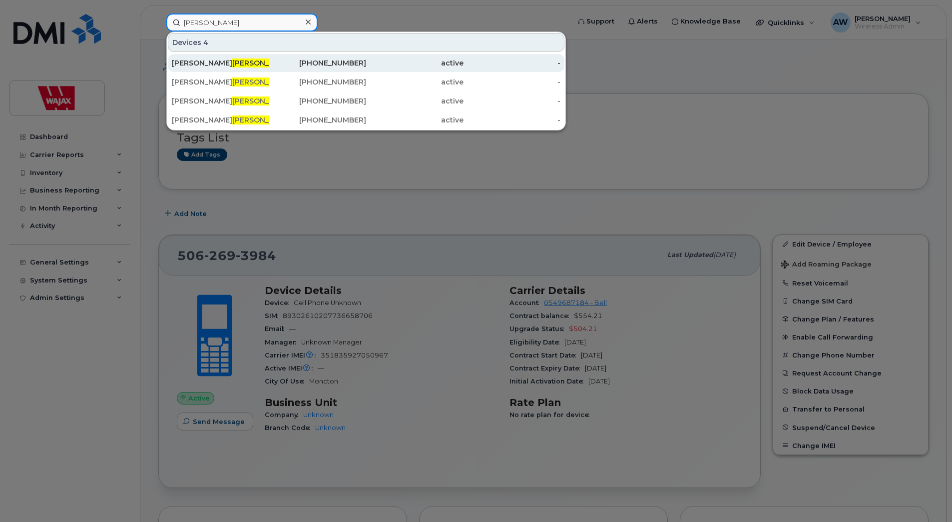
type input "hugh"
click at [258, 66] on div "Justin Hugh es" at bounding box center [220, 63] width 97 height 10
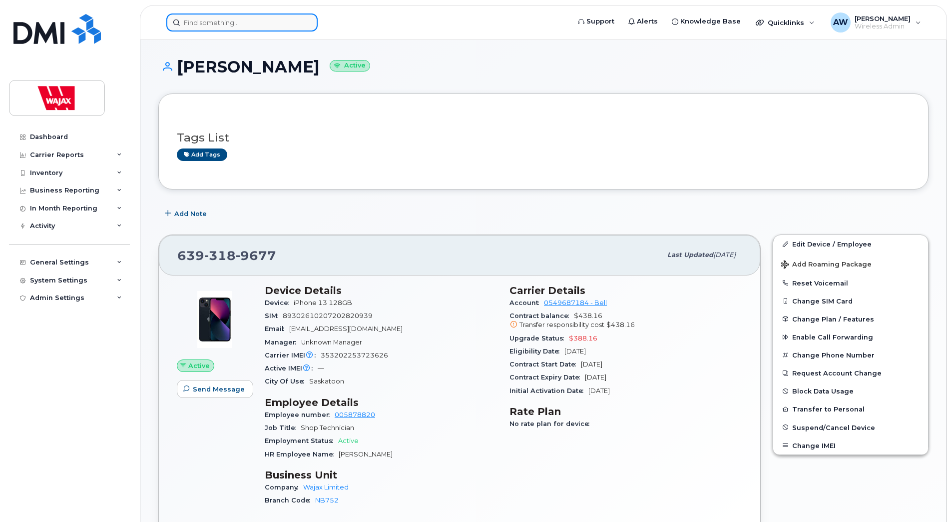
click at [282, 20] on input at bounding box center [241, 22] width 151 height 18
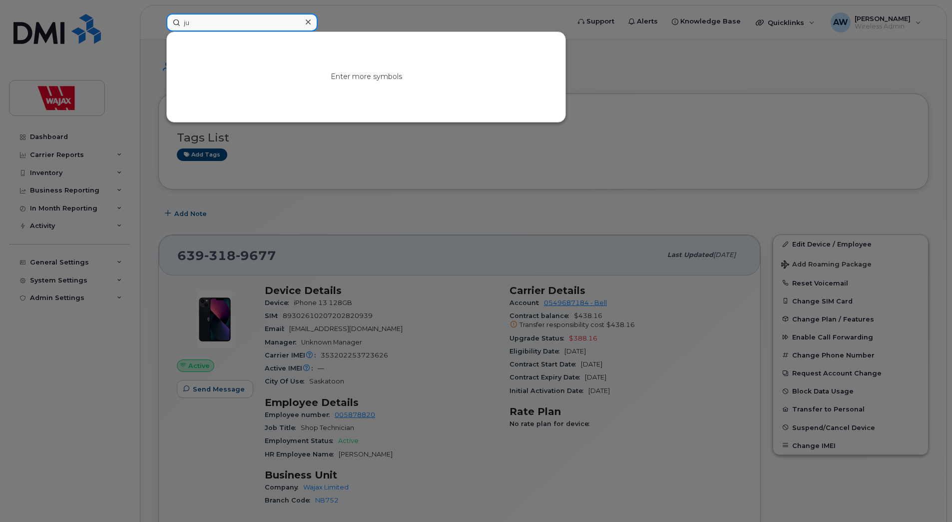
type input "j"
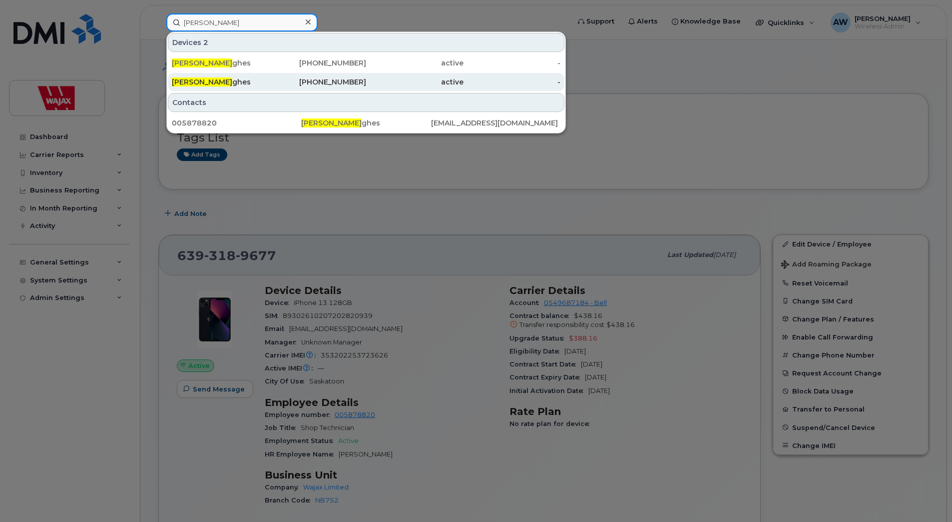
type input "justin hu"
click at [259, 78] on div "Justin Hu ghes" at bounding box center [220, 82] width 97 height 10
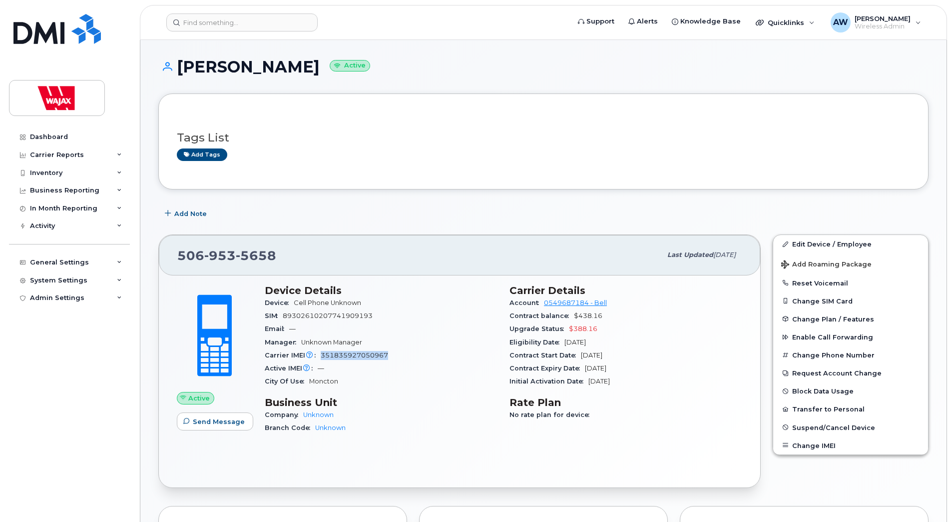
drag, startPoint x: 393, startPoint y: 355, endPoint x: 320, endPoint y: 360, distance: 73.6
click at [320, 360] on div "Carrier IMEI Carrier IMEI is reported during the last billing cycle or change o…" at bounding box center [381, 355] width 233 height 13
copy span "351835927050967"
drag, startPoint x: 282, startPoint y: 253, endPoint x: 174, endPoint y: 259, distance: 107.6
click at [174, 259] on div "[PHONE_NUMBER] Last updated [DATE]" at bounding box center [460, 255] width 602 height 40
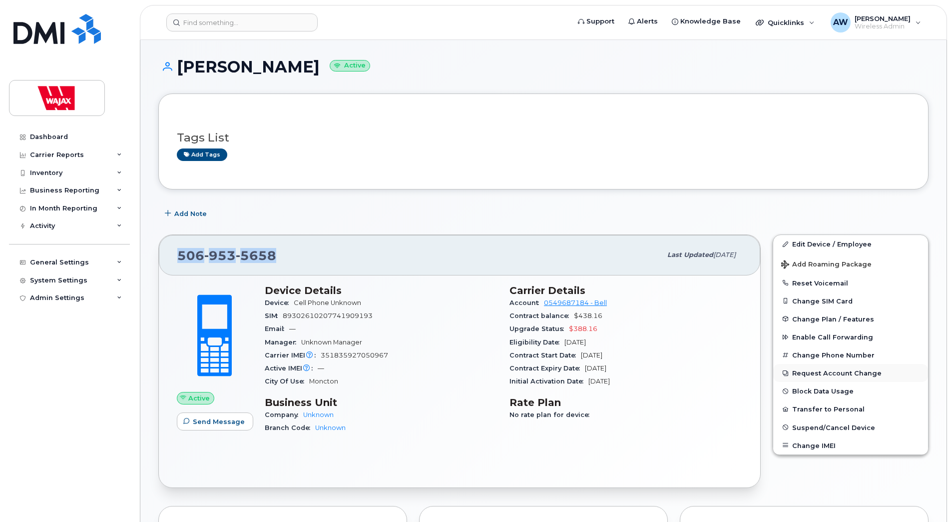
copy span "[PHONE_NUMBER]"
drag, startPoint x: 378, startPoint y: 354, endPoint x: 321, endPoint y: 354, distance: 57.0
click at [321, 354] on div "Carrier IMEI Carrier IMEI is reported during the last billing cycle or change o…" at bounding box center [381, 355] width 233 height 13
copy span "351835927050967"
drag, startPoint x: 299, startPoint y: 69, endPoint x: 180, endPoint y: 80, distance: 119.4
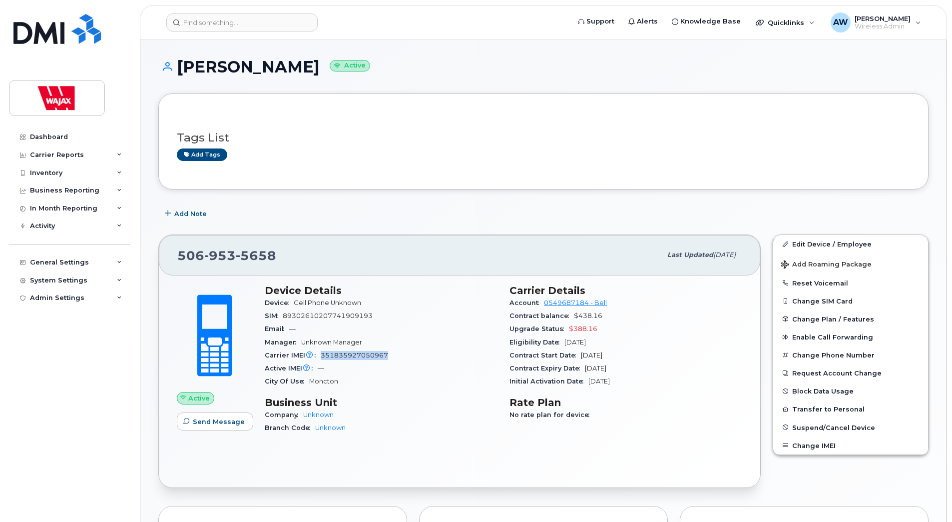
click at [180, 80] on div "Justin Hughes Active" at bounding box center [543, 75] width 770 height 35
copy h1 "Justin Hughes"
drag, startPoint x: 339, startPoint y: 63, endPoint x: 182, endPoint y: 75, distance: 157.3
click at [182, 75] on h1 "Brendon Viteychuk Active" at bounding box center [543, 66] width 770 height 17
copy h1 "[PERSON_NAME]"
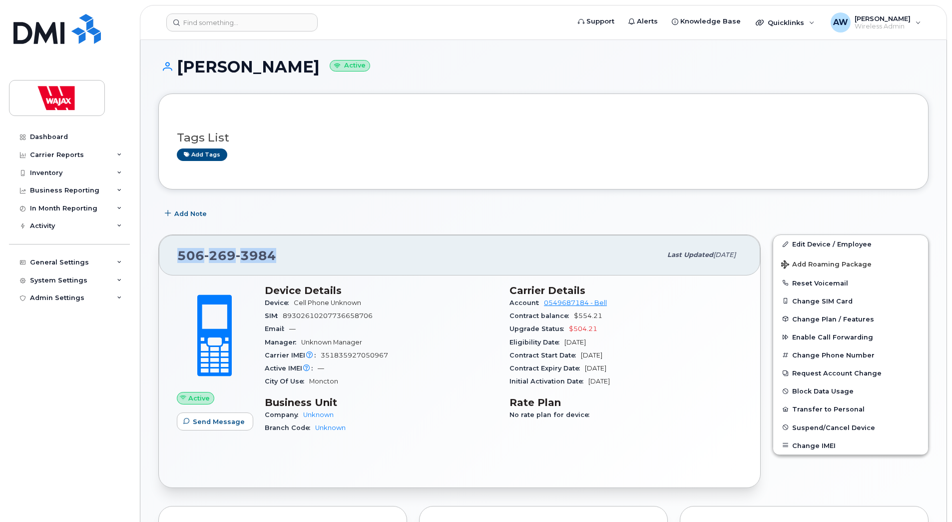
drag, startPoint x: 277, startPoint y: 255, endPoint x: 177, endPoint y: 261, distance: 100.1
click at [177, 261] on div "506 269 3984" at bounding box center [419, 254] width 484 height 21
copy span "506 269 3984"
drag, startPoint x: 378, startPoint y: 312, endPoint x: 298, endPoint y: 325, distance: 81.5
click at [297, 325] on section "Device Details Device Cell Phone Unknown SIM 89302610207736658706 Email — Manag…" at bounding box center [381, 336] width 233 height 104
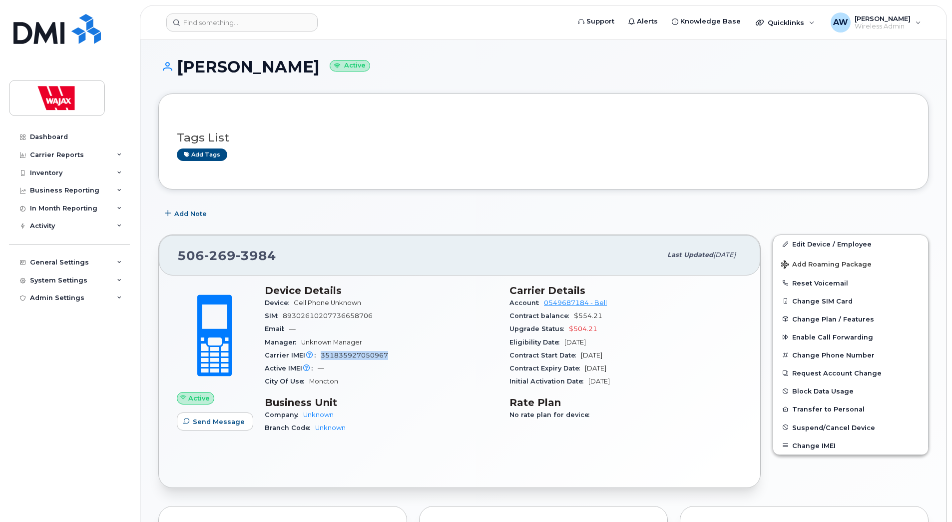
drag, startPoint x: 298, startPoint y: 325, endPoint x: 319, endPoint y: 357, distance: 38.1
click at [319, 357] on div "Carrier IMEI Carrier IMEI is reported during the last billing cycle or change o…" at bounding box center [381, 355] width 233 height 13
copy span "351835927050967"
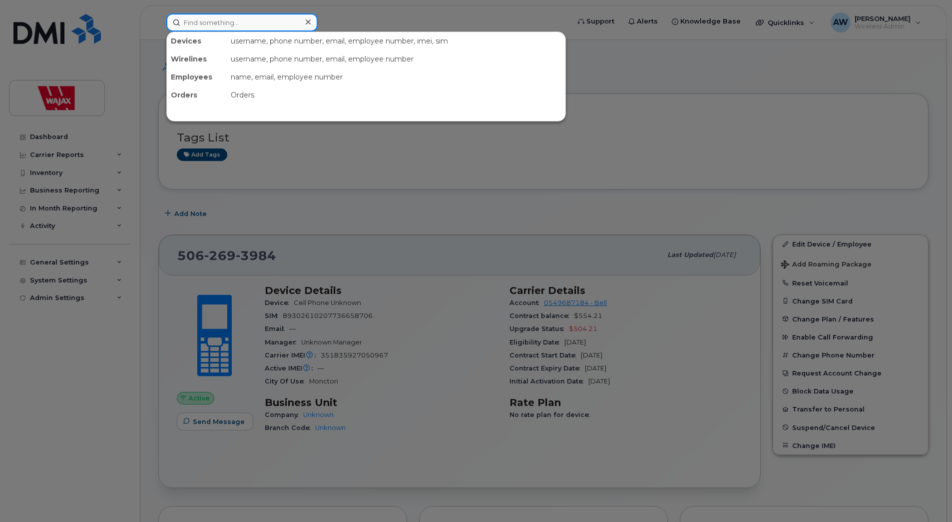
click at [235, 22] on input at bounding box center [241, 22] width 151 height 18
paste input "351835927050967"
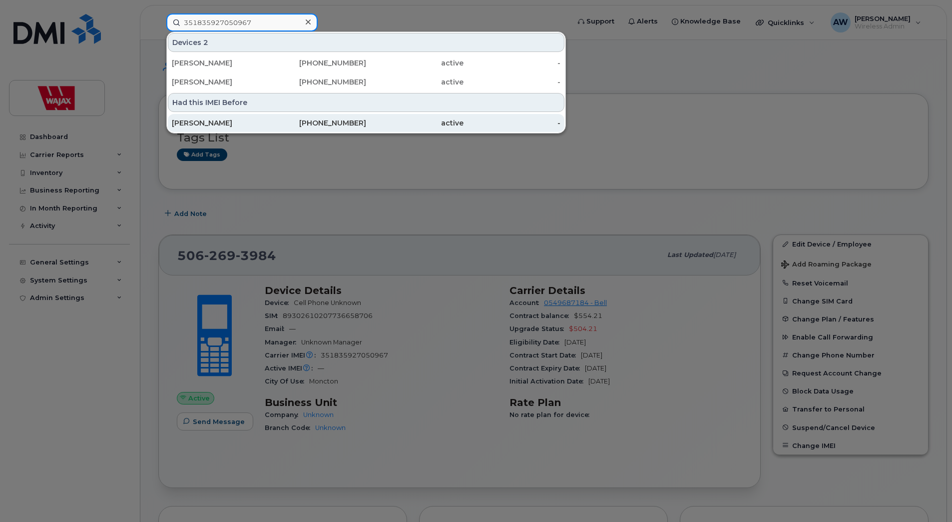
type input "351835927050967"
click at [284, 122] on div "639-318-0018" at bounding box center [317, 123] width 97 height 10
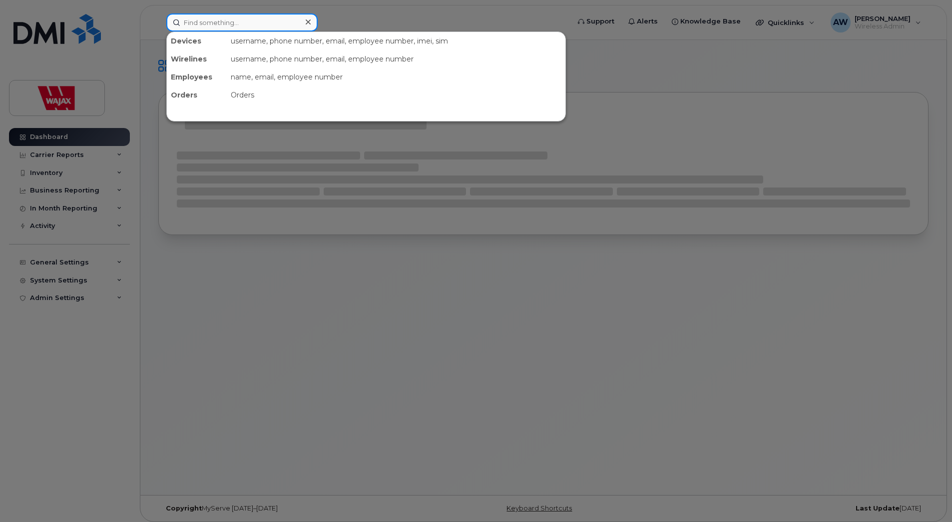
click at [262, 25] on input at bounding box center [241, 22] width 151 height 18
paste input "[PERSON_NAME]"
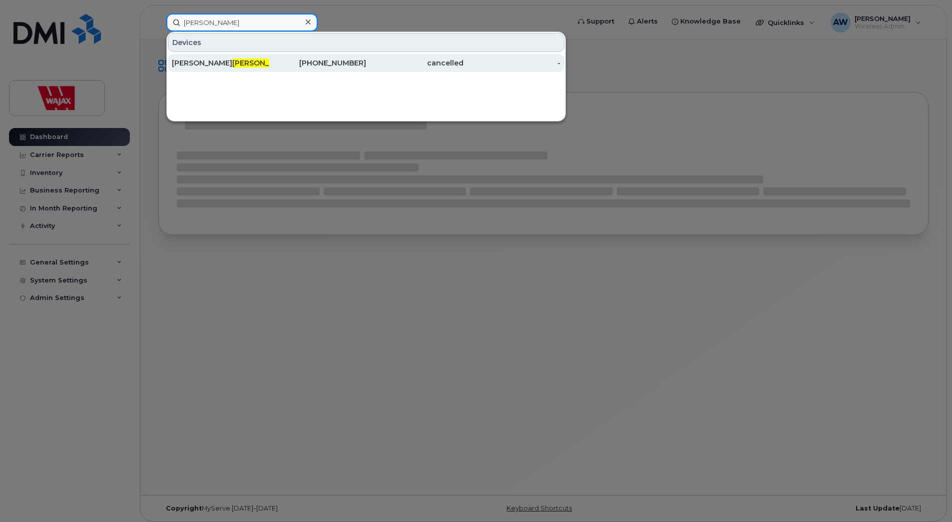
type input "Luciow"
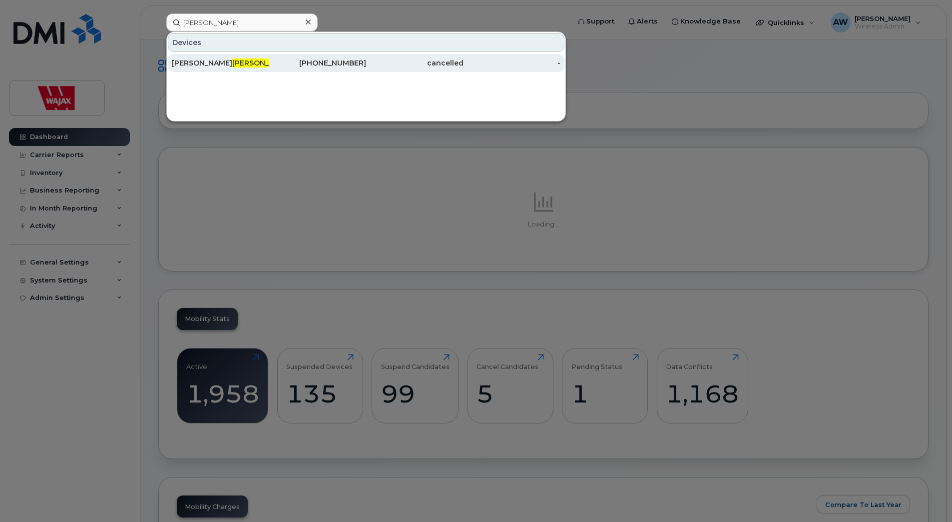
click at [258, 65] on div "Kasandra Luciow" at bounding box center [220, 63] width 97 height 10
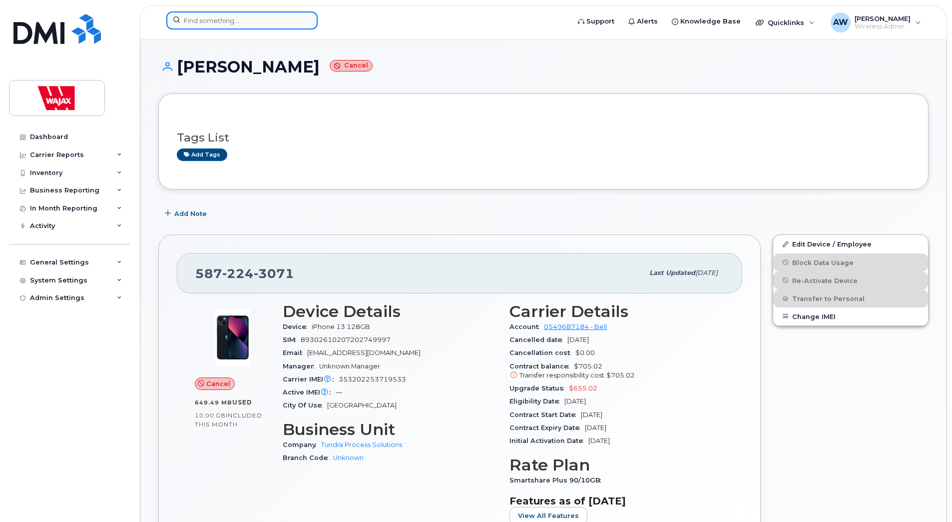
click at [272, 21] on input at bounding box center [241, 20] width 151 height 18
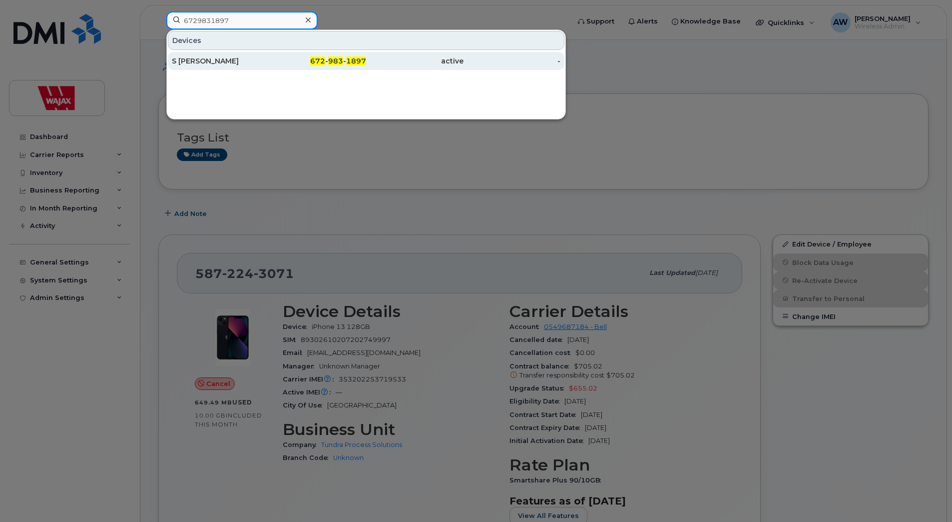
type input "6729831897"
click at [265, 57] on div "S [PERSON_NAME]" at bounding box center [220, 61] width 97 height 10
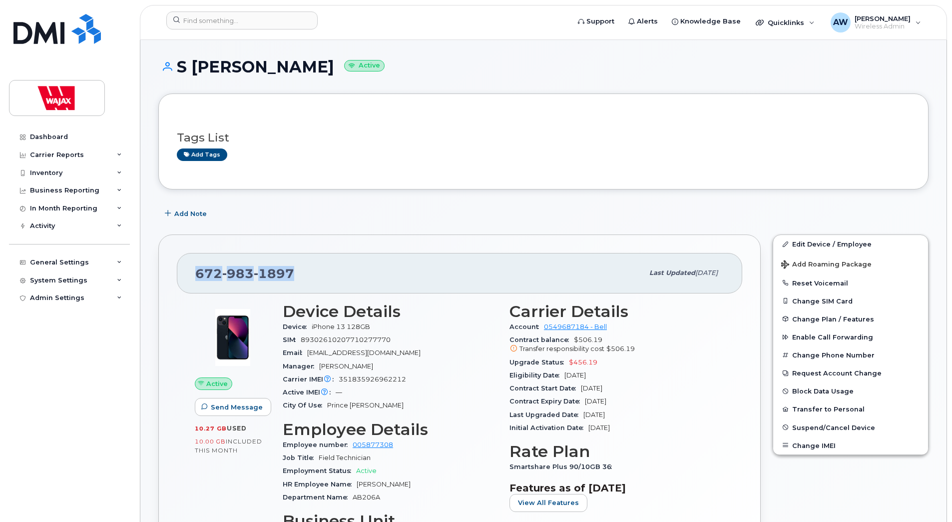
drag, startPoint x: 299, startPoint y: 272, endPoint x: 196, endPoint y: 269, distance: 103.0
click at [196, 269] on div "672 983 1897" at bounding box center [419, 272] width 448 height 21
copy span "672 983 1897"
